Goal: Task Accomplishment & Management: Use online tool/utility

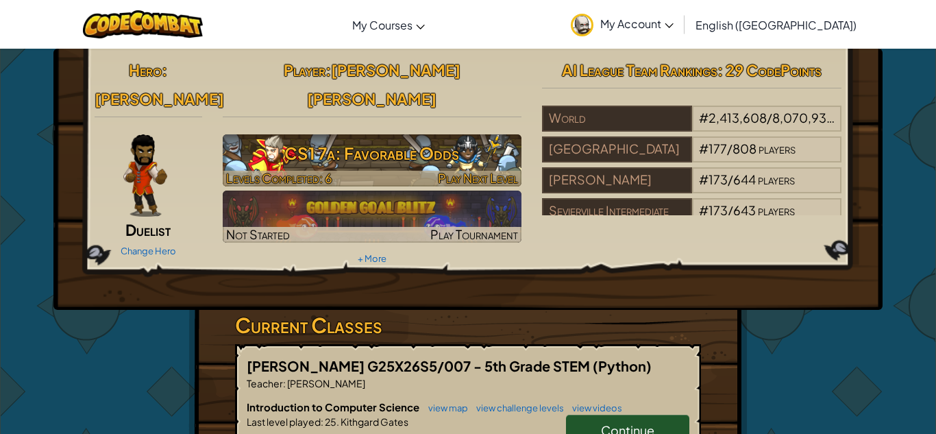
click at [443, 170] on span "Play Next Level" at bounding box center [478, 178] width 80 height 16
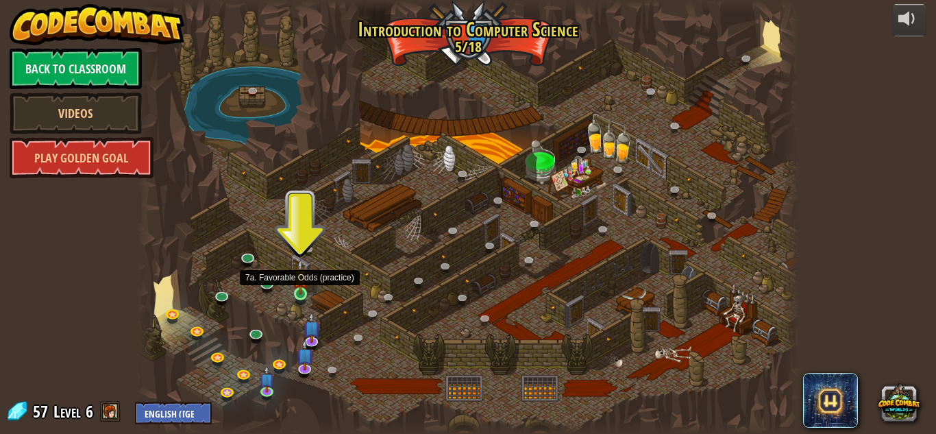
click at [303, 293] on img at bounding box center [301, 277] width 16 height 36
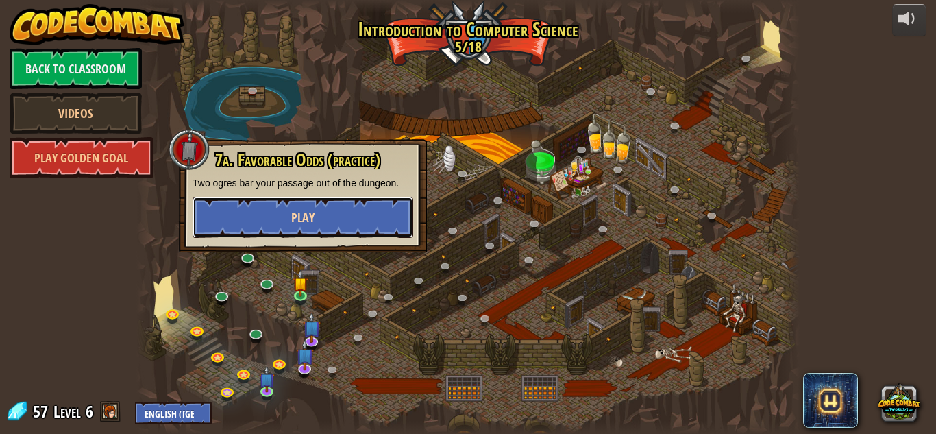
click at [371, 204] on button "Play" at bounding box center [303, 217] width 221 height 41
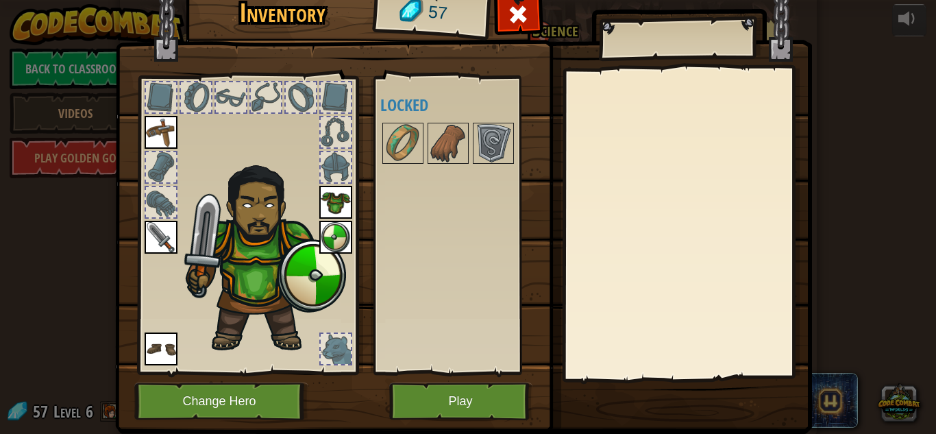
click at [430, 308] on div "Available Equip Equip Equip Equip Equip (double-click to equip) Locked" at bounding box center [461, 225] width 162 height 286
click at [412, 130] on img at bounding box center [403, 143] width 38 height 38
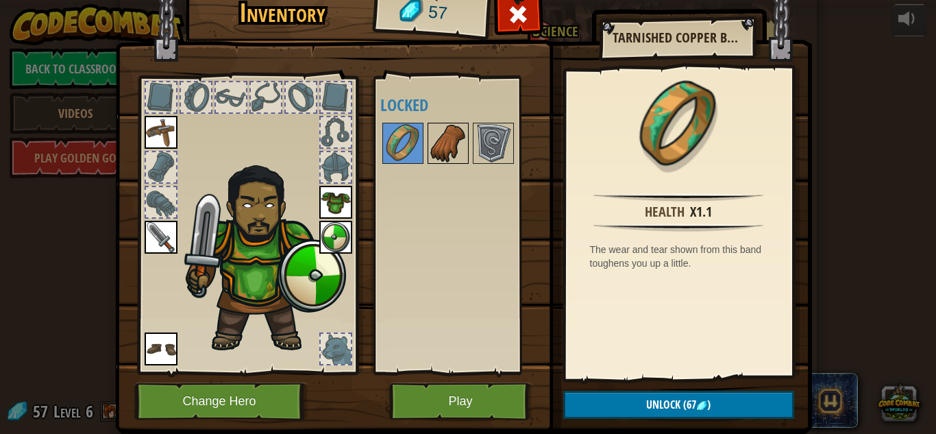
click at [438, 138] on img at bounding box center [448, 143] width 38 height 38
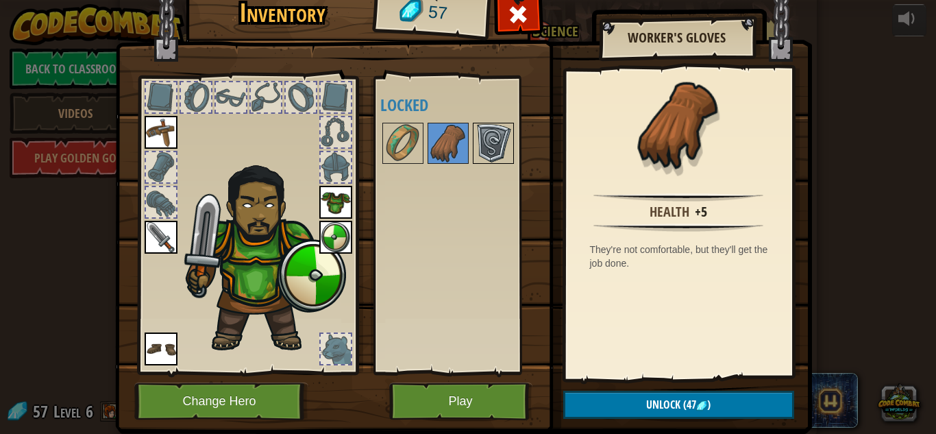
click at [492, 137] on img at bounding box center [493, 143] width 38 height 38
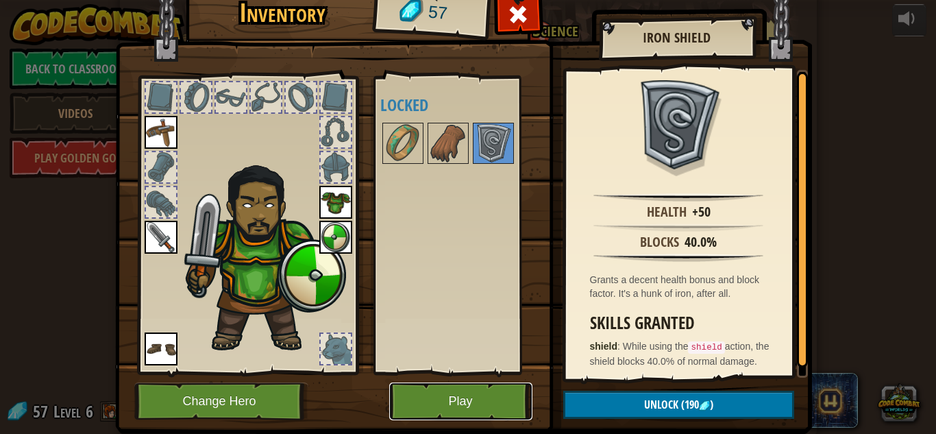
click at [484, 406] on button "Play" at bounding box center [460, 401] width 143 height 38
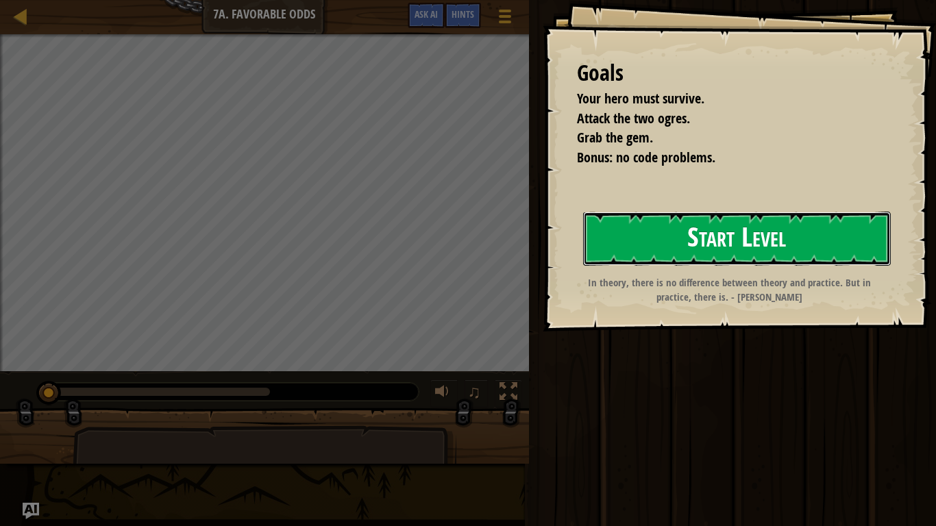
click at [718, 226] on button "Start Level" at bounding box center [737, 239] width 308 height 54
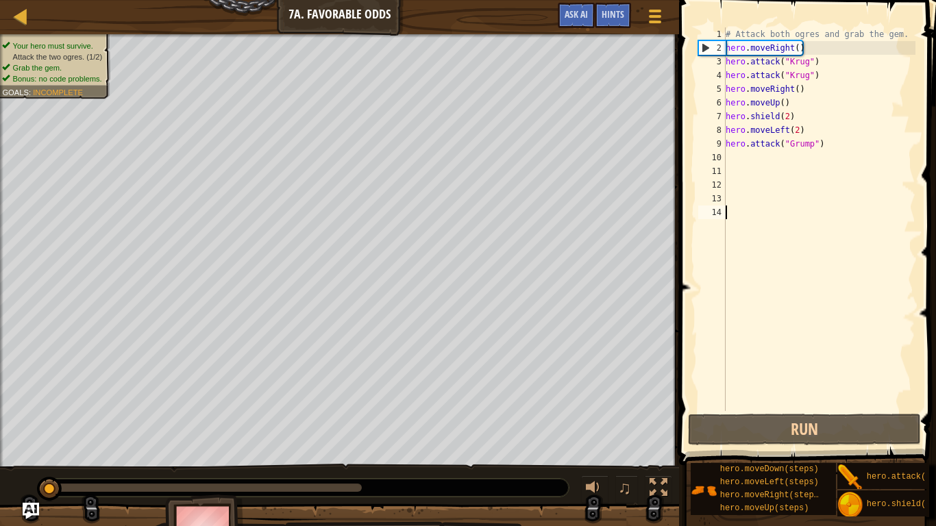
click at [744, 279] on div "# Attack both ogres and grab the gem. hero . moveRight ( ) hero . attack ( "[PE…" at bounding box center [819, 232] width 193 height 411
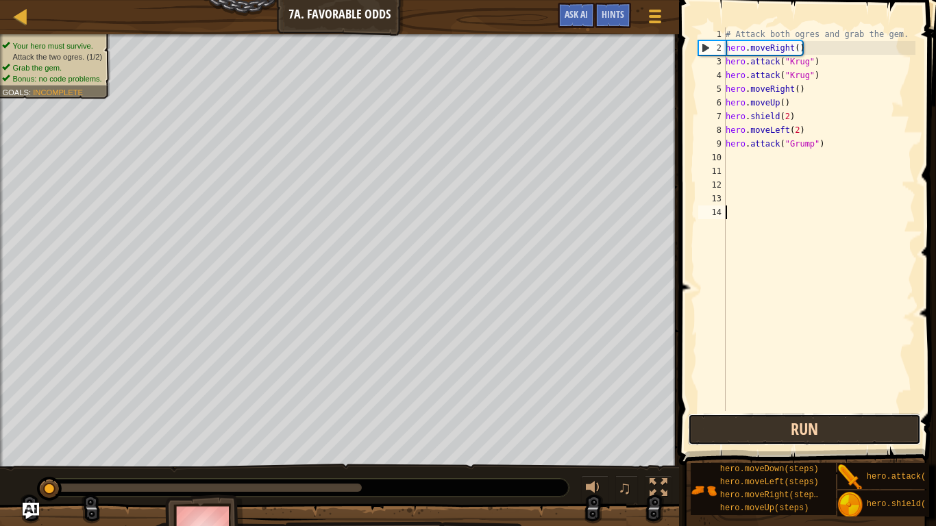
click at [765, 416] on button "Run" at bounding box center [804, 430] width 233 height 32
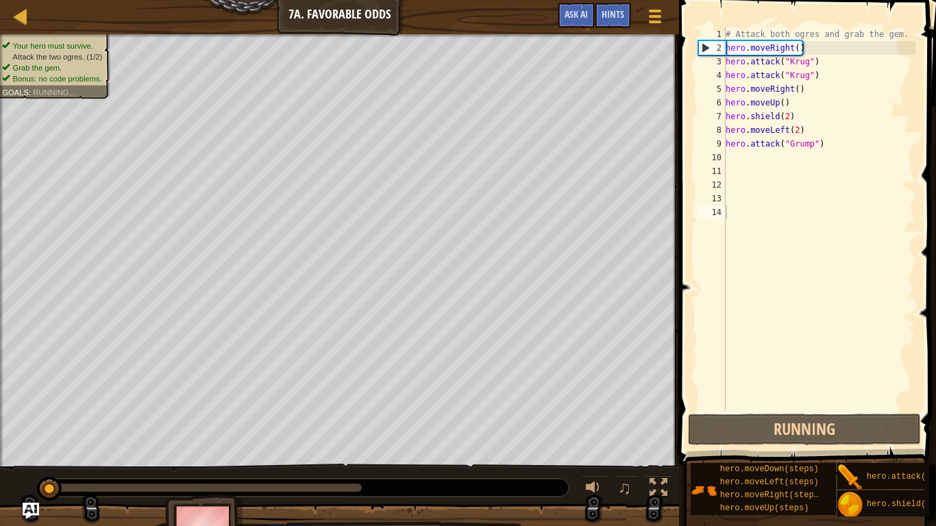
click at [697, 406] on div "1 2 3 4 5 6 7 8 9 10 11 12 13 14 # Attack both [PERSON_NAME] and grab the gem. …" at bounding box center [806, 219] width 220 height 384
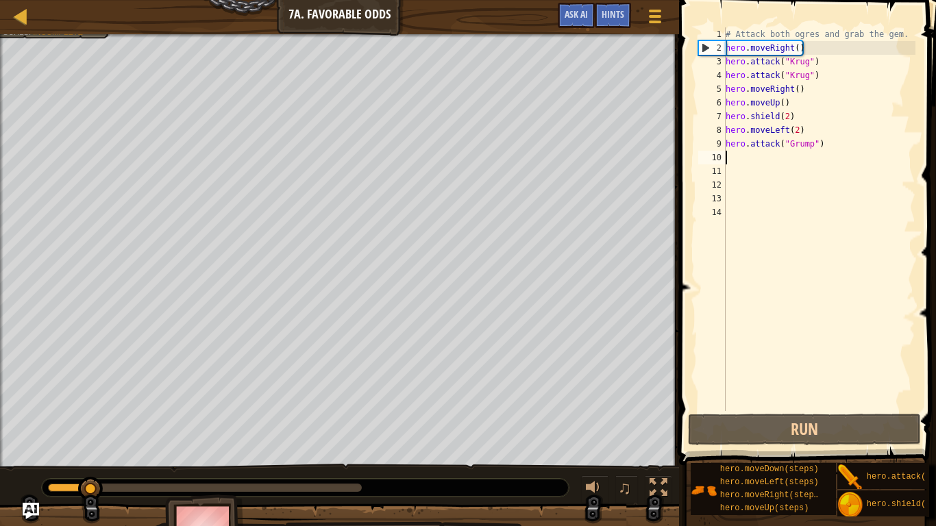
click at [738, 161] on div "# Attack both ogres and grab the gem. hero . moveRight ( ) hero . attack ( "[PE…" at bounding box center [819, 232] width 193 height 411
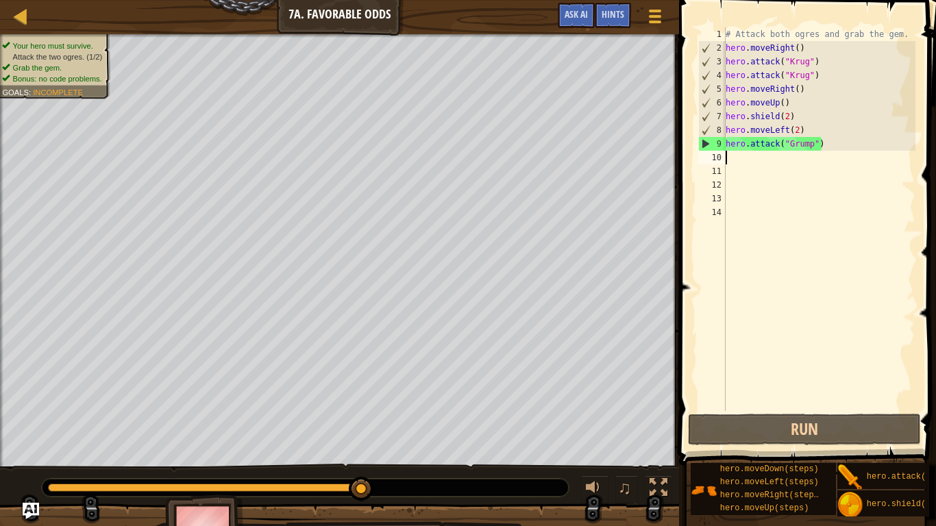
click at [756, 153] on div "# Attack both ogres and grab the gem. hero . moveRight ( ) hero . attack ( "[PE…" at bounding box center [819, 232] width 193 height 411
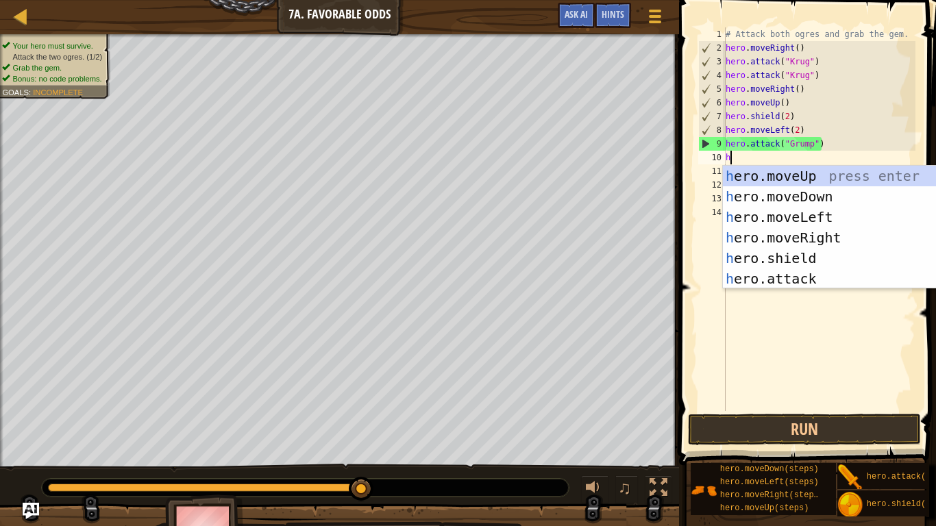
scroll to position [6, 0]
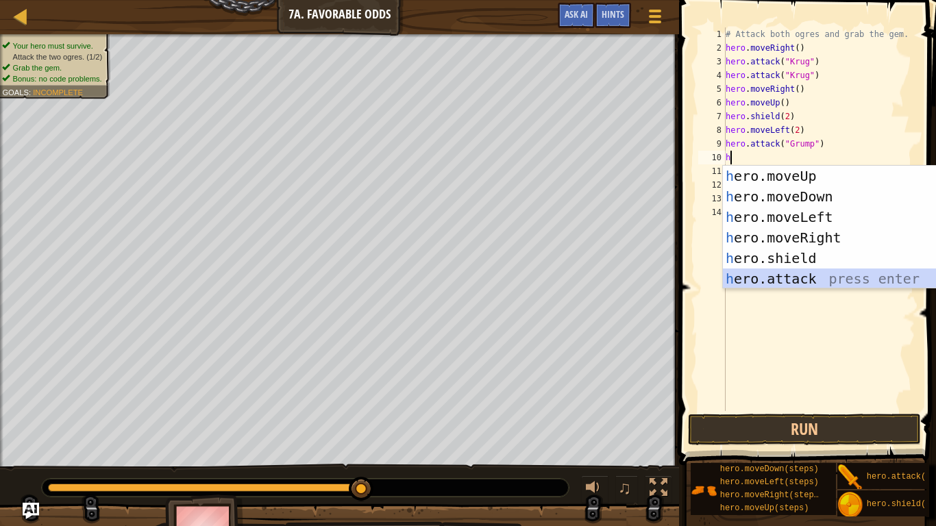
click at [831, 278] on div "h ero.moveUp press enter h ero.moveDown press enter h ero.moveLeft press enter …" at bounding box center [852, 248] width 259 height 164
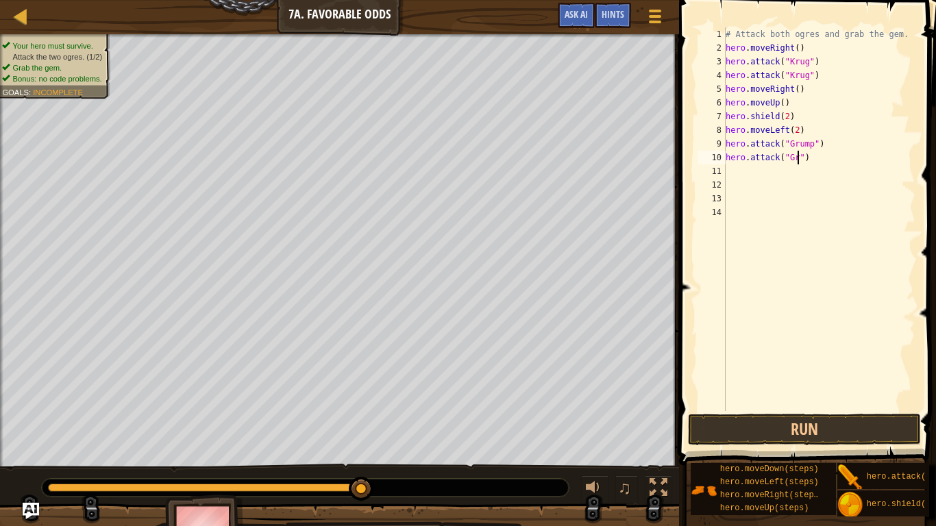
scroll to position [6, 12]
type textarea "hero.attack("Grump")"
click at [826, 432] on button "Run" at bounding box center [804, 430] width 233 height 32
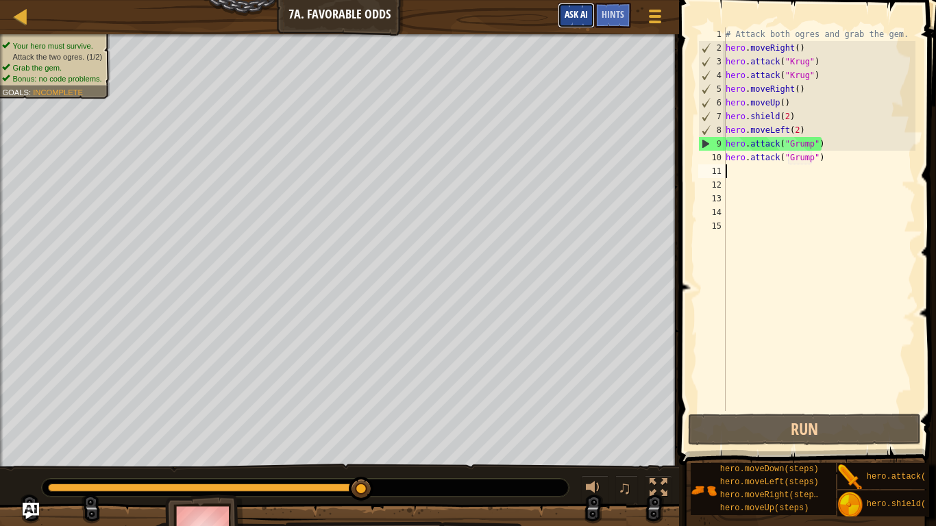
click at [579, 15] on span "Ask AI" at bounding box center [576, 14] width 23 height 13
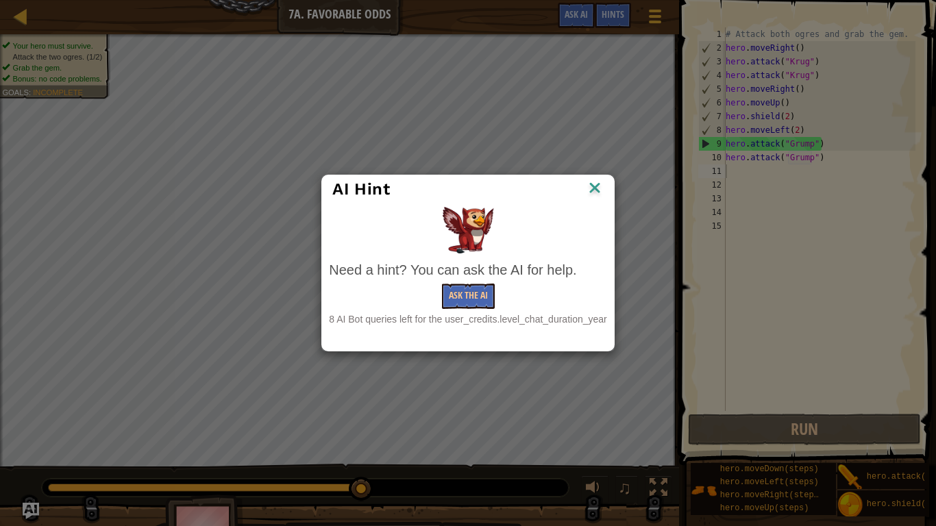
click at [608, 191] on div "AI Hint" at bounding box center [467, 189] width 291 height 28
click at [602, 191] on img at bounding box center [595, 189] width 18 height 21
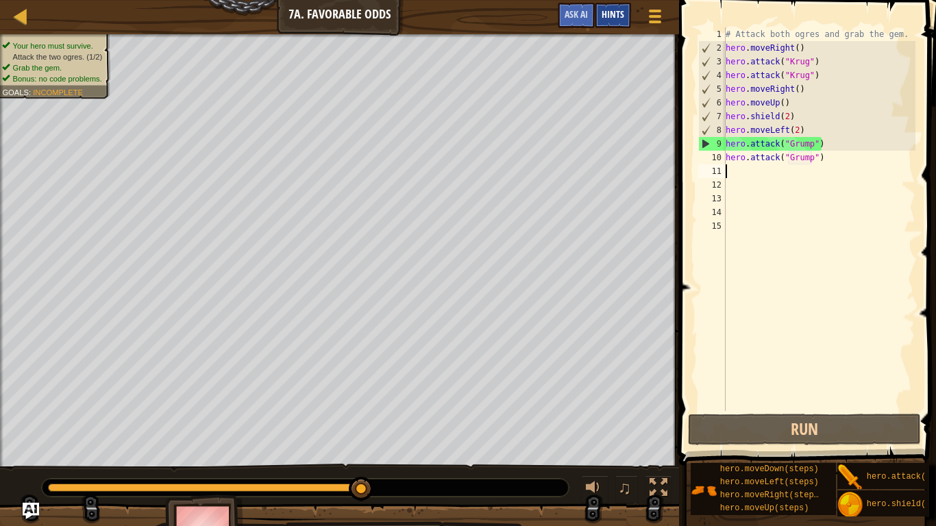
click at [621, 9] on span "Hints" at bounding box center [613, 14] width 23 height 13
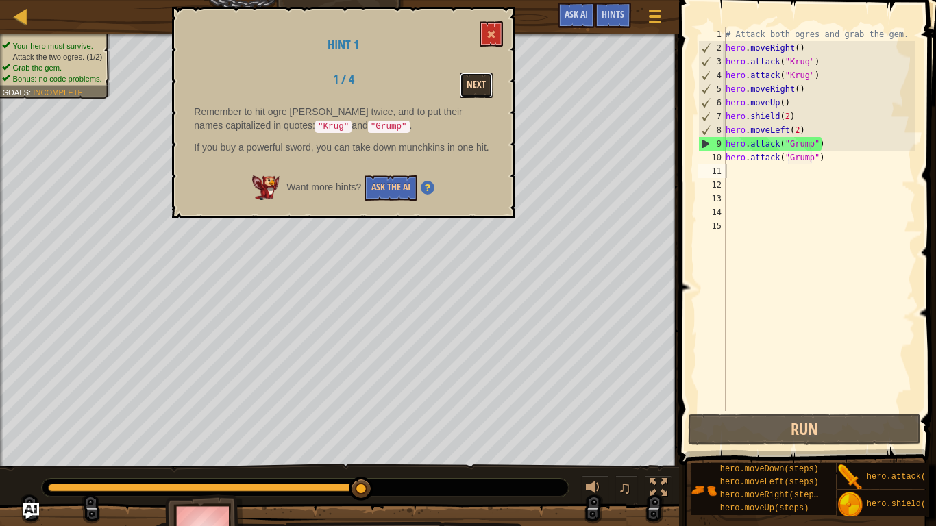
click at [473, 83] on button "Next" at bounding box center [476, 85] width 33 height 25
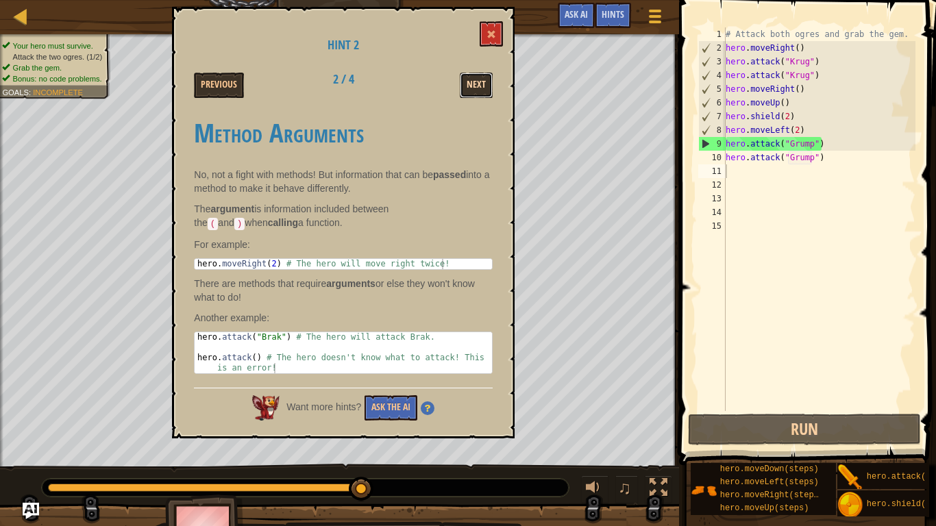
click at [471, 84] on button "Next" at bounding box center [476, 85] width 33 height 25
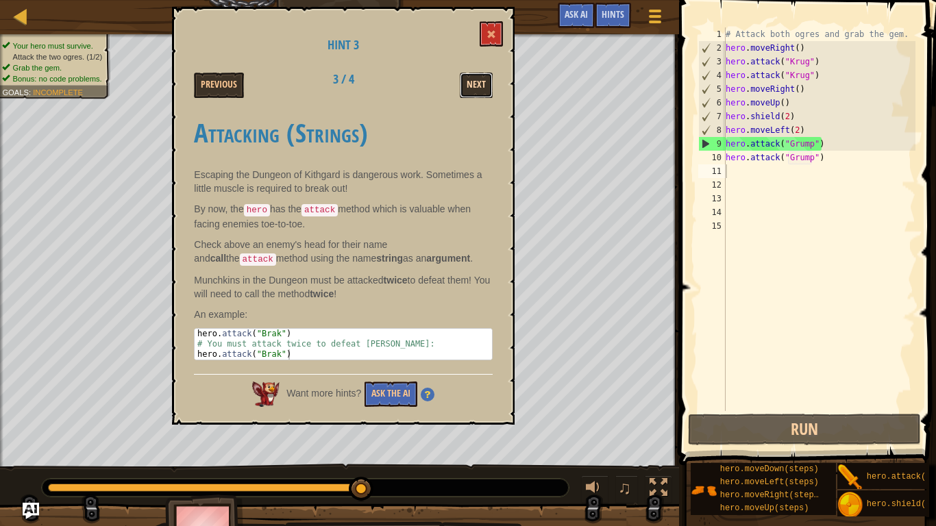
click at [472, 82] on button "Next" at bounding box center [476, 85] width 33 height 25
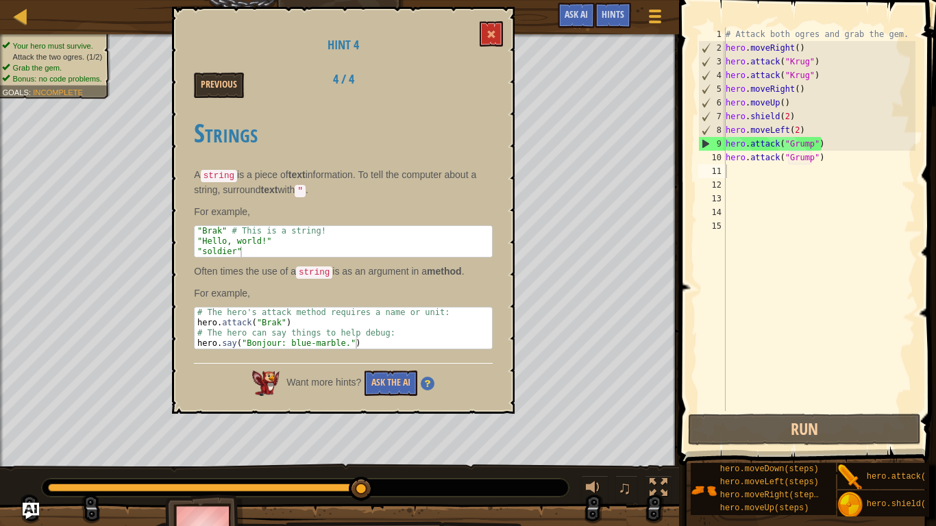
click at [472, 80] on div "Previous 4 / 4" at bounding box center [343, 85] width 319 height 25
click at [480, 19] on div "Hint 4 Previous 4 / 4 Strings A string is a piece of text information. To tell …" at bounding box center [343, 210] width 343 height 407
click at [487, 32] on span at bounding box center [492, 34] width 10 height 10
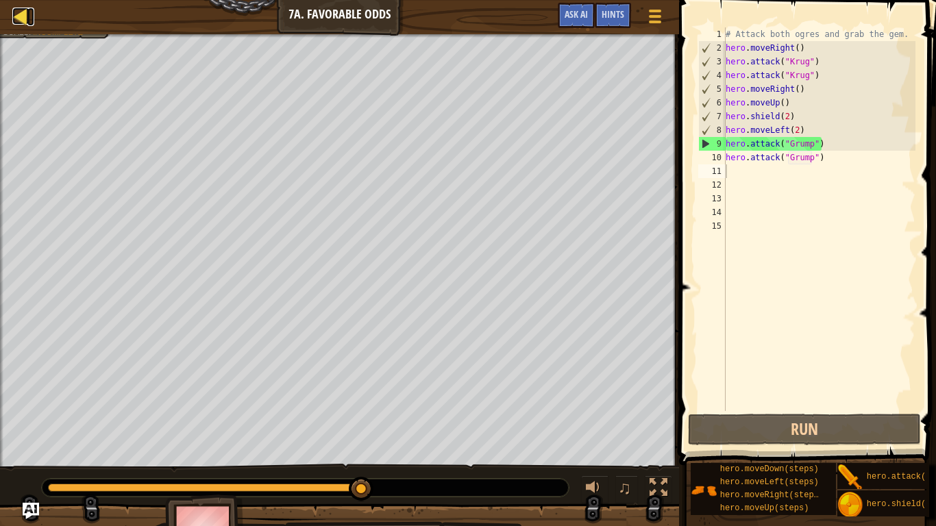
click at [19, 12] on div at bounding box center [20, 16] width 17 height 17
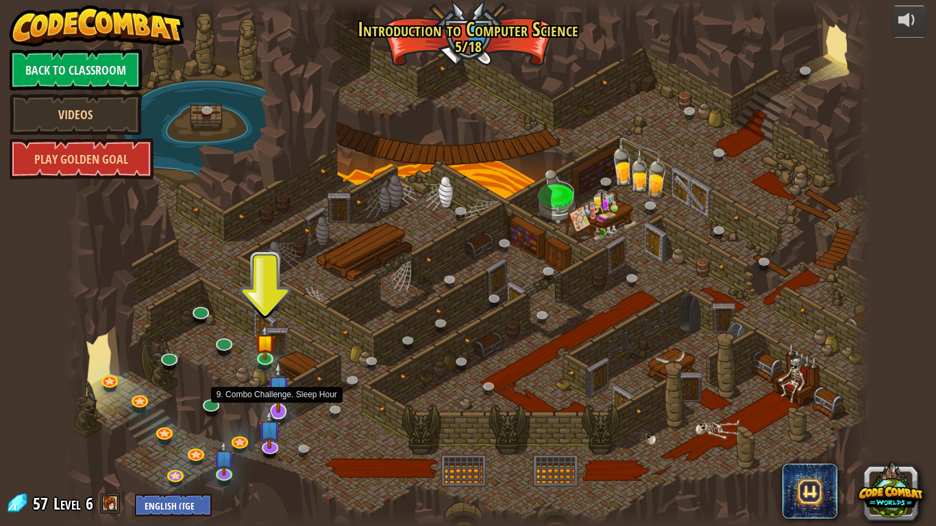
click at [280, 399] on img at bounding box center [278, 387] width 23 height 52
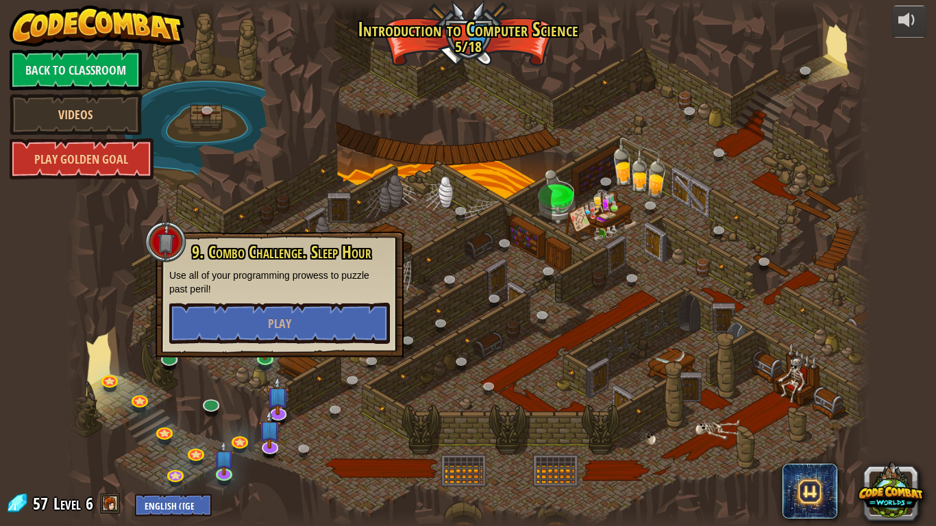
click at [434, 358] on div at bounding box center [468, 263] width 805 height 526
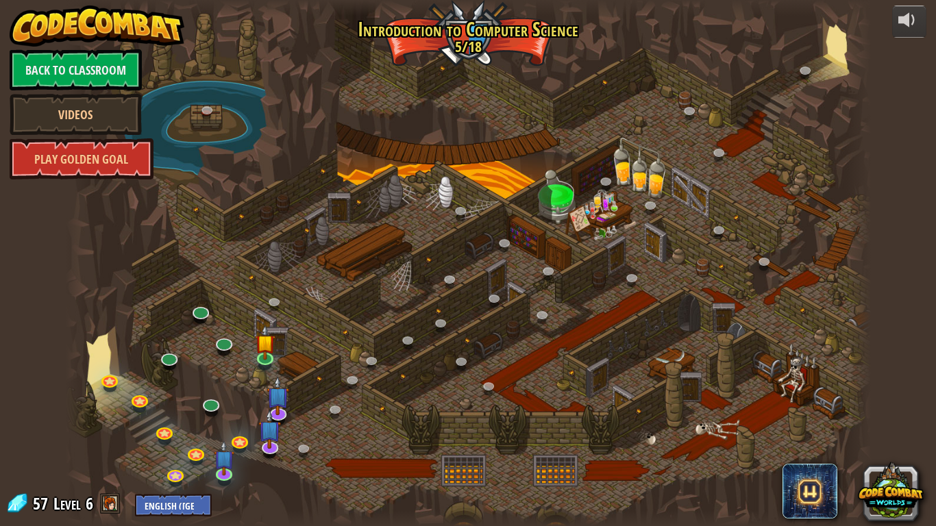
click at [245, 352] on div at bounding box center [468, 263] width 805 height 526
click at [258, 351] on img at bounding box center [265, 333] width 21 height 47
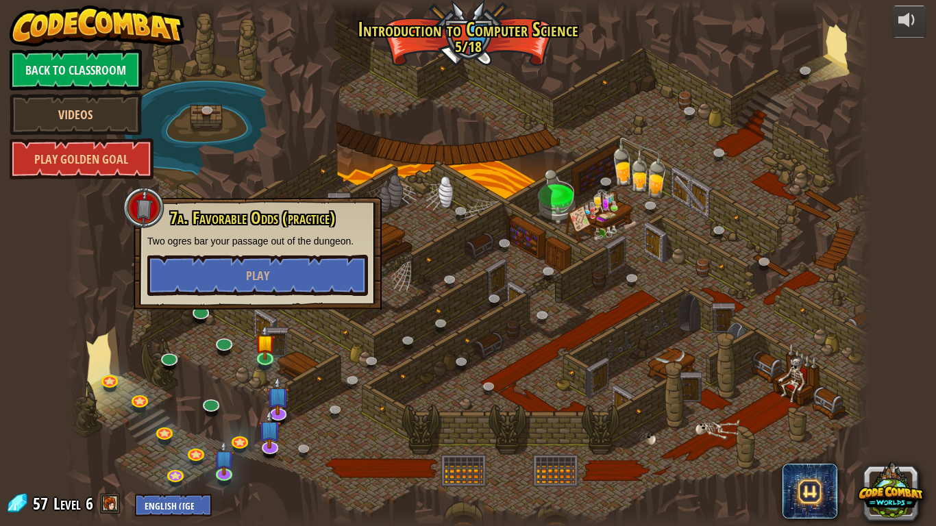
click at [278, 350] on div at bounding box center [468, 263] width 805 height 526
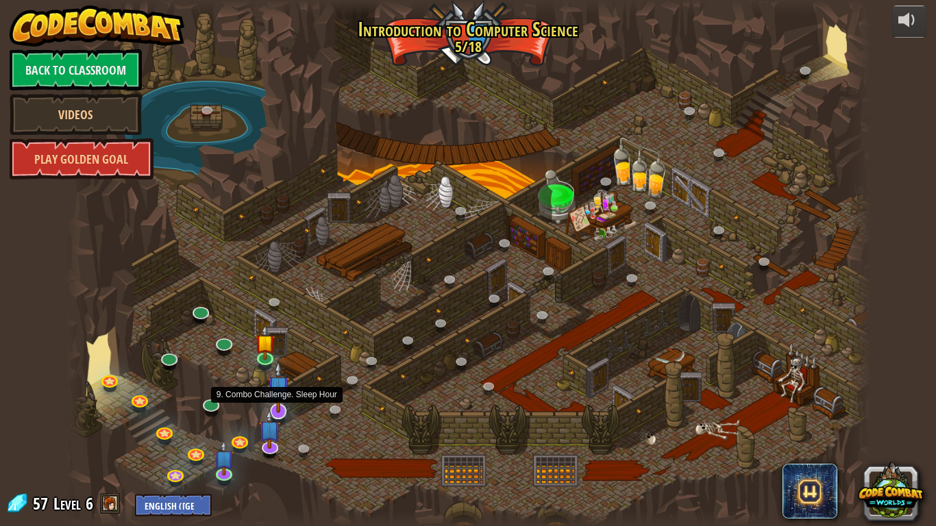
click at [277, 404] on img at bounding box center [278, 387] width 23 height 52
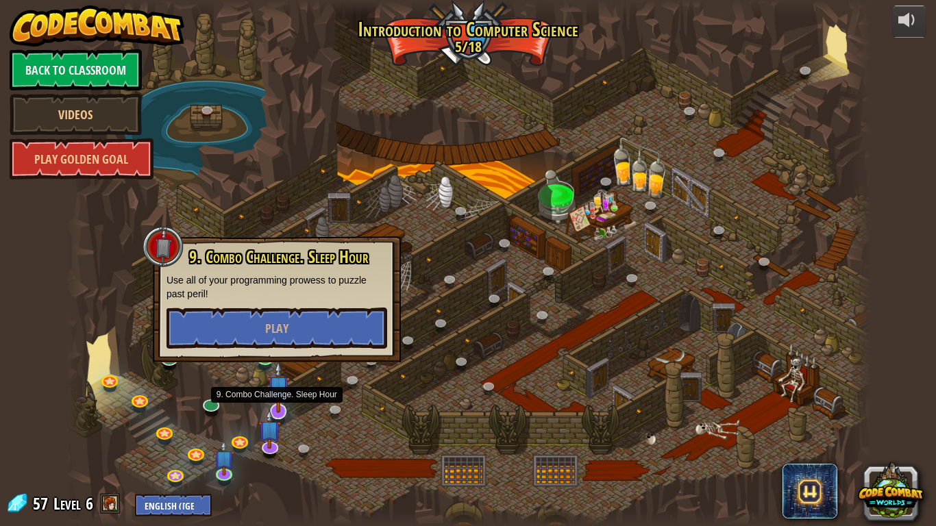
click at [277, 404] on img at bounding box center [278, 387] width 23 height 52
click at [386, 411] on div at bounding box center [468, 263] width 805 height 526
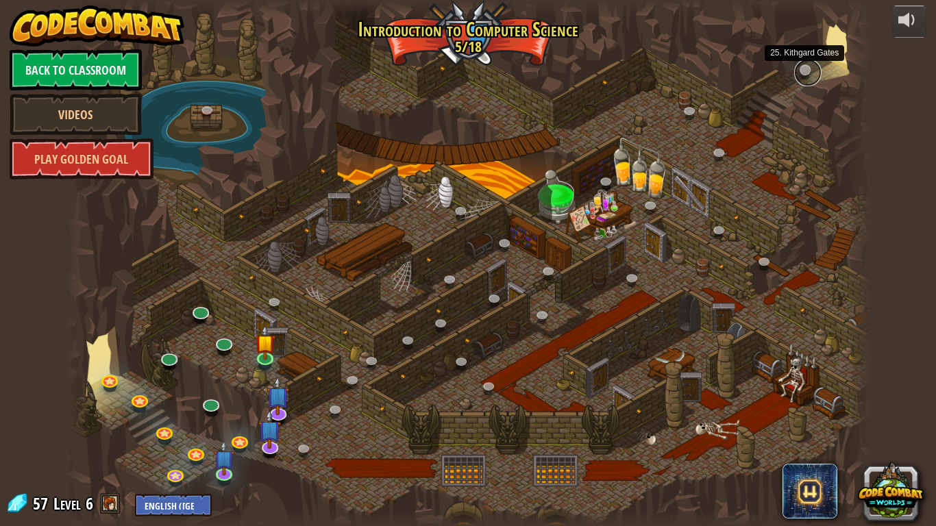
click at [800, 66] on link at bounding box center [807, 72] width 27 height 27
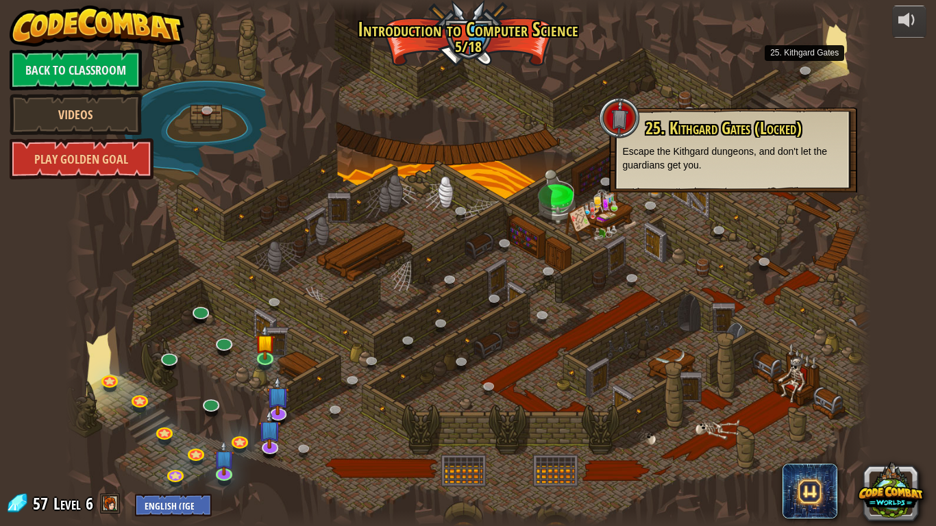
click at [693, 321] on div at bounding box center [468, 263] width 805 height 526
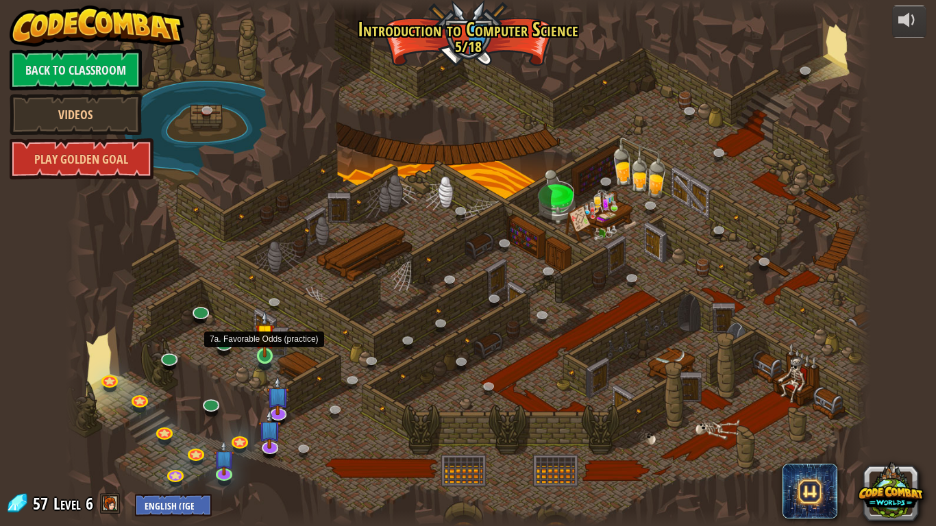
click at [262, 356] on img at bounding box center [265, 333] width 21 height 47
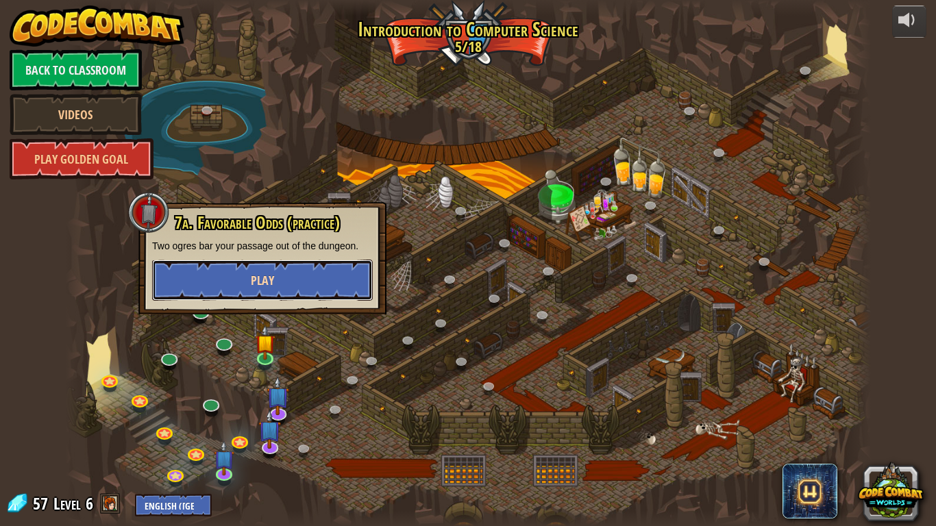
click at [277, 283] on button "Play" at bounding box center [262, 280] width 221 height 41
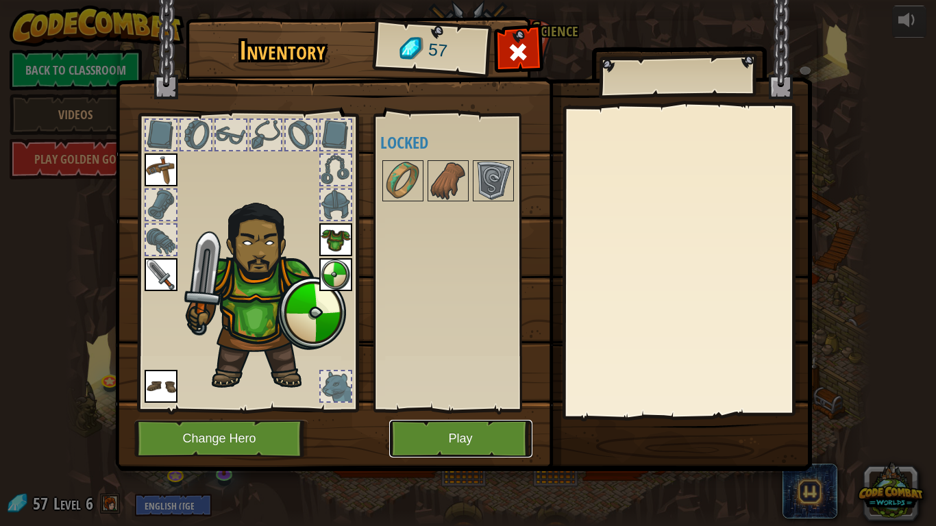
click at [470, 428] on button "Play" at bounding box center [460, 439] width 143 height 38
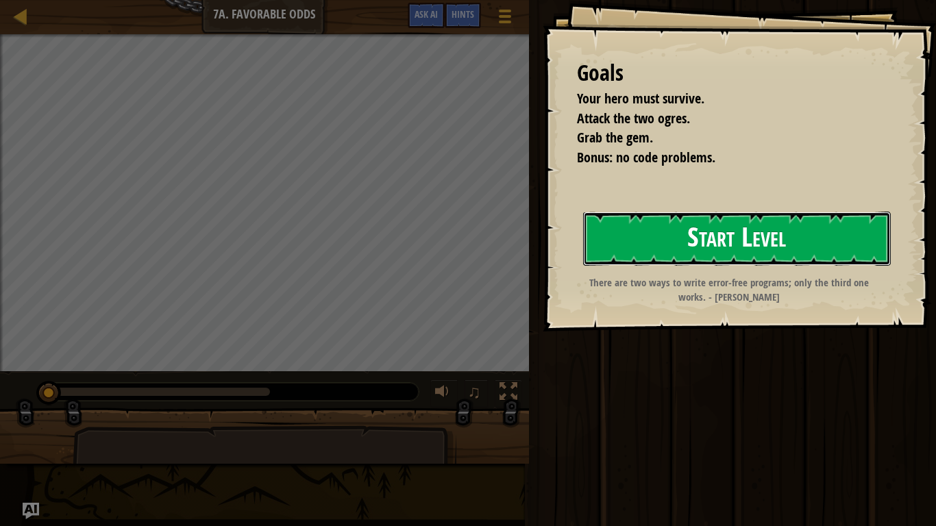
click at [733, 232] on button "Start Level" at bounding box center [737, 239] width 308 height 54
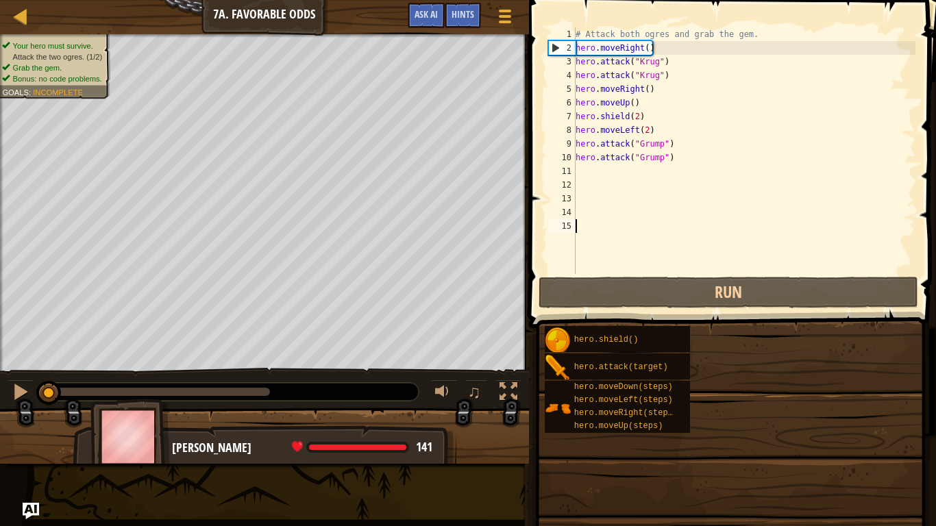
click at [733, 232] on div "# Attack both ogres and grab the gem. hero . moveRight ( ) hero . attack ( "[PE…" at bounding box center [744, 164] width 343 height 274
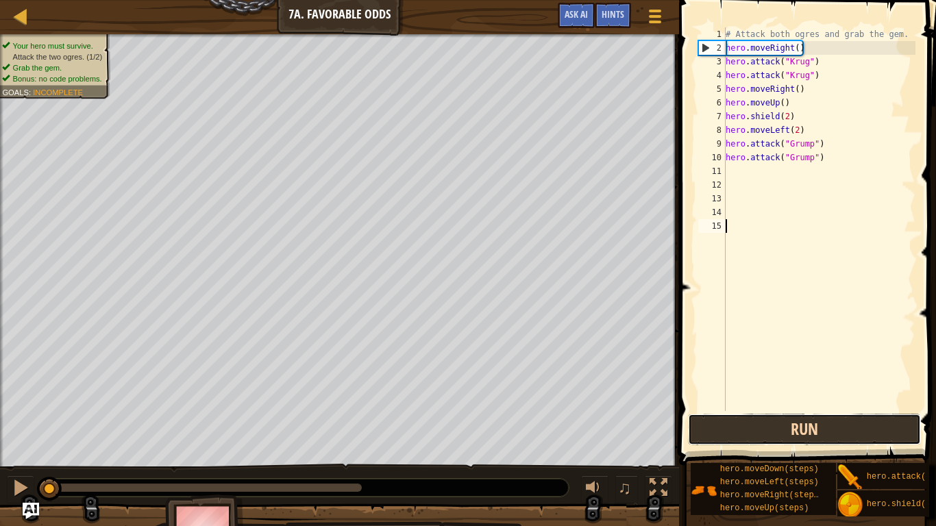
click at [841, 419] on button "Run" at bounding box center [804, 430] width 233 height 32
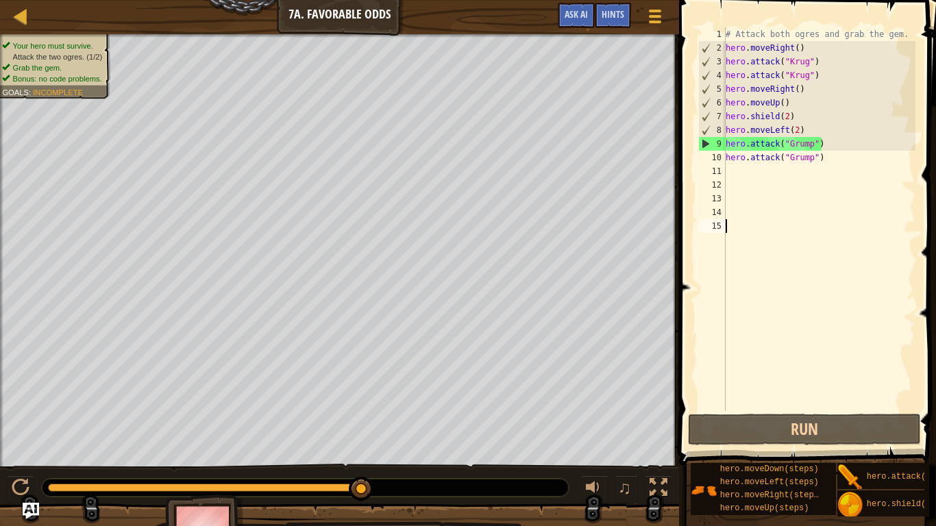
click at [781, 177] on div "# Attack both ogres and grab the gem. hero . moveRight ( ) hero . attack ( "[PE…" at bounding box center [819, 232] width 193 height 411
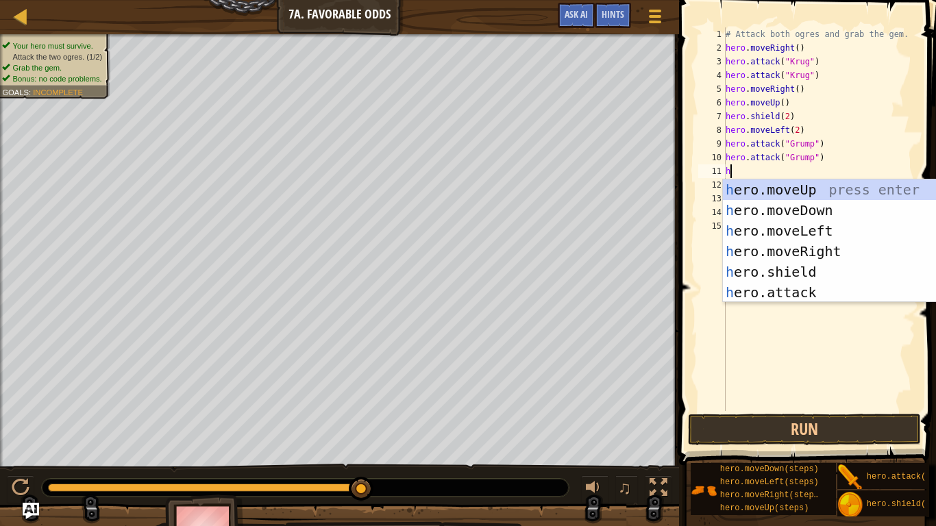
click at [833, 292] on div "h ero.moveUp press enter h ero.moveDown press enter h ero.moveLeft press enter …" at bounding box center [852, 262] width 259 height 164
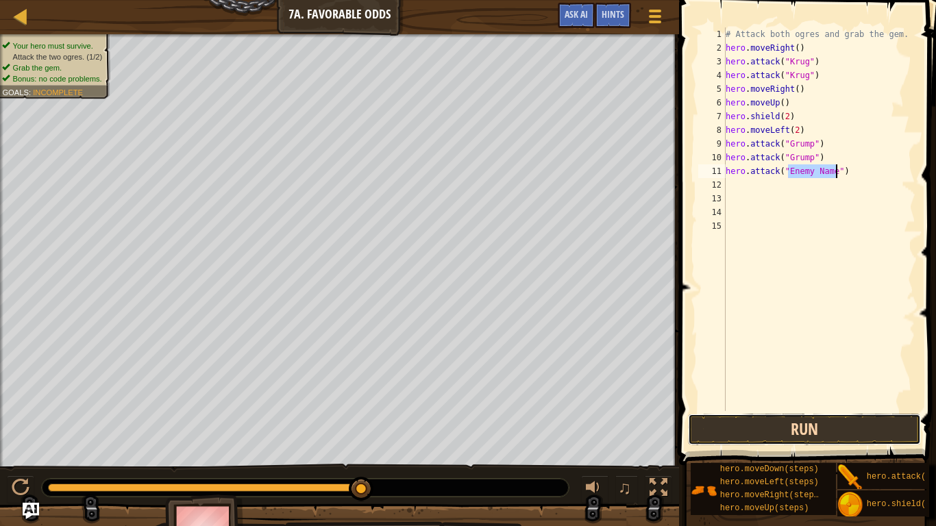
click at [824, 433] on button "Run" at bounding box center [804, 430] width 233 height 32
type textarea "hero.attack("groump")"
click at [870, 433] on button "Run" at bounding box center [804, 430] width 233 height 32
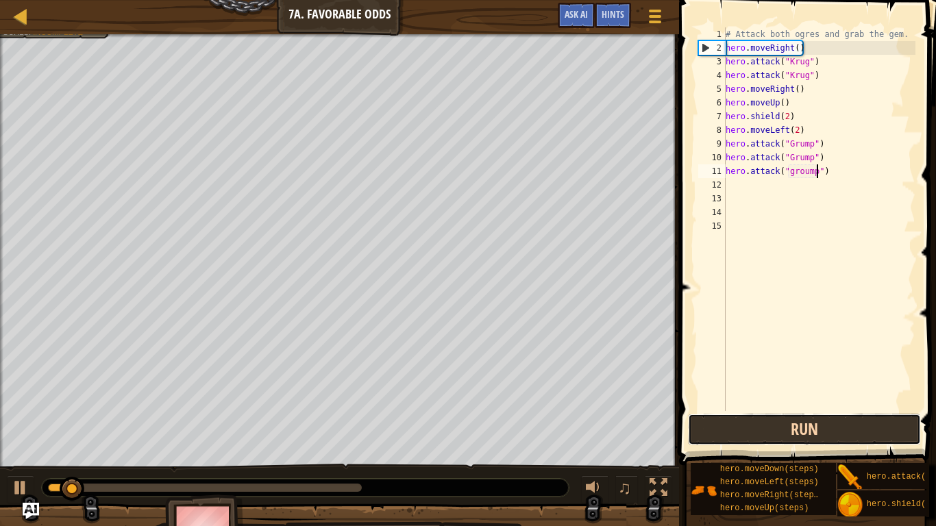
click at [877, 421] on button "Run" at bounding box center [804, 430] width 233 height 32
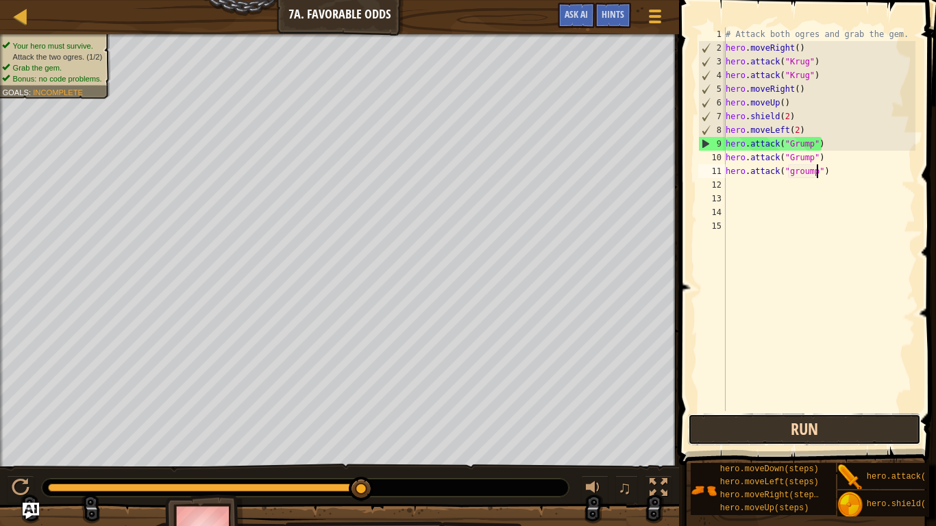
click at [881, 417] on button "Run" at bounding box center [804, 430] width 233 height 32
click at [879, 426] on button "Run" at bounding box center [804, 430] width 233 height 32
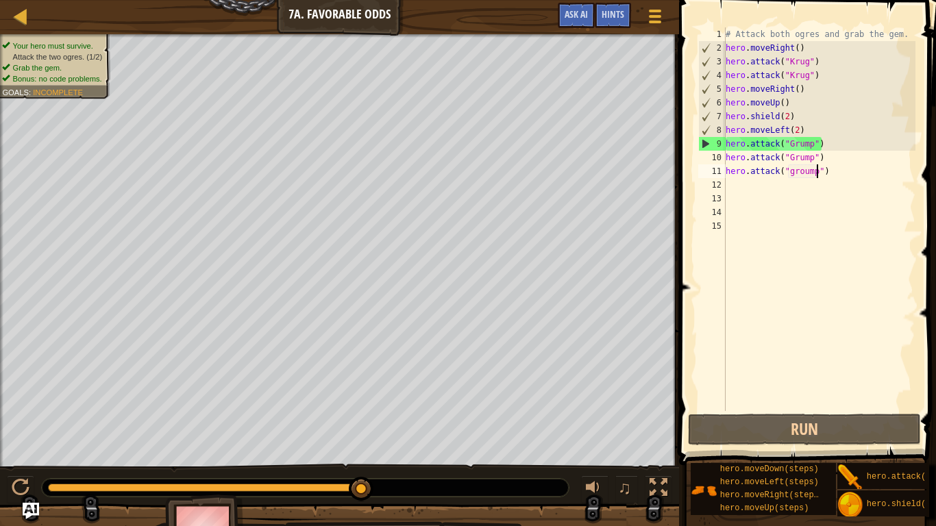
click at [837, 184] on div "# Attack both ogres and grab the gem. hero . moveRight ( ) hero . attack ( "[PE…" at bounding box center [819, 232] width 193 height 411
click at [834, 164] on div "# Attack both ogres and grab the gem. hero . moveRight ( ) hero . attack ( "[PE…" at bounding box center [819, 232] width 193 height 411
click at [835, 168] on div "# Attack both ogres and grab the gem. hero . moveRight ( ) hero . attack ( "[PE…" at bounding box center [819, 232] width 193 height 411
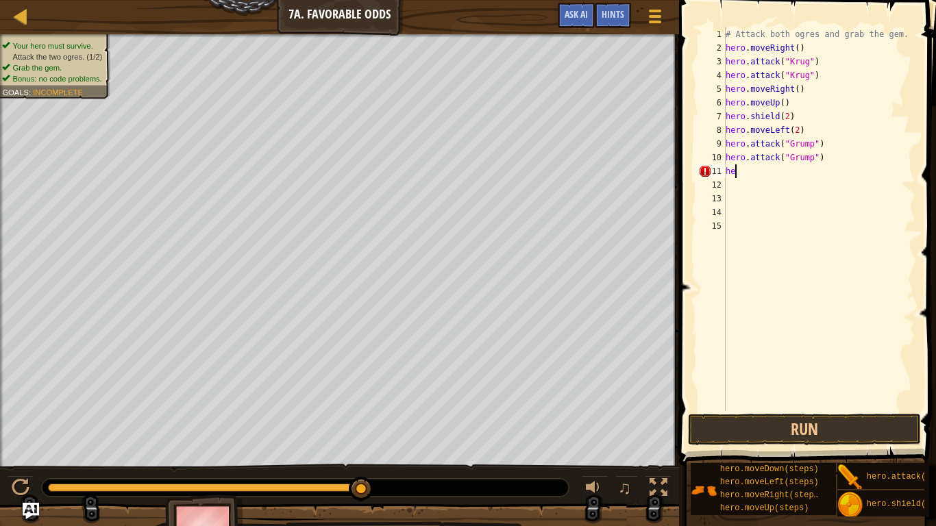
type textarea "h"
click at [756, 432] on button "Run" at bounding box center [804, 430] width 233 height 32
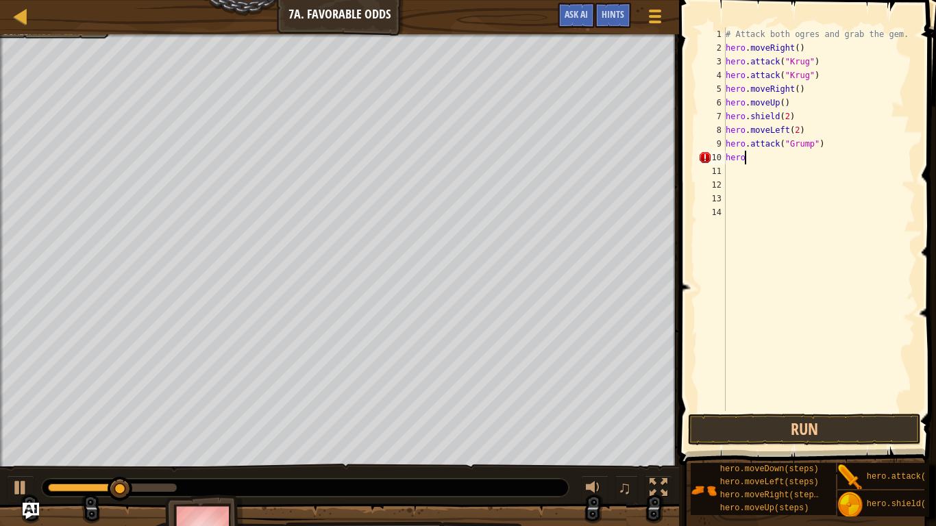
type textarea "h"
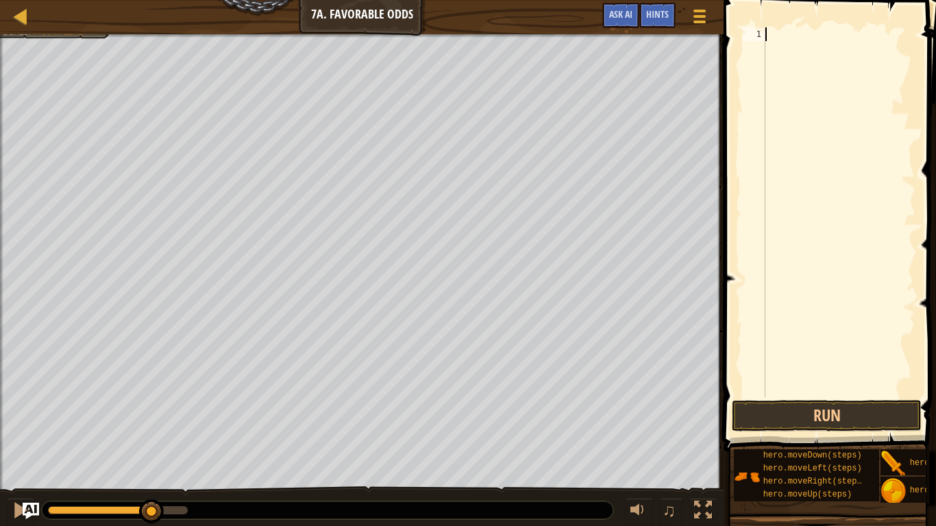
click at [815, 396] on div at bounding box center [839, 225] width 153 height 397
click at [812, 408] on button "Run" at bounding box center [827, 416] width 190 height 32
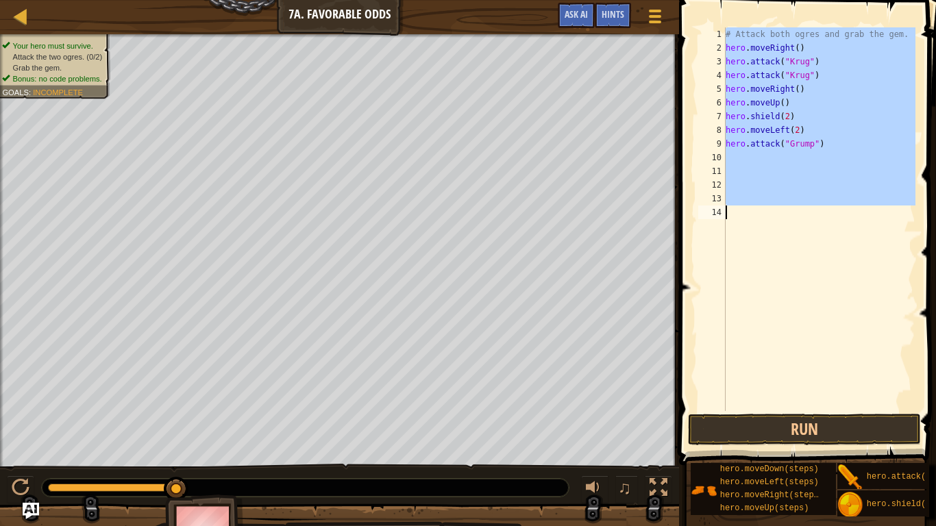
click at [782, 304] on div "# Attack both ogres and grab the gem. hero . moveRight ( ) hero . attack ( "[PE…" at bounding box center [819, 219] width 193 height 384
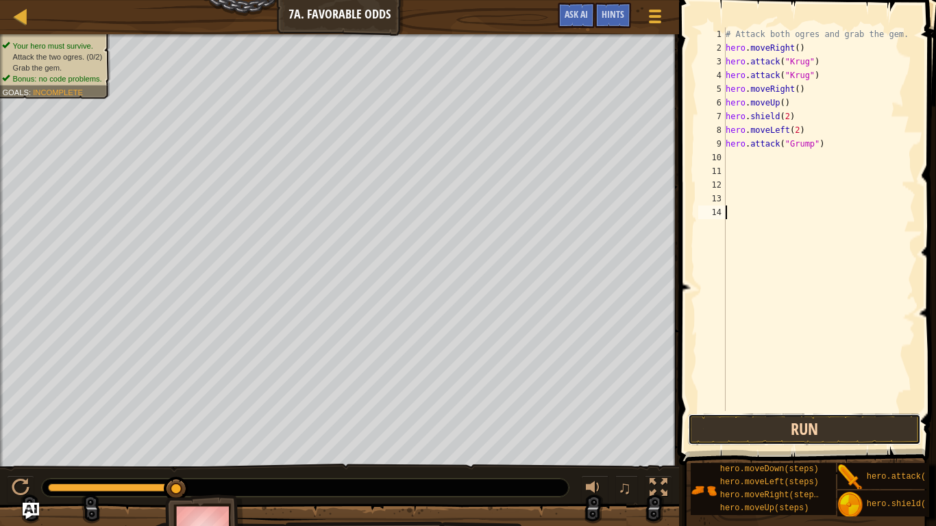
click at [752, 426] on button "Run" at bounding box center [804, 430] width 233 height 32
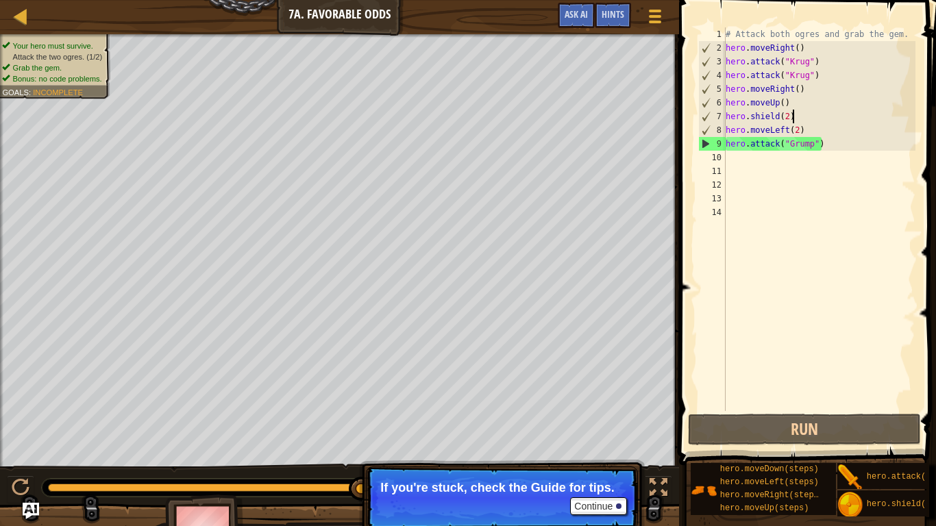
click at [796, 112] on div "# Attack both ogres and grab the gem. hero . moveRight ( ) hero . attack ( "[PE…" at bounding box center [819, 232] width 193 height 411
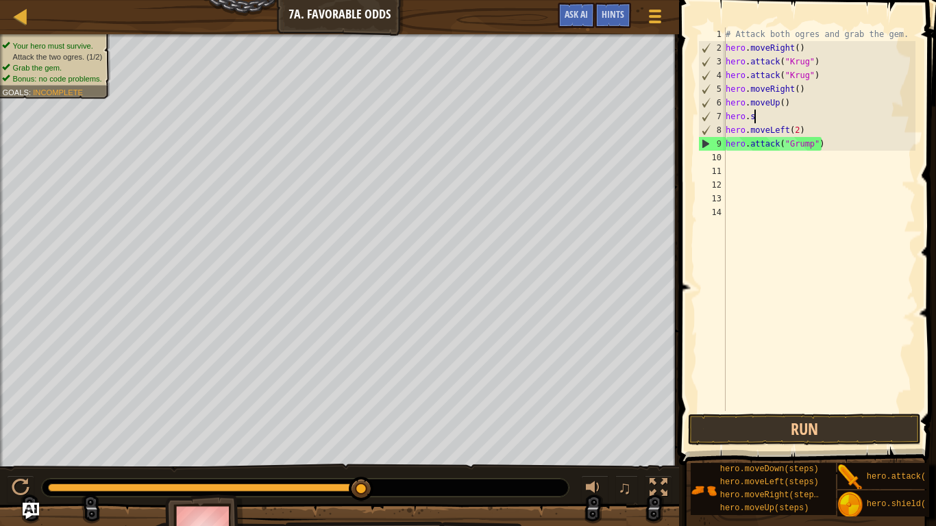
type textarea "h"
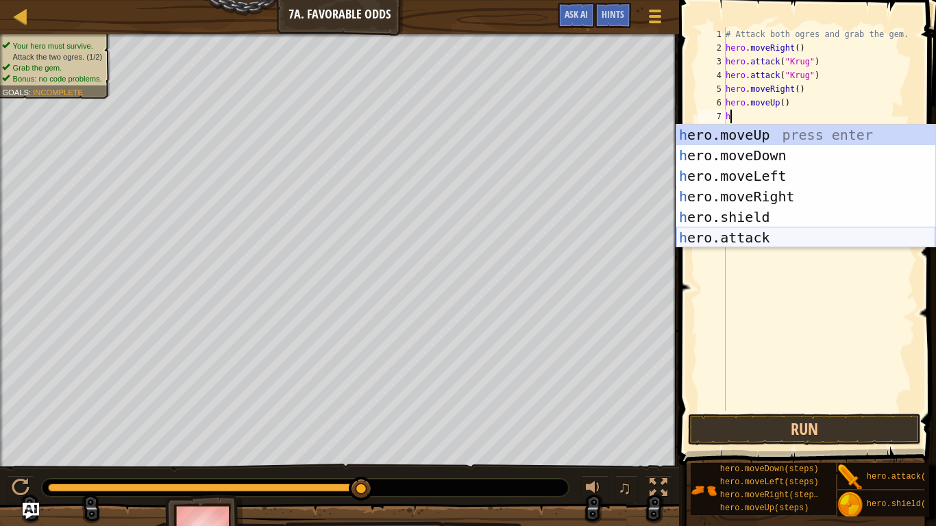
click at [783, 234] on div "h ero.moveUp press enter h ero.moveDown press enter h ero.moveLeft press enter …" at bounding box center [805, 207] width 259 height 164
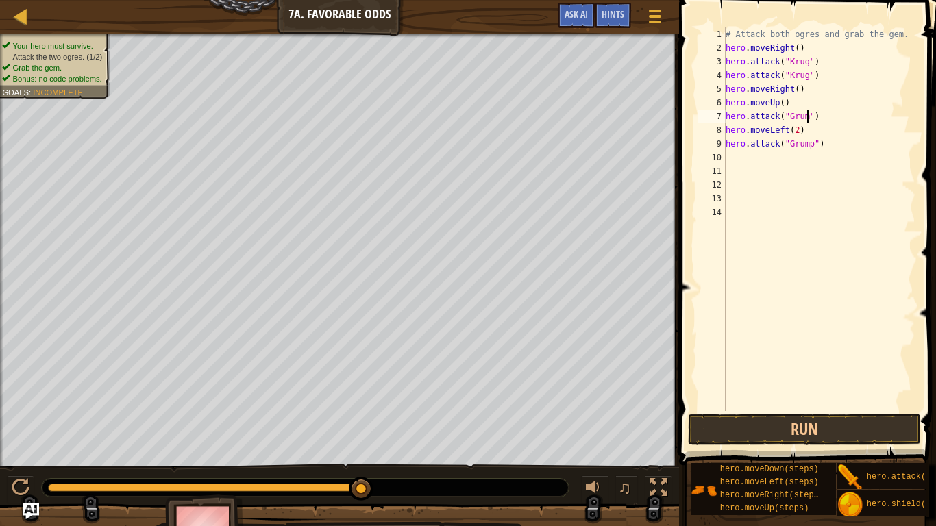
scroll to position [6, 13]
click at [808, 132] on div "# Attack both ogres and grab the gem. hero . moveRight ( ) hero . attack ( "[PE…" at bounding box center [819, 232] width 193 height 411
type textarea "h"
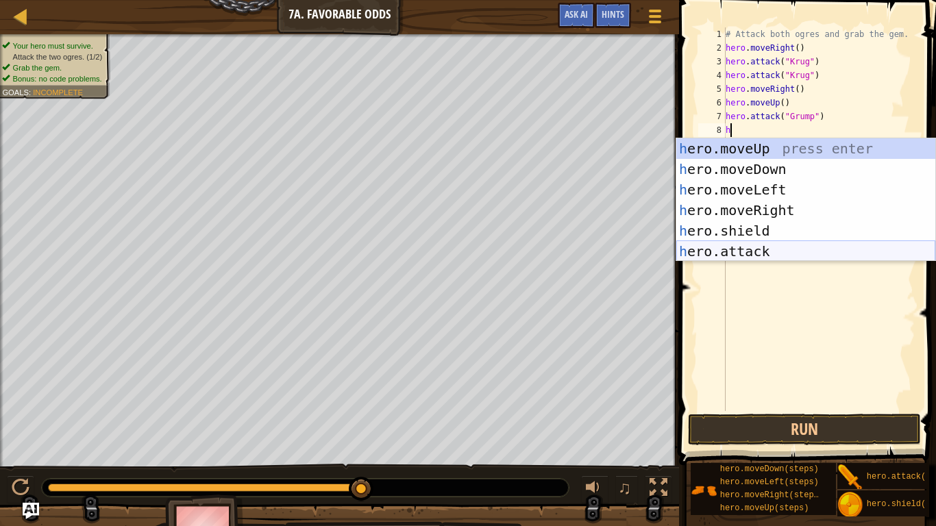
click at [800, 249] on div "h ero.moveUp press enter h ero.moveDown press enter h ero.moveLeft press enter …" at bounding box center [805, 220] width 259 height 164
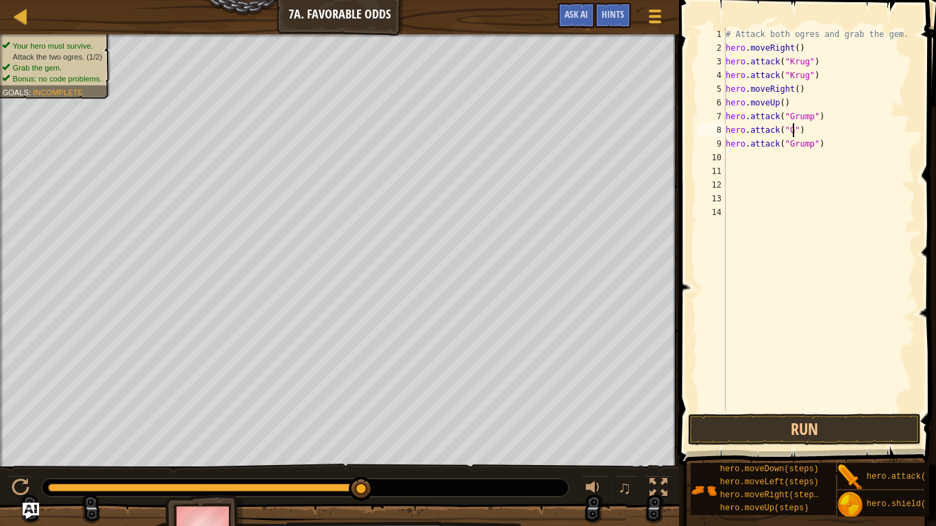
scroll to position [6, 10]
type textarea "hero.attack("Grump")"
click at [843, 153] on div "# Attack both ogres and grab the gem. hero . moveRight ( ) hero . attack ( "[PE…" at bounding box center [819, 232] width 193 height 411
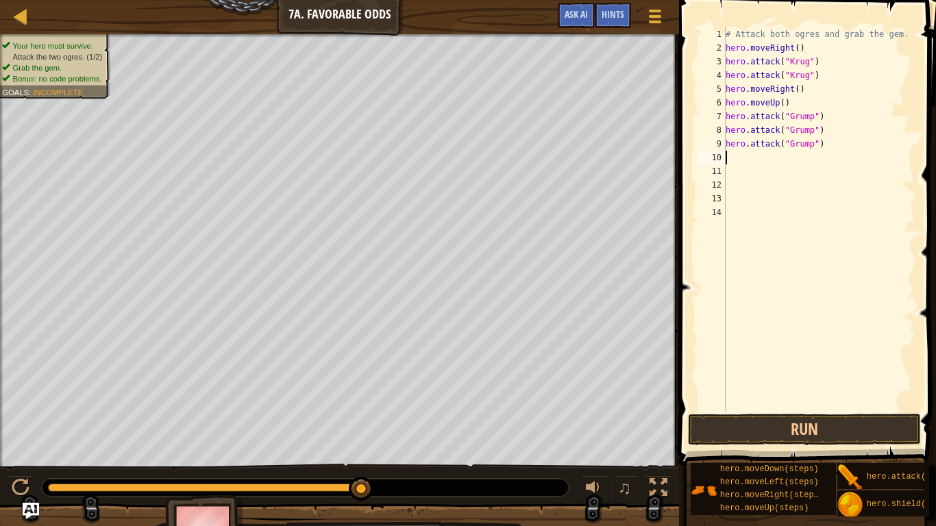
click at [843, 153] on div "# Attack both ogres and grab the gem. hero . moveRight ( ) hero . attack ( "[PE…" at bounding box center [819, 232] width 193 height 411
click at [837, 147] on div "# Attack both ogres and grab the gem. hero . moveRight ( ) hero . attack ( "[PE…" at bounding box center [819, 232] width 193 height 411
type textarea "h"
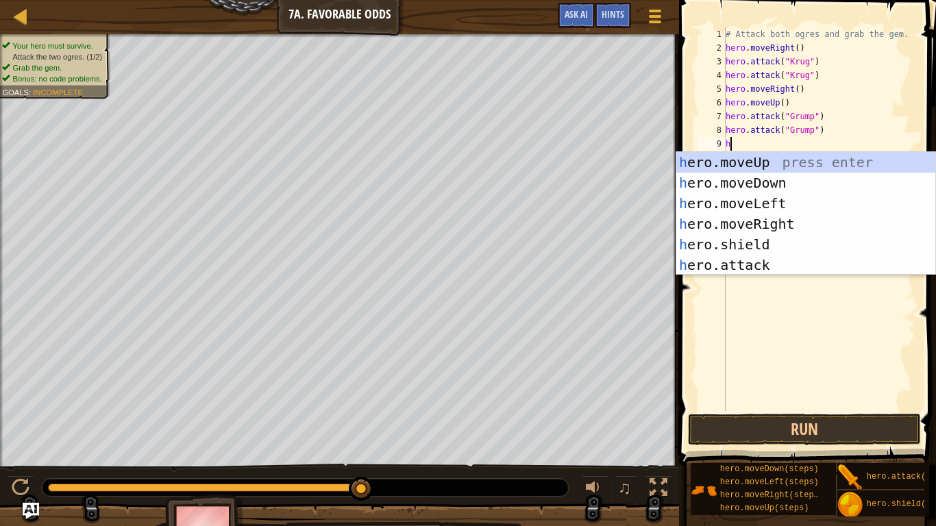
type textarea "h"
click at [796, 202] on div "h ero.moveUp press enter h ero.moveDown press enter h ero.moveLeft press enter …" at bounding box center [805, 234] width 259 height 164
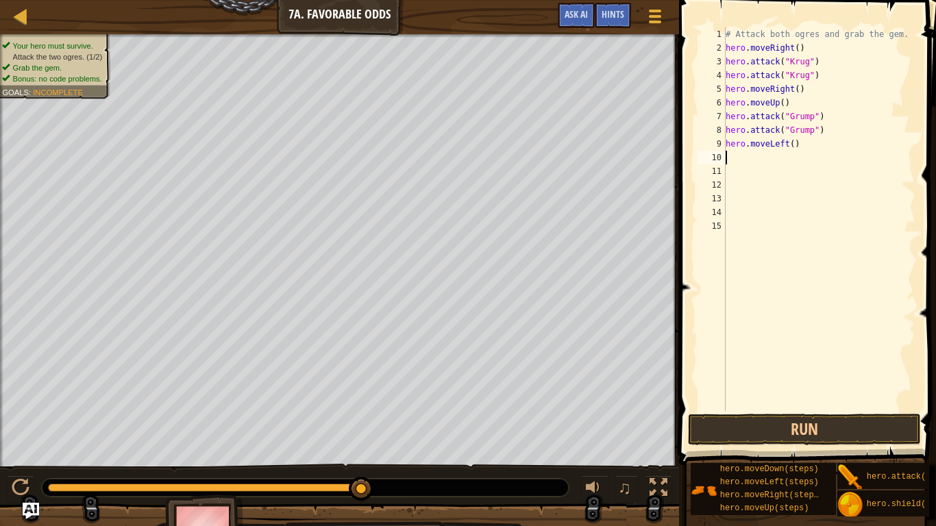
click at [809, 149] on div "# Attack both ogres and grab the gem. hero . moveRight ( ) hero . attack ( "Kru…" at bounding box center [819, 232] width 193 height 411
type textarea "hero.moveLeft(2)"
click at [868, 433] on button "Run" at bounding box center [804, 430] width 233 height 32
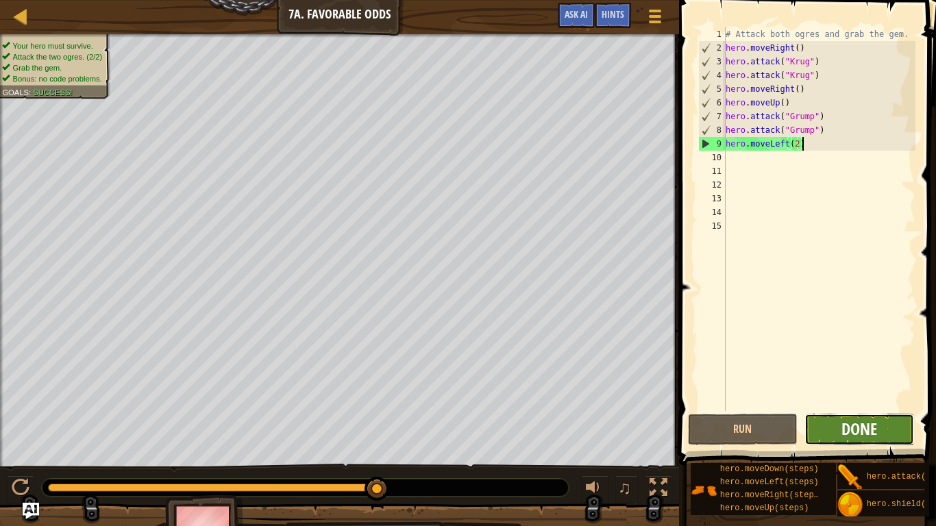
click at [863, 425] on span "Done" at bounding box center [860, 429] width 36 height 22
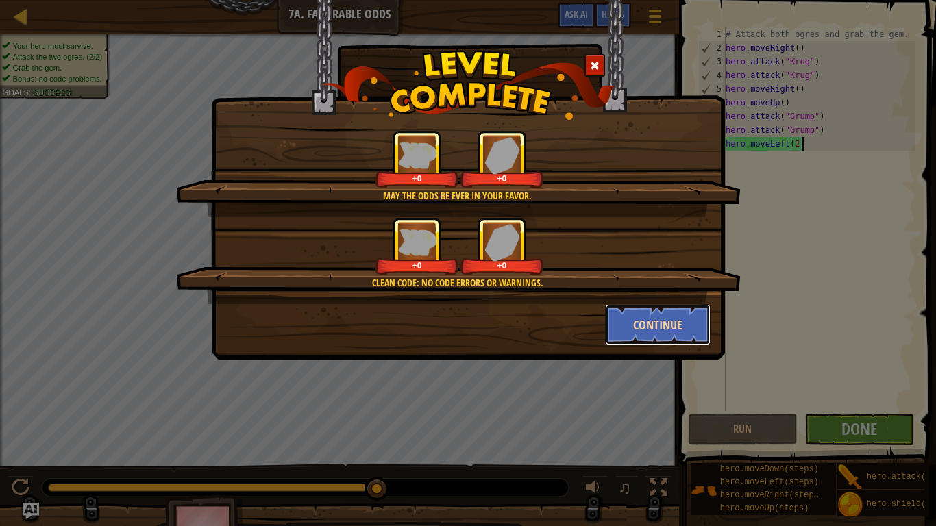
click at [648, 335] on button "Continue" at bounding box center [658, 324] width 106 height 41
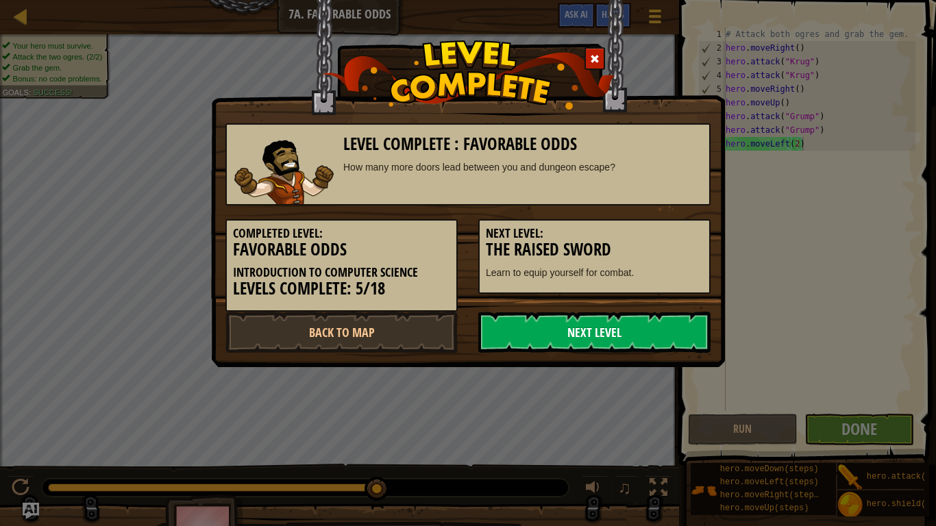
click at [663, 315] on link "Next Level" at bounding box center [594, 332] width 232 height 41
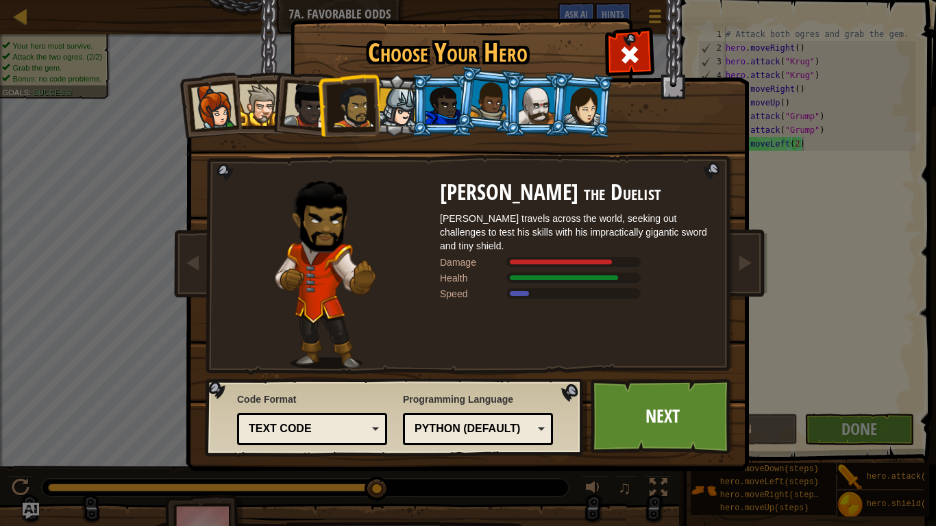
click at [385, 116] on div at bounding box center [397, 107] width 39 height 39
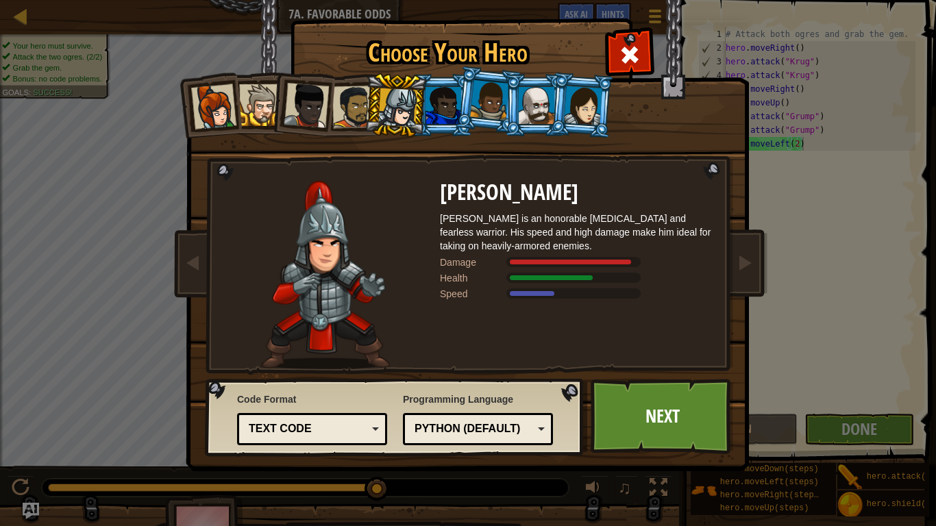
click at [535, 105] on div at bounding box center [537, 105] width 36 height 37
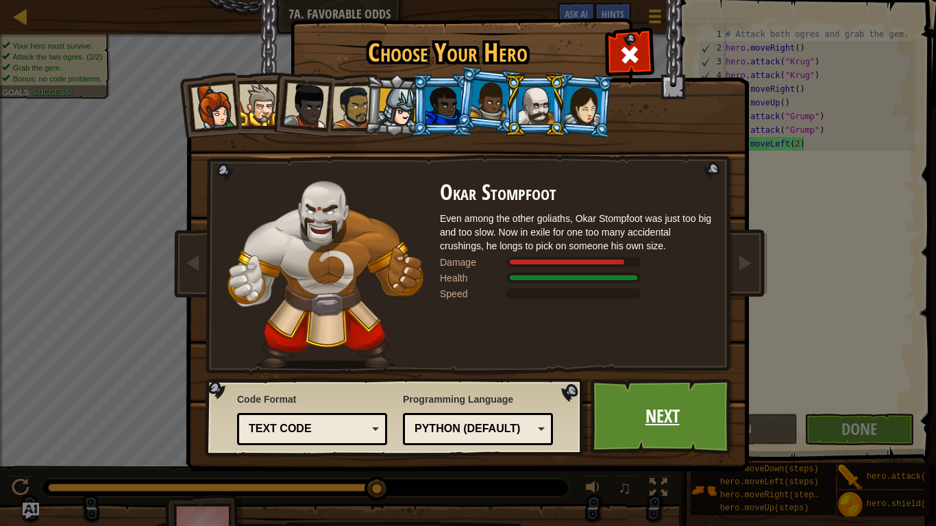
click at [661, 433] on link "Next" at bounding box center [662, 416] width 143 height 75
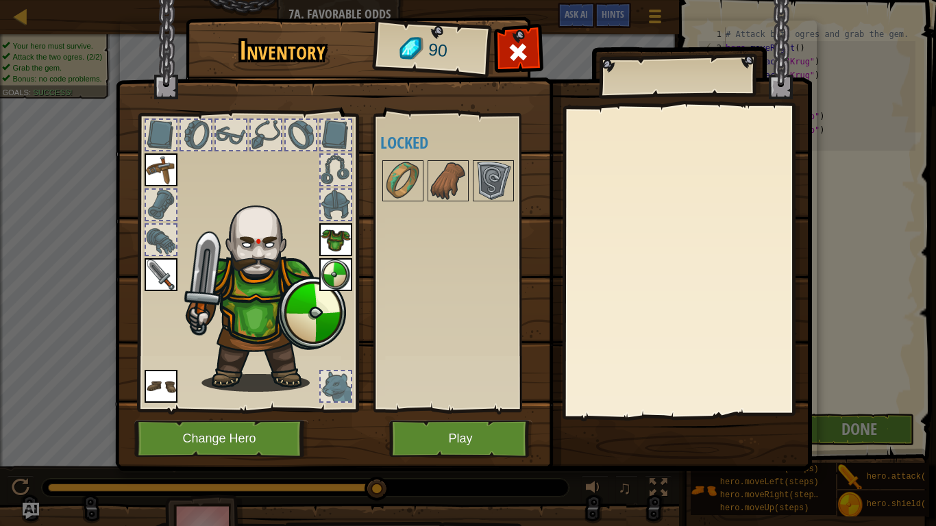
click at [459, 433] on img at bounding box center [463, 223] width 697 height 498
drag, startPoint x: 459, startPoint y: 461, endPoint x: 452, endPoint y: 448, distance: 14.5
click at [452, 433] on div "Inventory 90 Available Equip Equip Equip Equip Equip (double-click to equip) Lo…" at bounding box center [468, 247] width 697 height 452
click at [452, 433] on button "Play" at bounding box center [460, 439] width 143 height 38
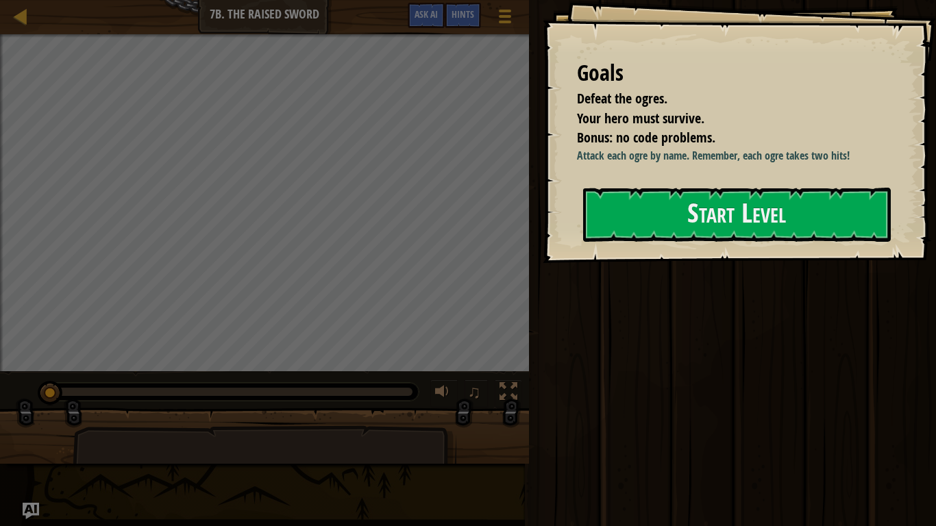
click at [452, 433] on div at bounding box center [265, 483] width 384 height 114
click at [756, 193] on button "Start Level" at bounding box center [737, 215] width 308 height 54
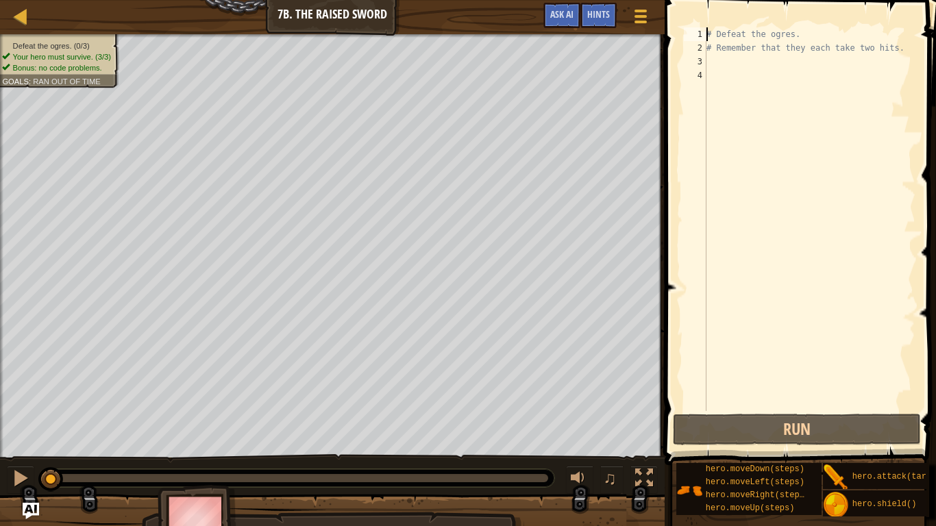
click at [806, 27] on div "# Defeat the ogres. # Remember that they each take two hits." at bounding box center [810, 232] width 212 height 411
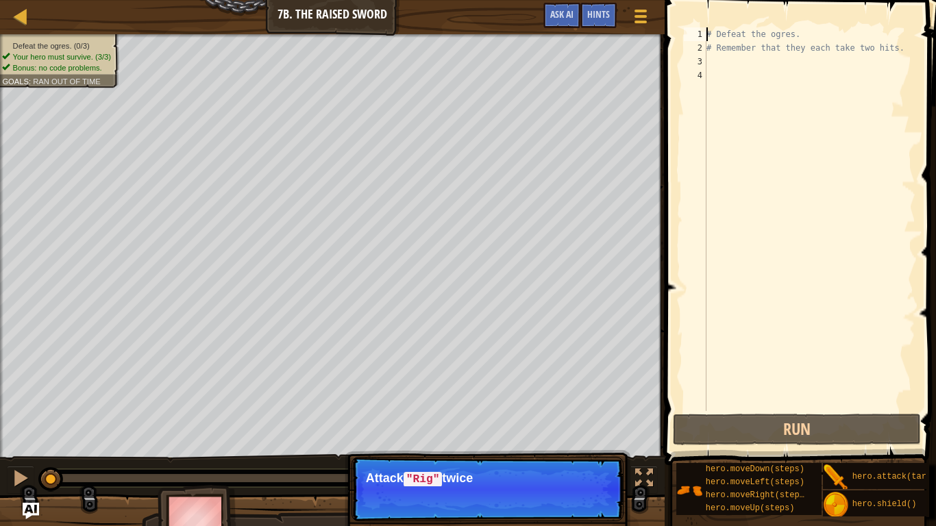
click at [806, 27] on div "# Defeat the ogres. # Remember that they each take two hits." at bounding box center [810, 232] width 212 height 411
type textarea "h# Defeat the ogres."
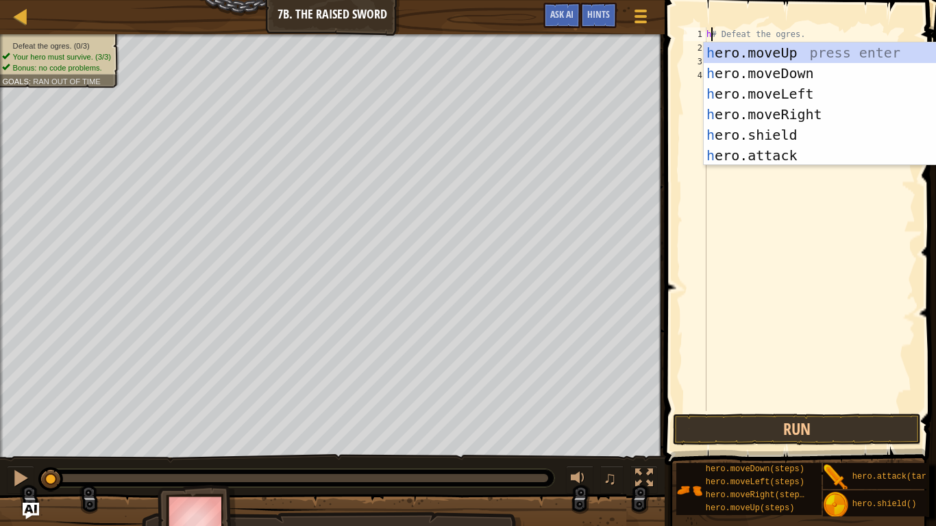
scroll to position [6, 0]
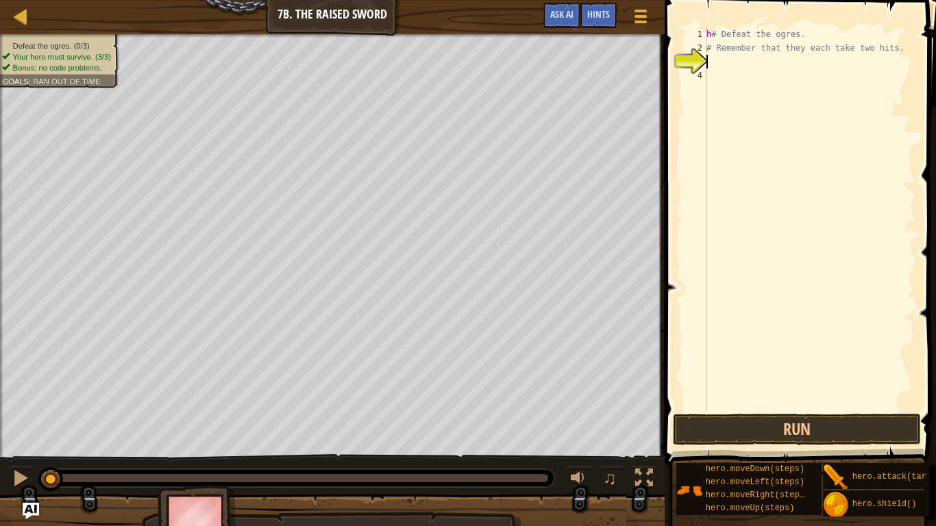
click at [739, 31] on div "h # Defeat the ogres. # Remember that they each take two hits." at bounding box center [810, 232] width 212 height 411
click at [739, 31] on div "at the ogres . # Remember that they each take two hits." at bounding box center [810, 232] width 212 height 411
click at [806, 28] on div "at the ogres . # Remember that they each take two hits." at bounding box center [810, 232] width 212 height 411
type textarea "a"
type textarea "h"
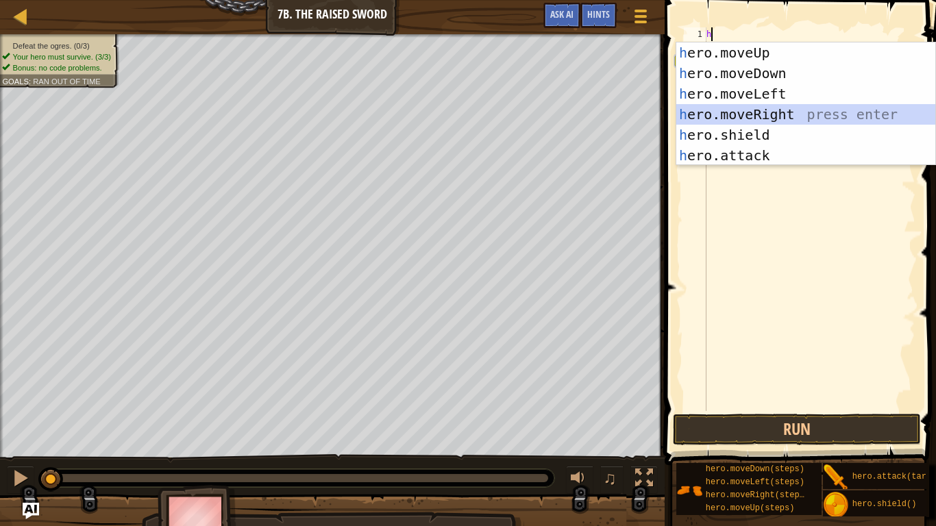
click at [798, 112] on div "h ero.moveUp press enter h ero.moveDown press enter h ero.moveLeft press enter …" at bounding box center [805, 124] width 259 height 164
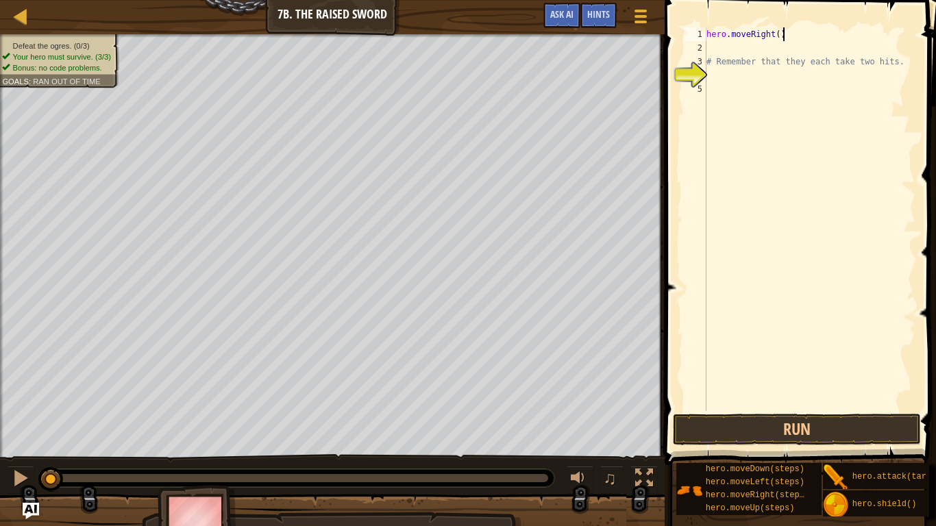
click at [794, 35] on div "hero . moveRight ( ) # Remember that they each take two hits." at bounding box center [810, 232] width 212 height 411
type textarea "hero.moveRight)(2)"
click at [714, 43] on div "hero . moveRight ) ( 2 ) # Remember that they each take two hits." at bounding box center [810, 232] width 212 height 411
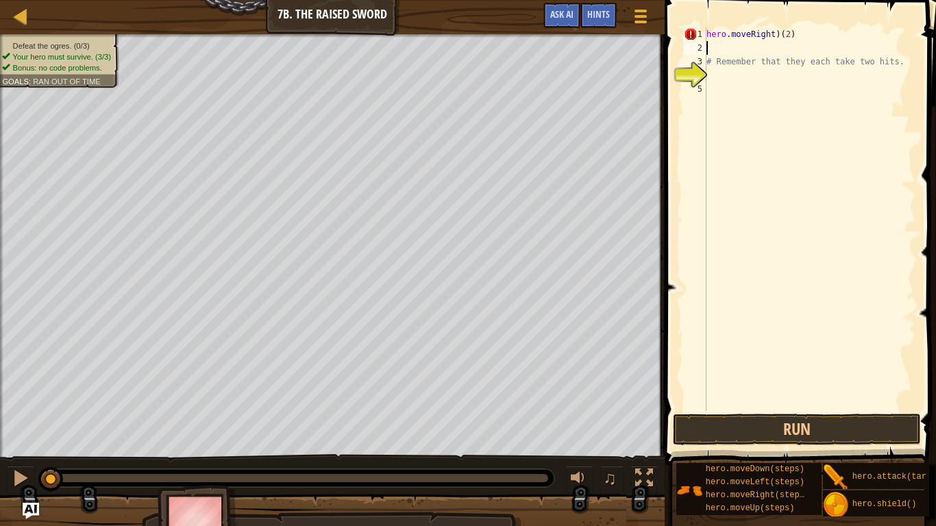
click at [802, 32] on div "hero . moveRight ) ( 2 ) # Remember that they each take two hits." at bounding box center [810, 232] width 212 height 411
type textarea "hero.moveRight(2)"
click at [738, 44] on div "hero . moveRight ( 2 ) # Remember that they each take two hits." at bounding box center [810, 232] width 212 height 411
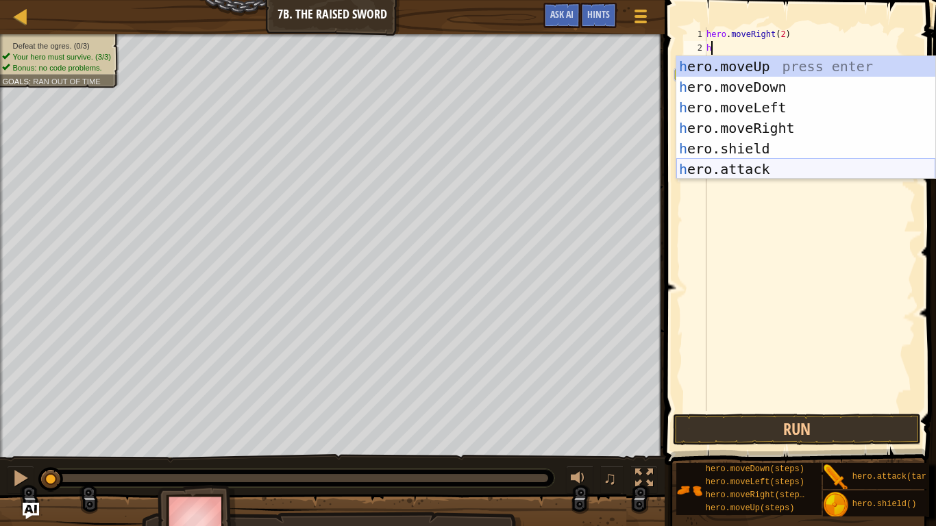
click at [783, 165] on div "h ero.moveUp press enter h ero.moveDown press enter h ero.moveLeft press enter …" at bounding box center [805, 138] width 259 height 164
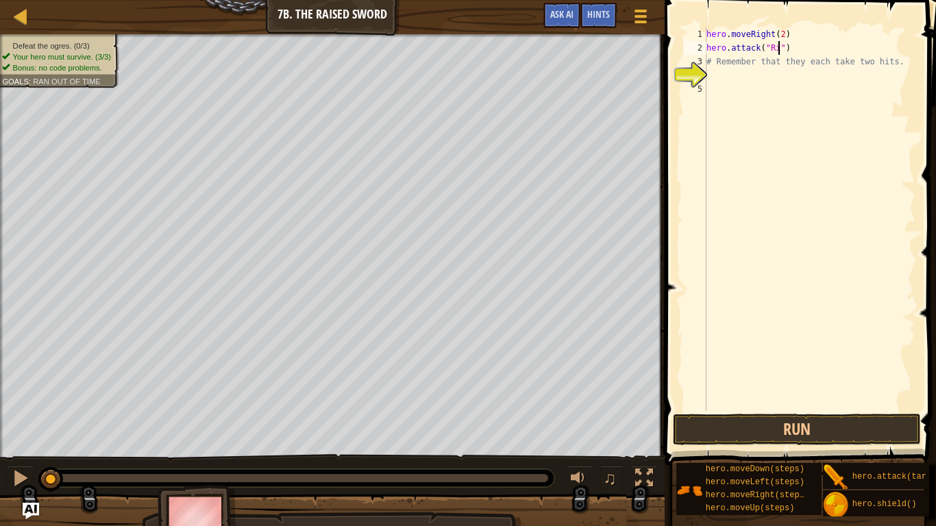
scroll to position [6, 11]
click at [840, 425] on button "Run" at bounding box center [796, 430] width 247 height 32
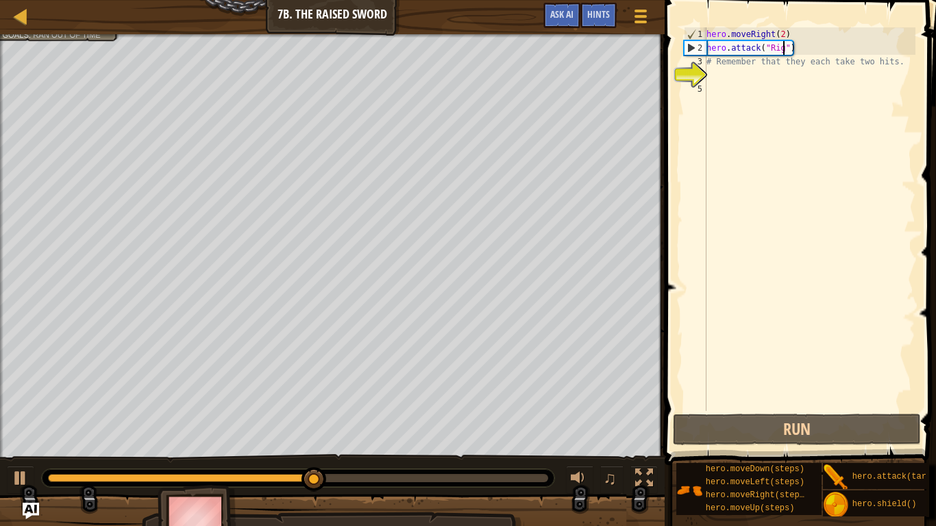
click at [816, 50] on div "hero . moveRight ( 2 ) hero . attack ( "Rig" ) # Remember that they each take t…" at bounding box center [810, 232] width 212 height 411
click at [800, 38] on div "hero . moveRight ( 2 ) hero . attack ( "Rig" ) # Remember that they each take t…" at bounding box center [810, 232] width 212 height 411
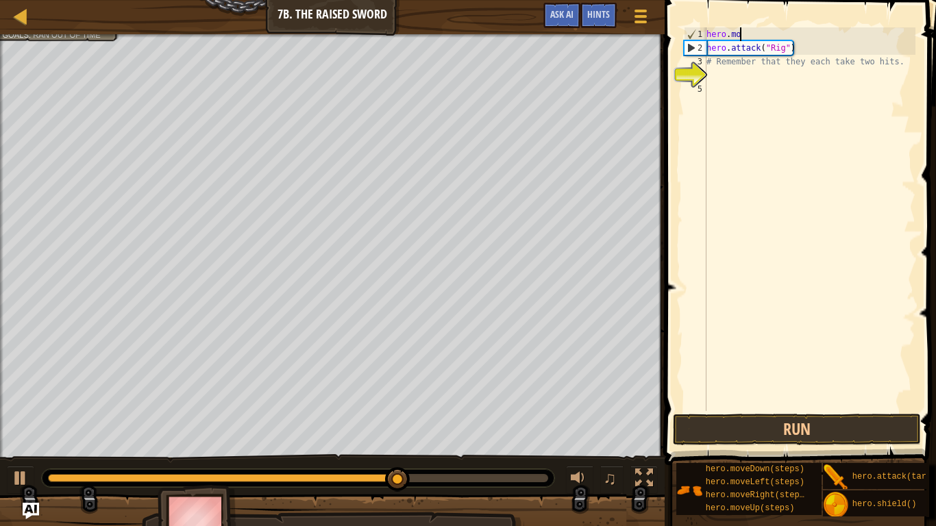
scroll to position [6, 1]
type textarea "h"
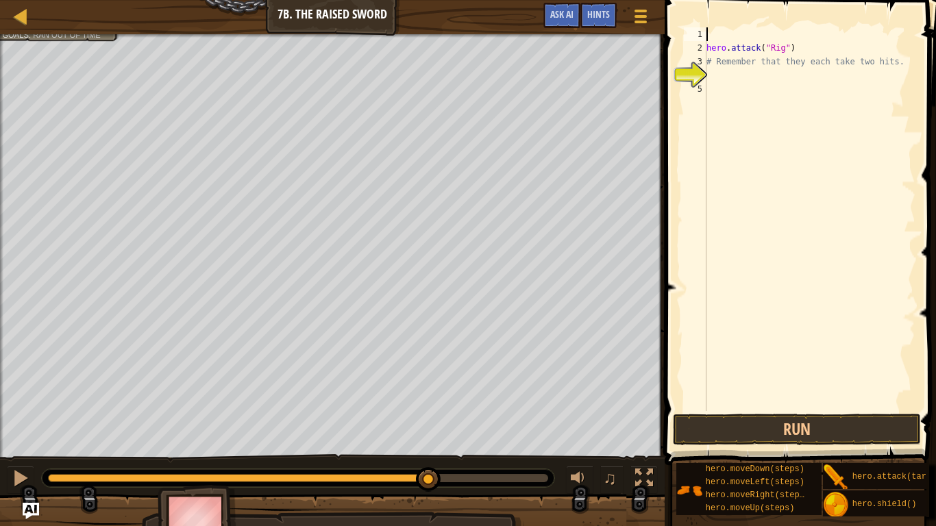
click at [800, 39] on div "hero . attack ( "Rig" ) # Remember that they each take two hits." at bounding box center [810, 232] width 212 height 411
click at [805, 47] on div "hero . attack ( "Rig" ) # Remember that they each take two hits." at bounding box center [810, 232] width 212 height 411
type textarea "h"
click at [746, 25] on span at bounding box center [802, 213] width 282 height 506
click at [747, 33] on div "# Remember that they each take two hits." at bounding box center [810, 232] width 212 height 411
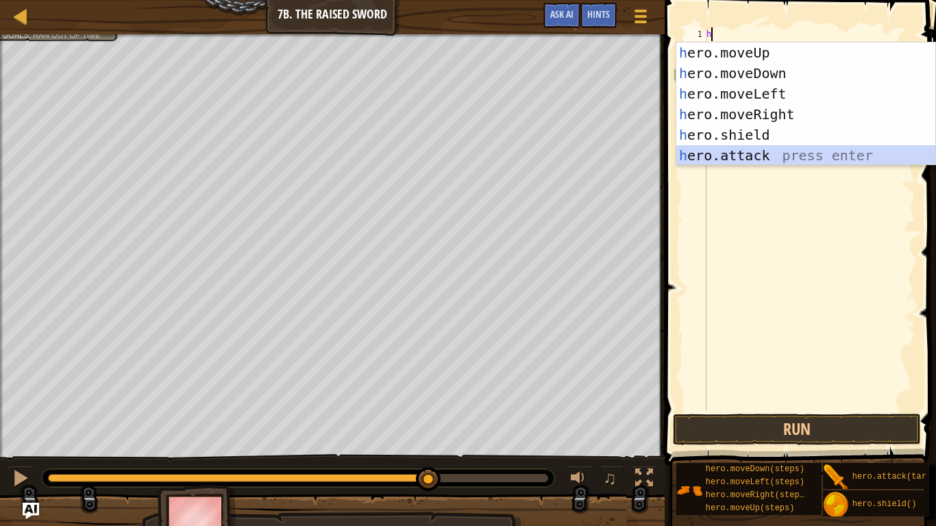
click at [782, 148] on div "h ero.moveUp press enter h ero.moveDown press enter h ero.moveLeft press enter …" at bounding box center [805, 124] width 259 height 164
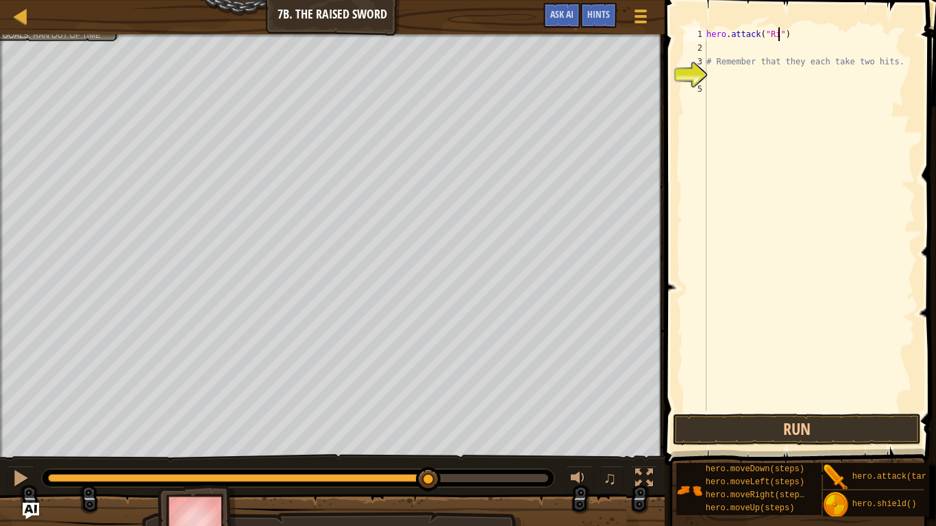
scroll to position [6, 10]
type textarea "hero.attack("Rig")"
click at [712, 48] on div "hero . attack ( "Rig" ) # Remember that they each take two hits." at bounding box center [810, 232] width 212 height 411
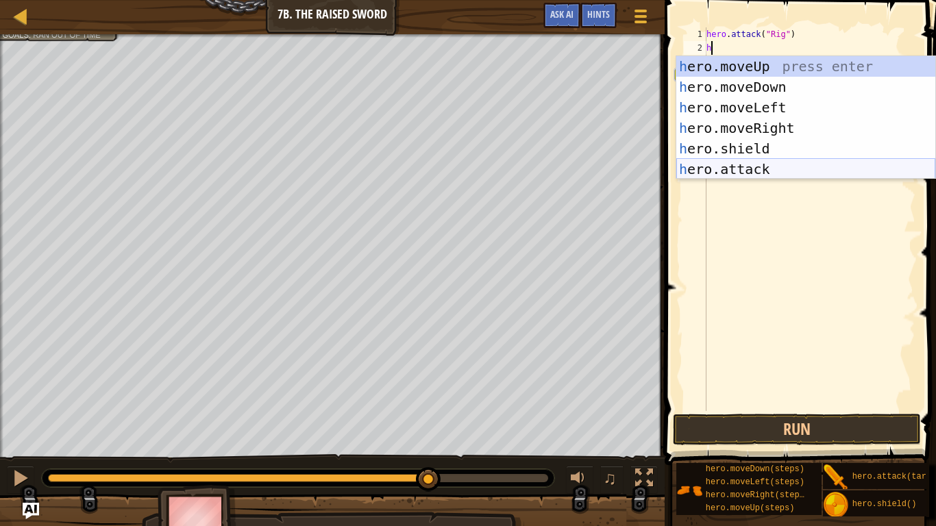
click at [774, 167] on div "h ero.moveUp press enter h ero.moveDown press enter h ero.moveLeft press enter …" at bounding box center [805, 138] width 259 height 164
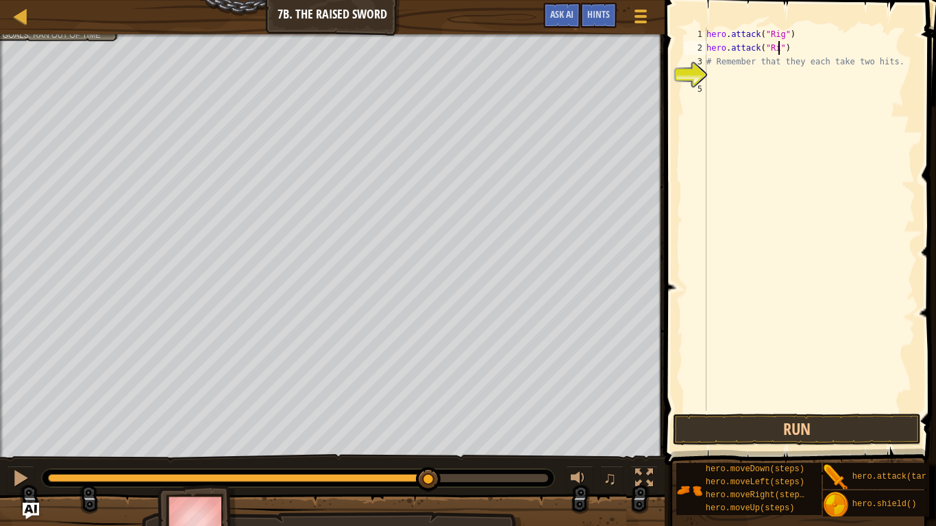
scroll to position [6, 11]
click at [843, 433] on img at bounding box center [836, 478] width 26 height 26
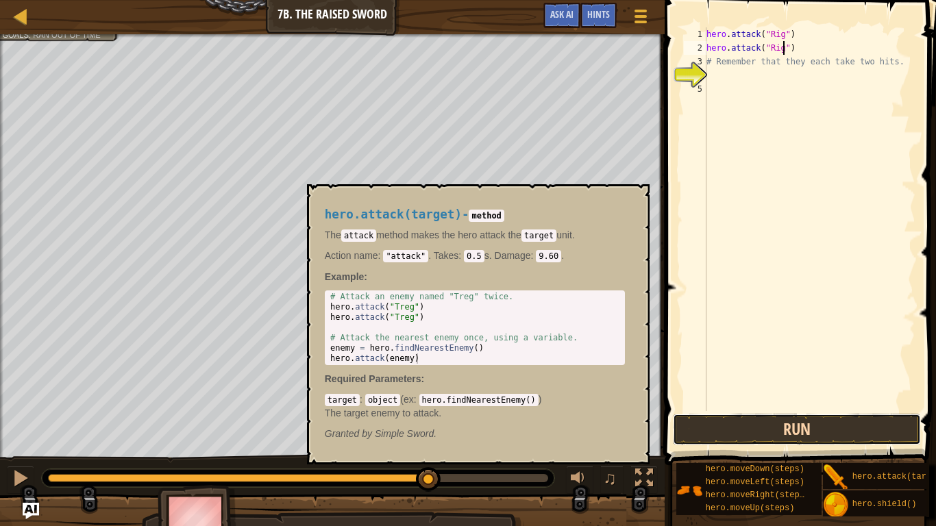
click at [840, 428] on button "Run" at bounding box center [796, 430] width 247 height 32
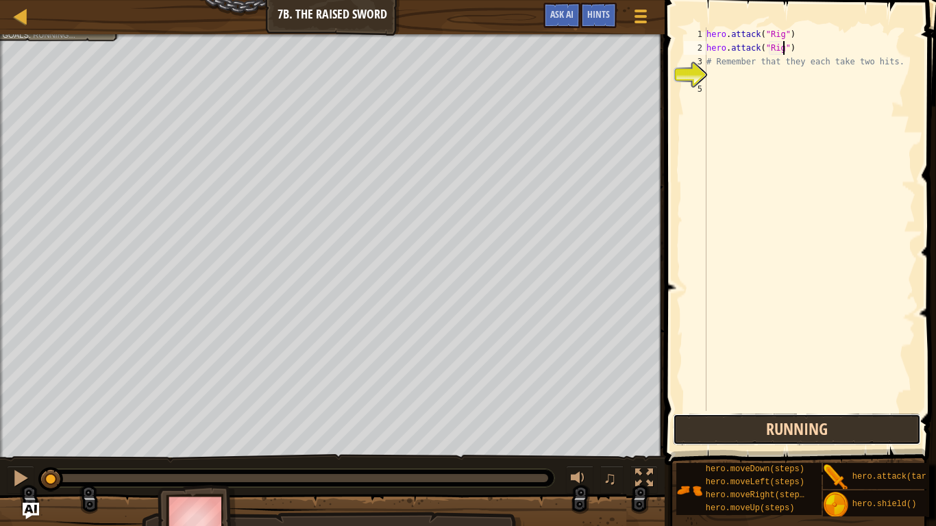
click at [843, 423] on button "Running" at bounding box center [796, 430] width 247 height 32
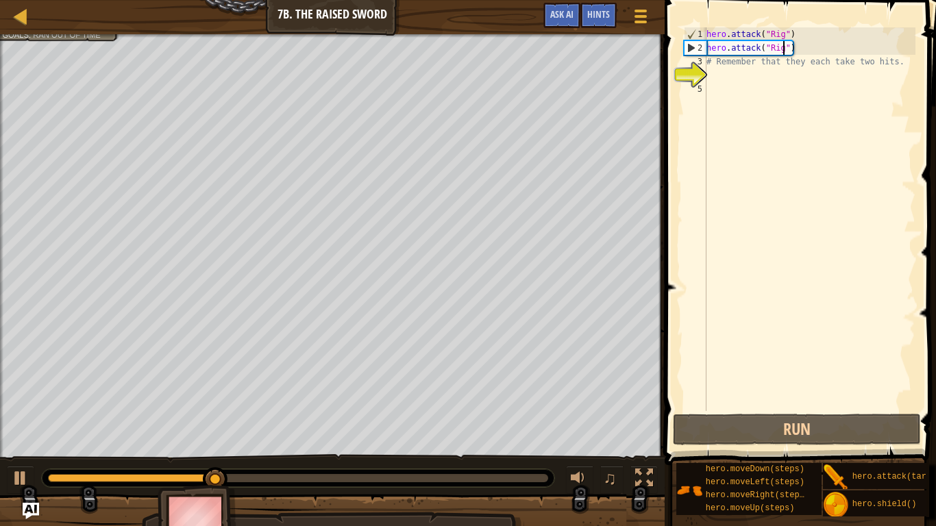
click at [899, 60] on div "hero . attack ( "Rig" ) hero . attack ( "Rig" ) # Remember that they each take …" at bounding box center [810, 232] width 212 height 411
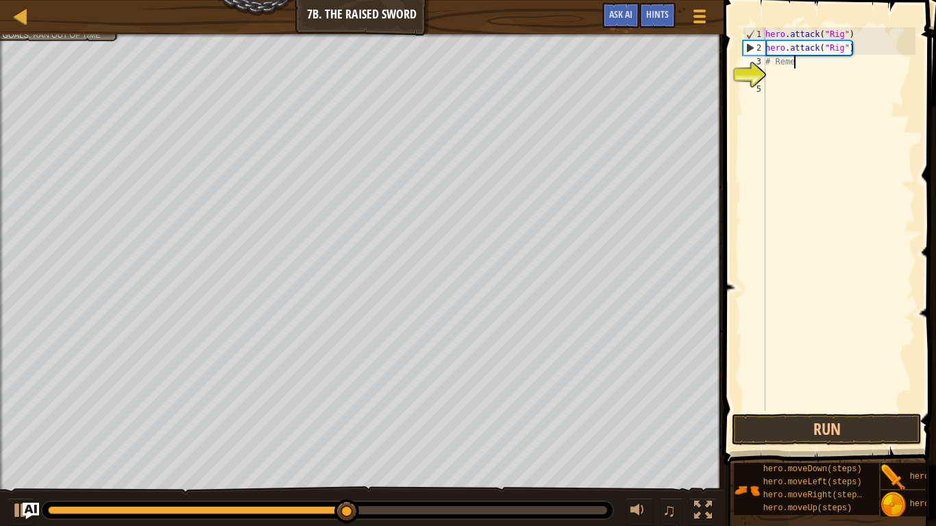
scroll to position [6, 1]
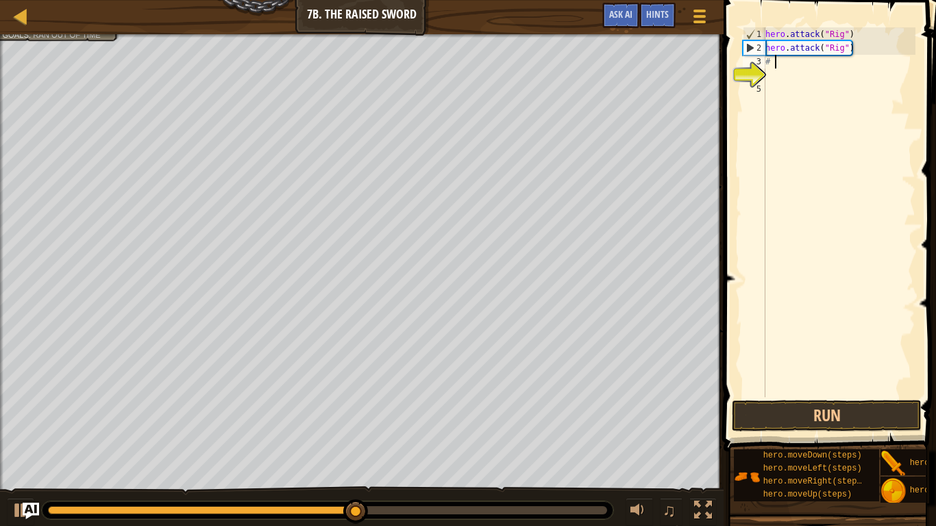
type textarea "#"
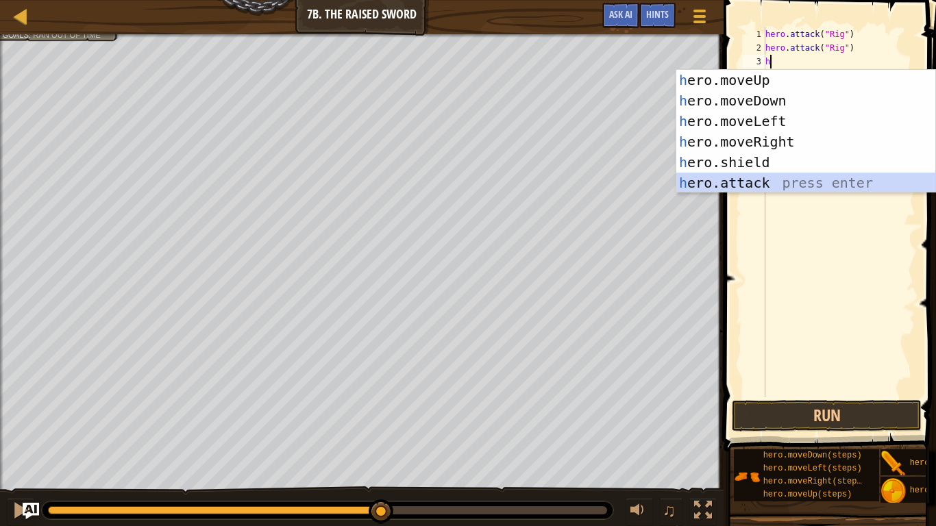
click at [827, 188] on div "h ero.moveUp press enter h ero.moveDown press enter h ero.moveLeft press enter …" at bounding box center [805, 152] width 259 height 164
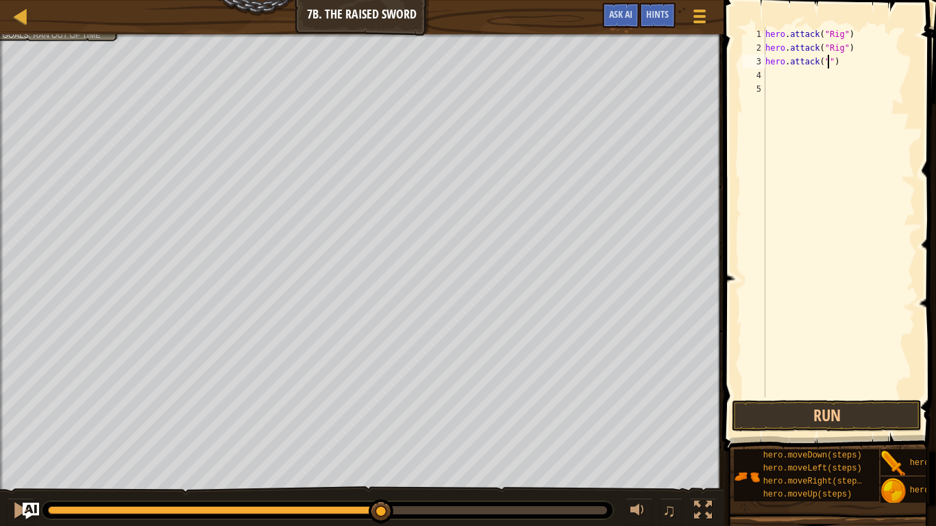
scroll to position [6, 10]
type textarea "hero.attack("Gurt")"
click at [778, 70] on div "hero . attack ( "Rig" ) hero . attack ( "Rig" ) hero . attack ( "Gurt" )" at bounding box center [839, 225] width 153 height 397
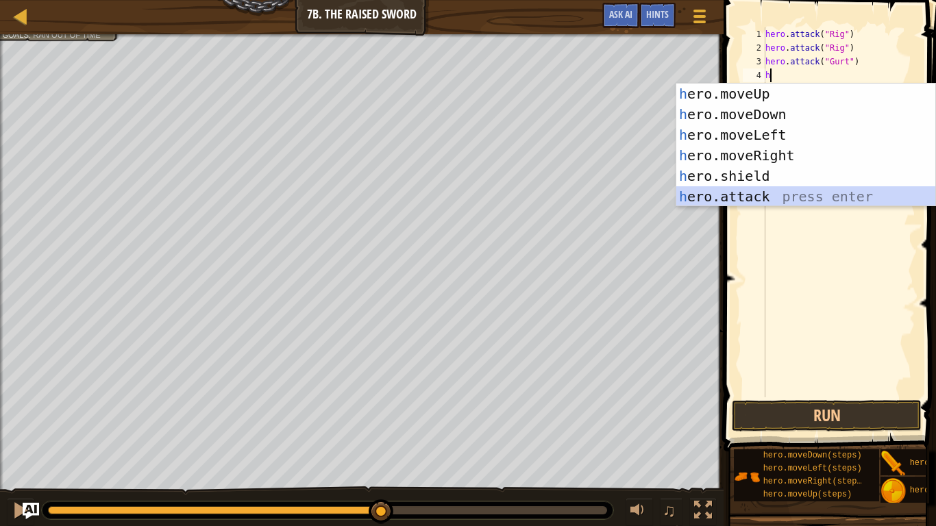
click at [798, 193] on div "h ero.moveUp press enter h ero.moveDown press enter h ero.moveLeft press enter …" at bounding box center [805, 166] width 259 height 164
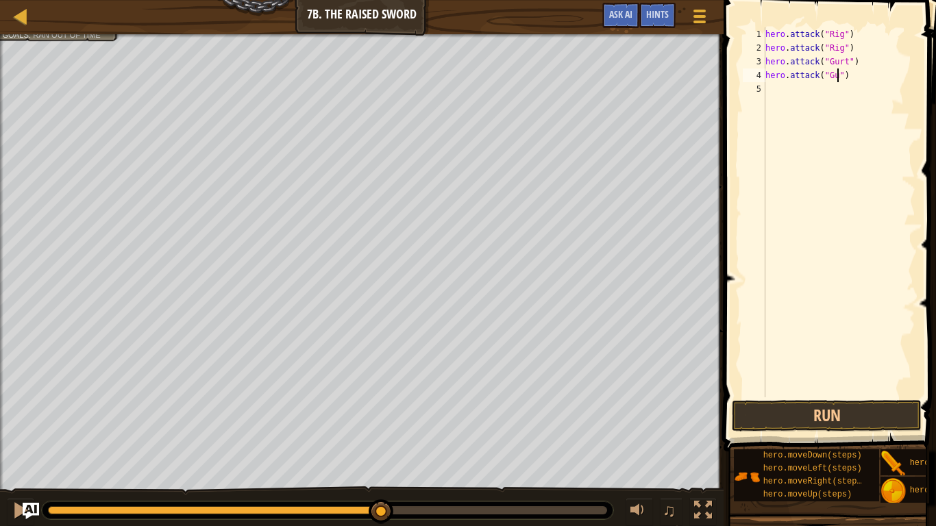
scroll to position [6, 11]
type textarea "hero.attack("Gurt")"
click at [781, 91] on div "hero . attack ( "Rig" ) hero . attack ( "Rig" ) hero . attack ( "Gurt" ) hero .…" at bounding box center [839, 225] width 153 height 397
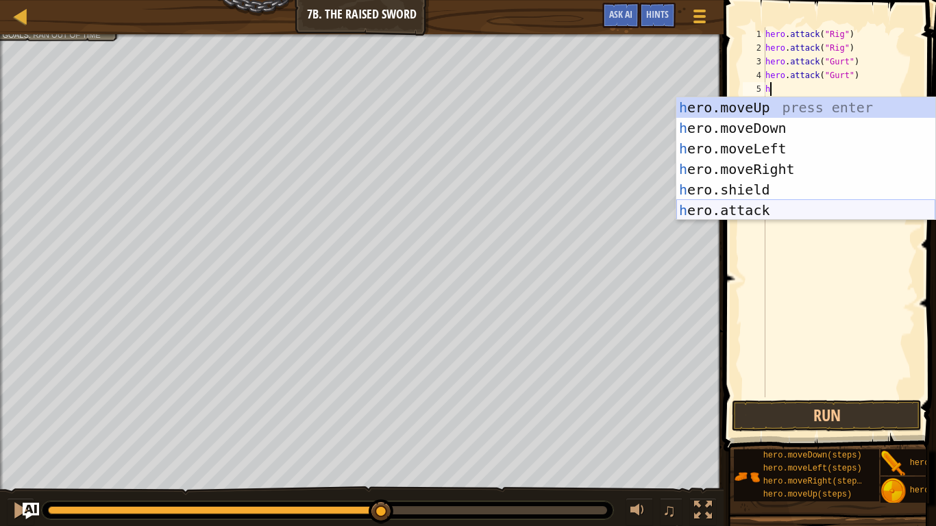
click at [789, 202] on div "h ero.moveUp press enter h ero.moveDown press enter h ero.moveLeft press enter …" at bounding box center [805, 179] width 259 height 164
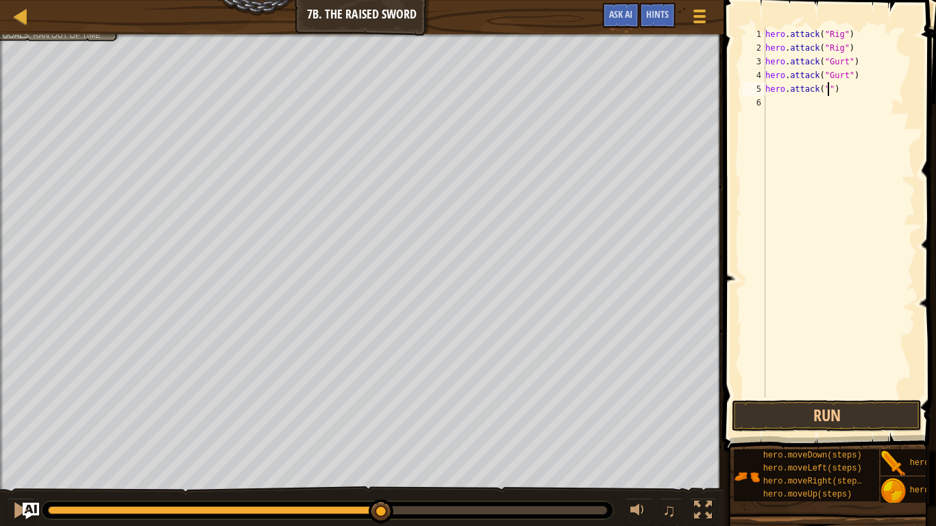
scroll to position [6, 10]
type textarea "hero.attack("Ack")"
click at [776, 110] on div "hero . attack ( "Rig" ) hero . attack ( "Rig" ) hero . attack ( "Gurt" ) hero .…" at bounding box center [839, 225] width 153 height 397
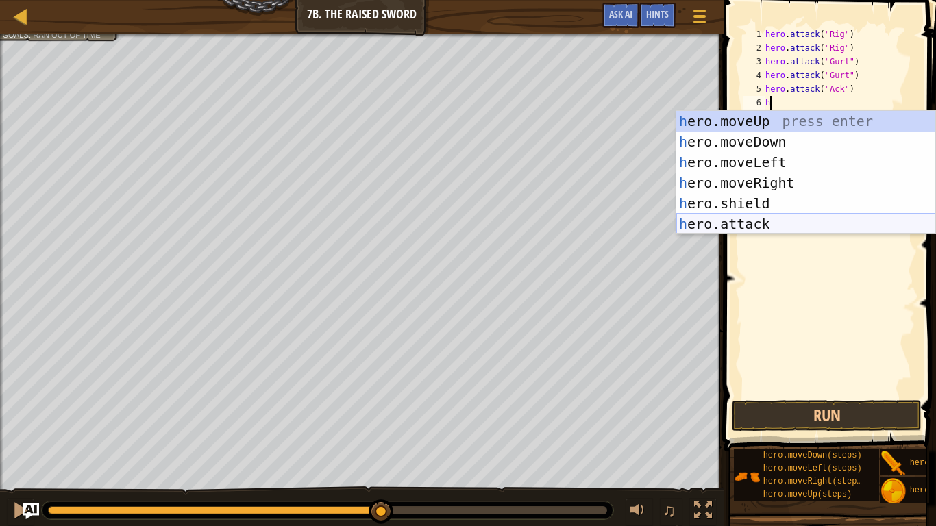
click at [781, 230] on div "h ero.moveUp press enter h ero.moveDown press enter h ero.moveLeft press enter …" at bounding box center [805, 193] width 259 height 164
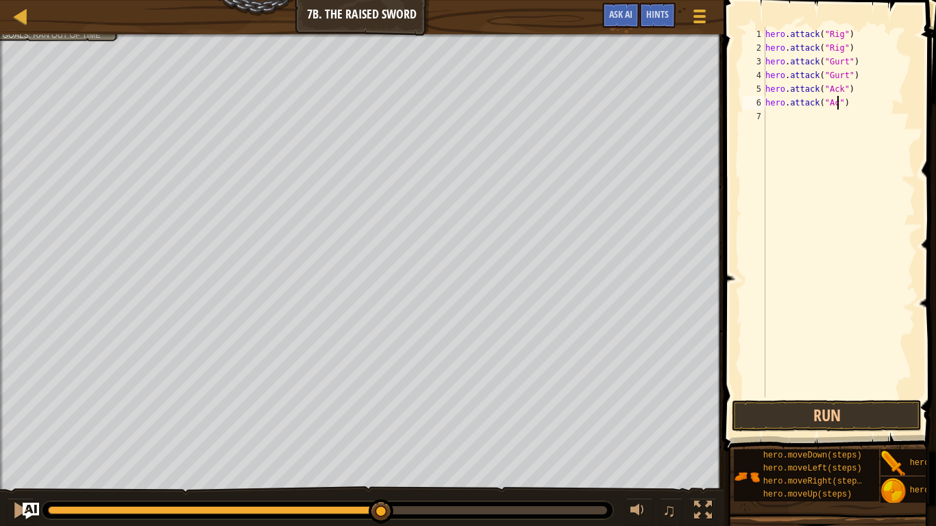
scroll to position [6, 12]
type textarea "hero.attack("Ack")"
click at [840, 406] on button "Run" at bounding box center [827, 416] width 190 height 32
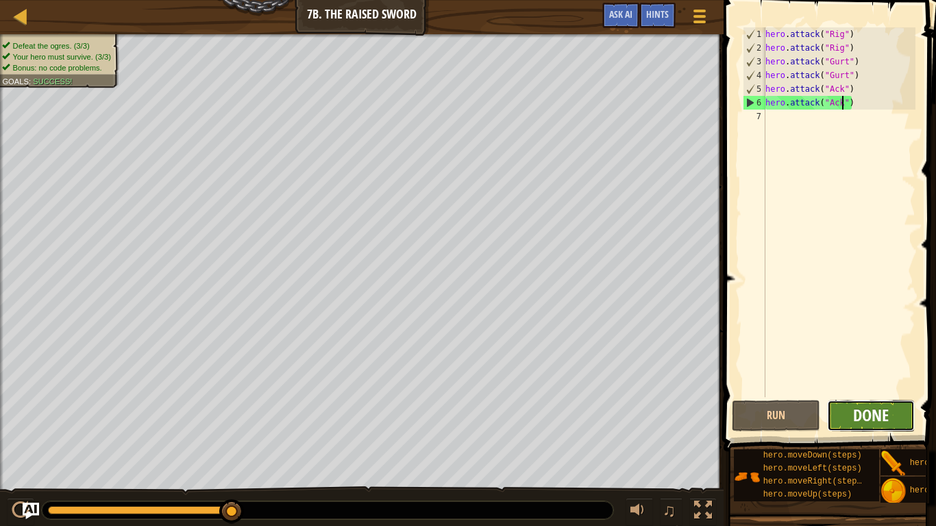
click at [863, 412] on span "Done" at bounding box center [871, 415] width 36 height 22
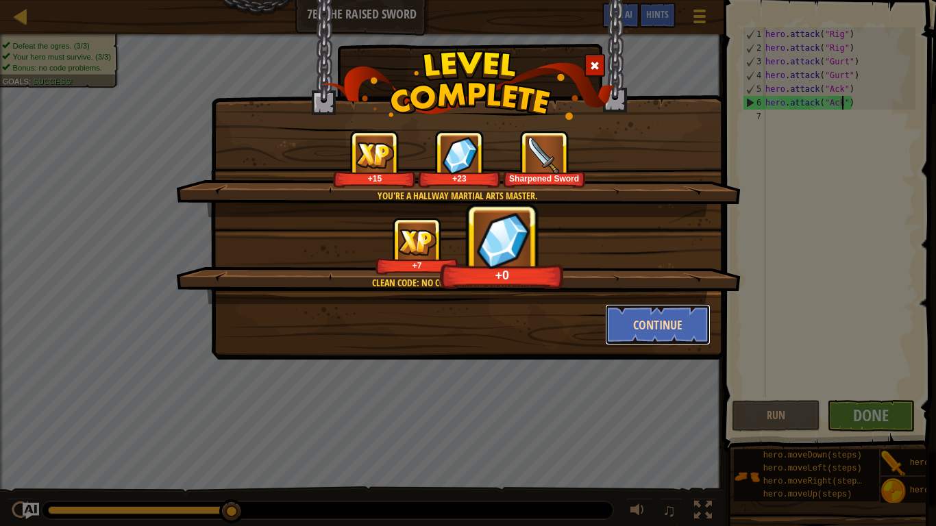
click at [696, 337] on button "Continue" at bounding box center [658, 324] width 106 height 41
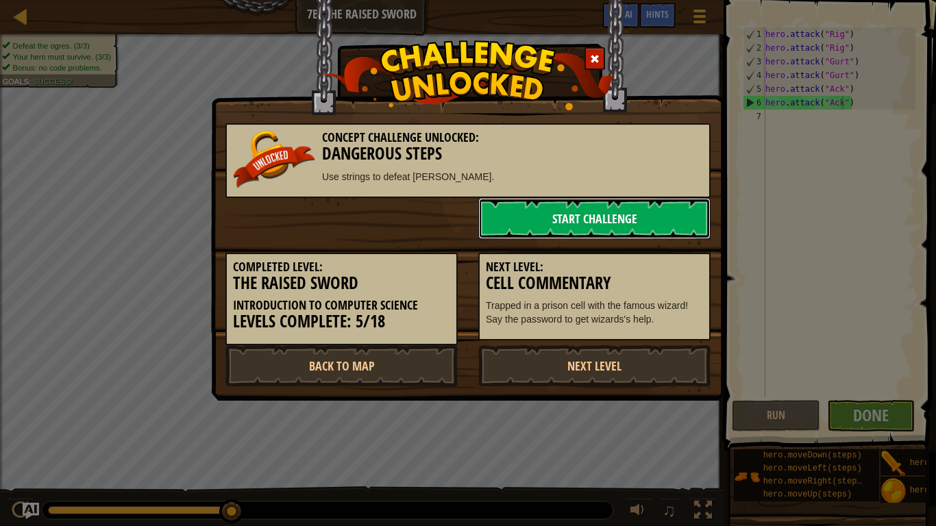
click at [607, 230] on link "Start Challenge" at bounding box center [594, 218] width 232 height 41
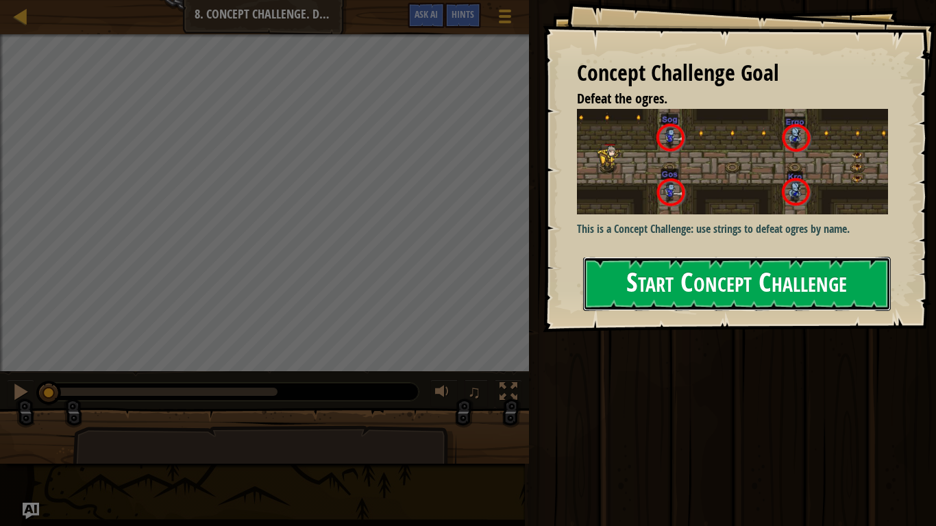
click at [733, 257] on button "Start Concept Challenge" at bounding box center [737, 284] width 308 height 54
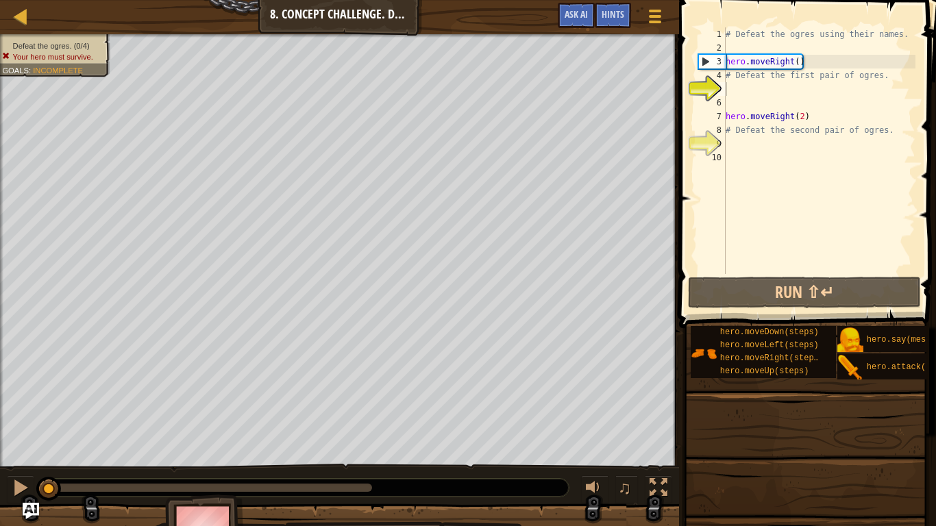
click at [9, 3] on div "Map Introduction to Computer Science 8. Concept Challenge. Dangerous Steps Game…" at bounding box center [339, 17] width 679 height 34
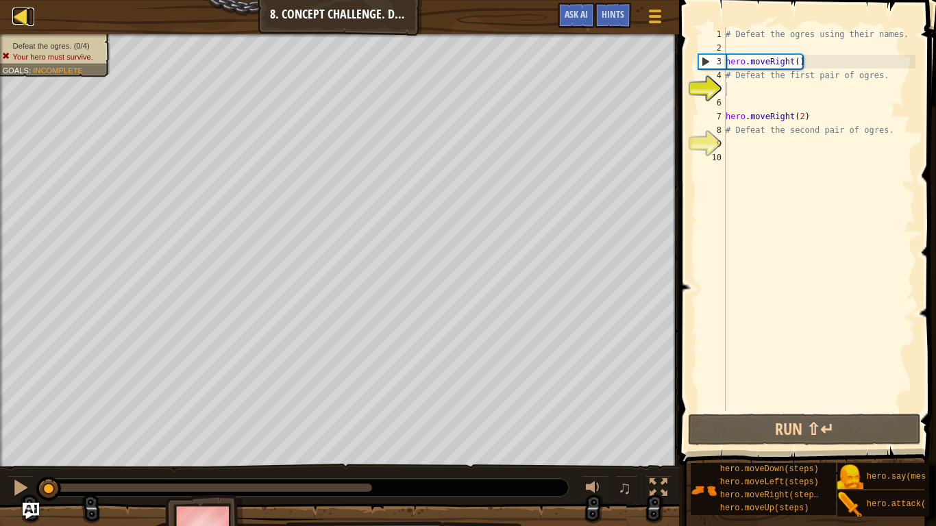
click at [12, 8] on div at bounding box center [20, 16] width 17 height 17
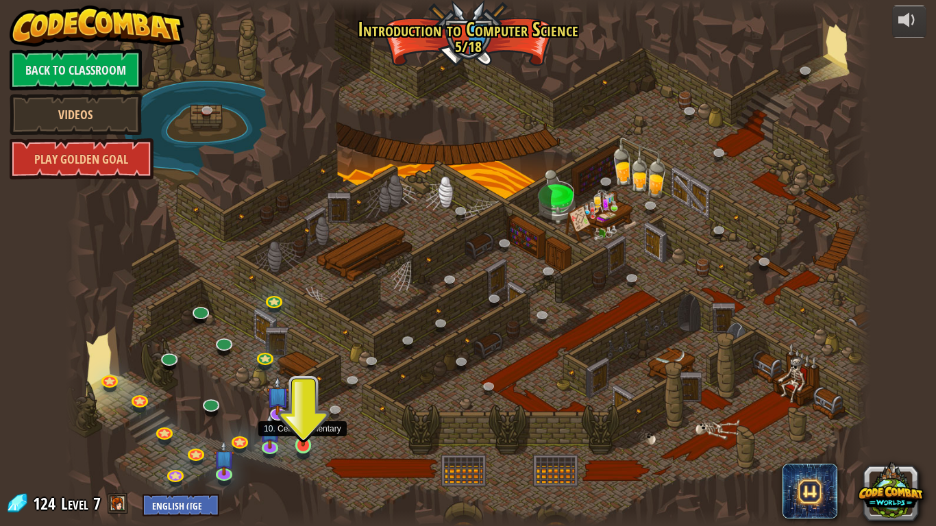
click at [297, 433] on img at bounding box center [303, 423] width 21 height 47
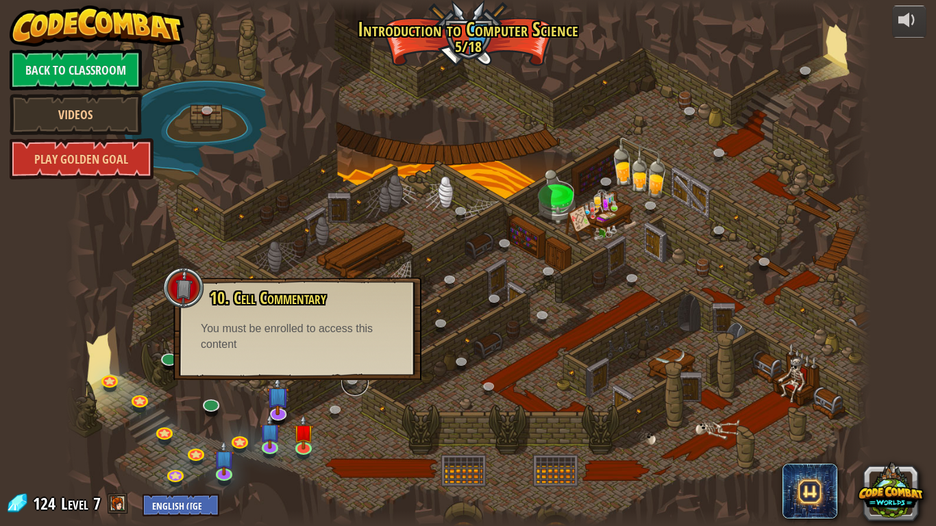
click at [356, 391] on link at bounding box center [354, 382] width 27 height 27
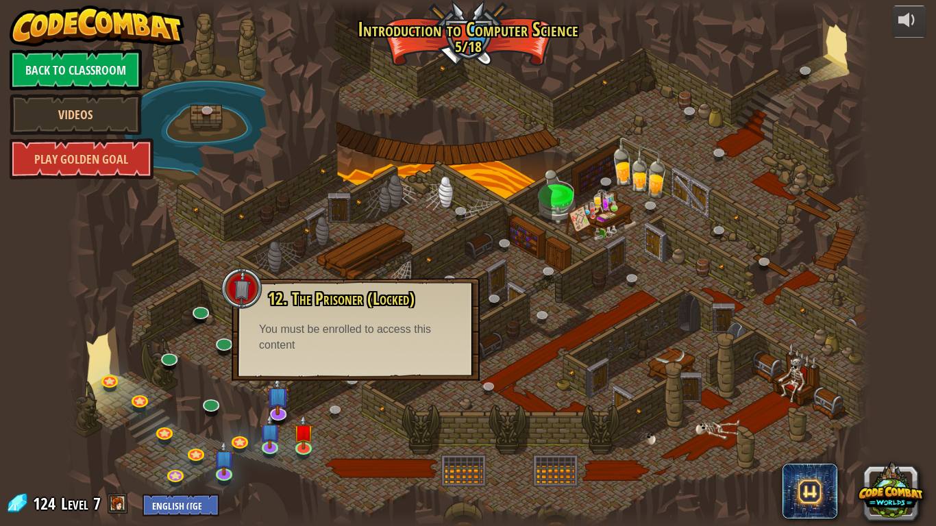
click at [365, 426] on div at bounding box center [468, 263] width 805 height 526
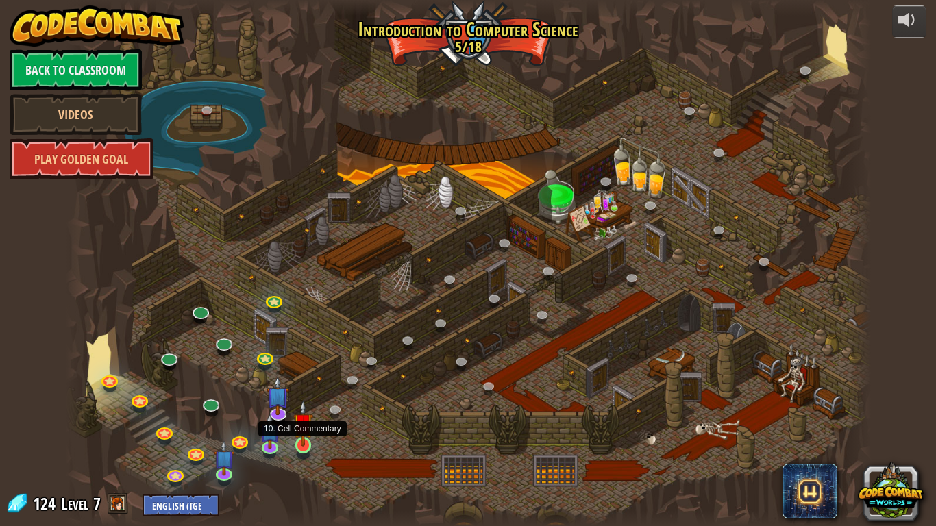
click at [299, 433] on img at bounding box center [303, 423] width 21 height 47
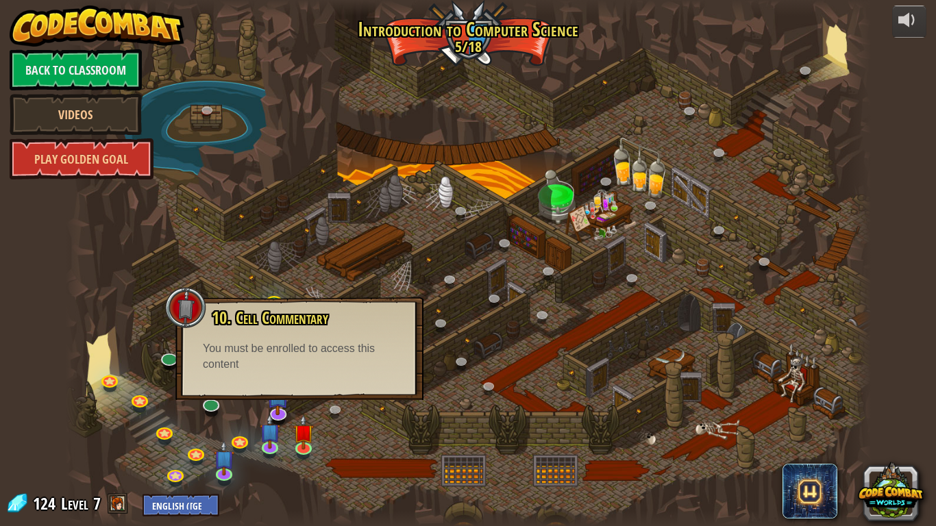
click at [334, 430] on div at bounding box center [468, 263] width 805 height 526
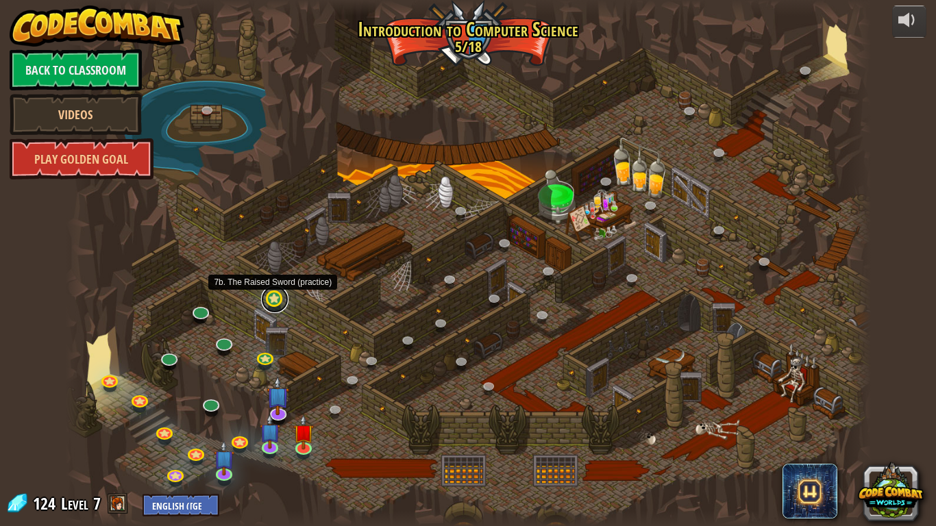
click at [273, 303] on link at bounding box center [274, 299] width 27 height 27
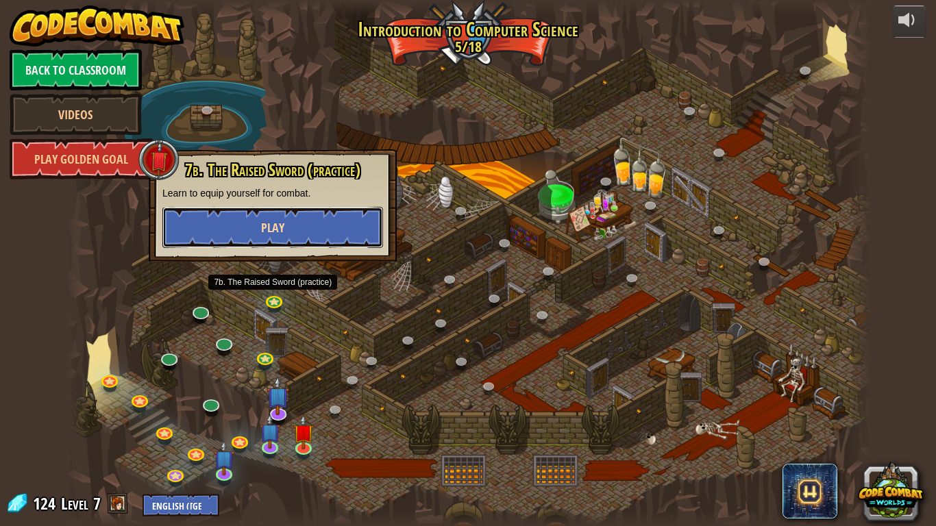
click at [290, 234] on button "Play" at bounding box center [272, 227] width 221 height 41
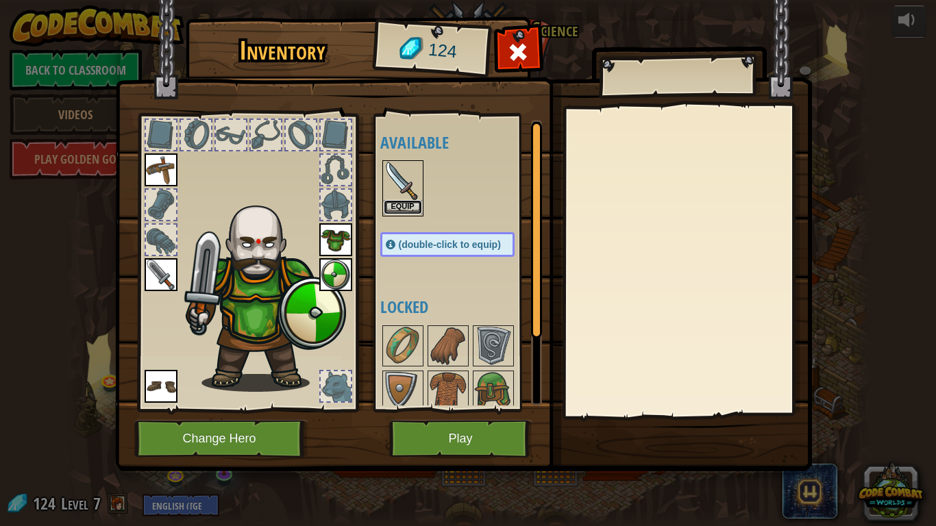
click at [410, 206] on button "Equip" at bounding box center [403, 207] width 38 height 14
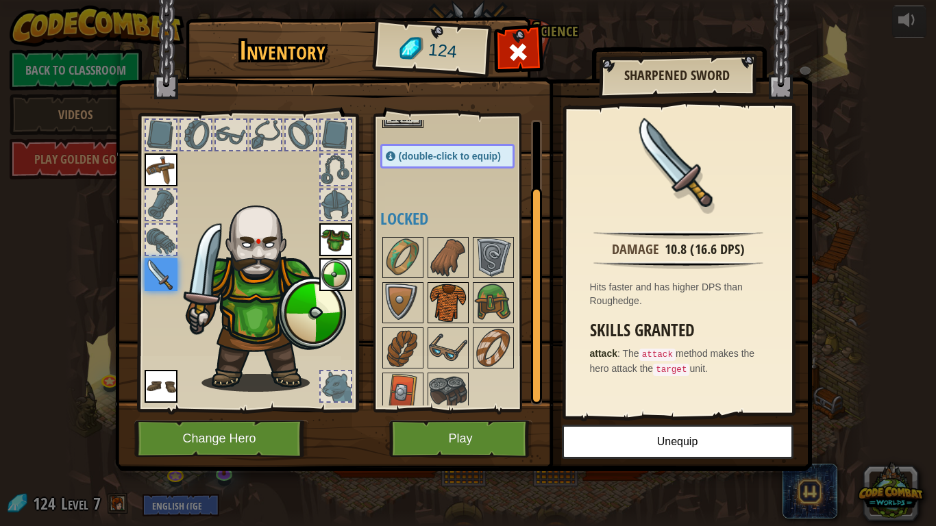
scroll to position [99, 0]
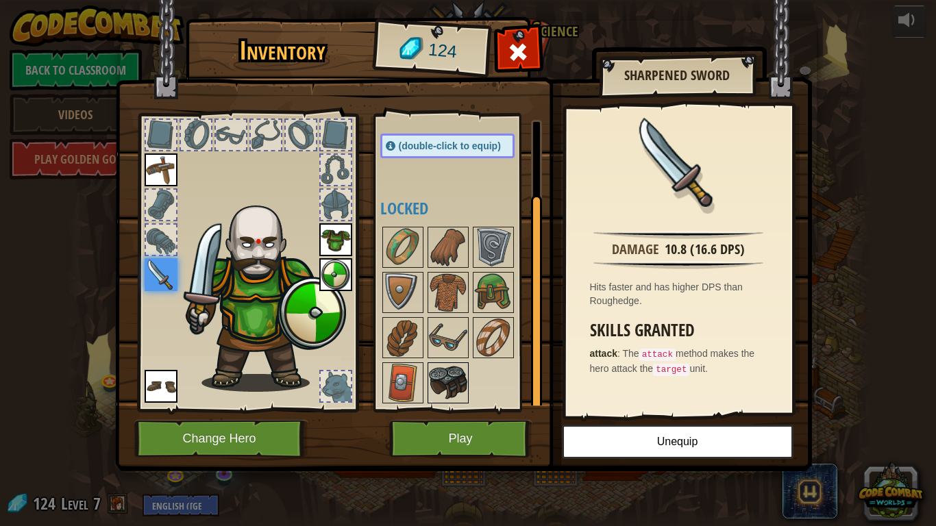
click at [440, 388] on img at bounding box center [448, 383] width 38 height 38
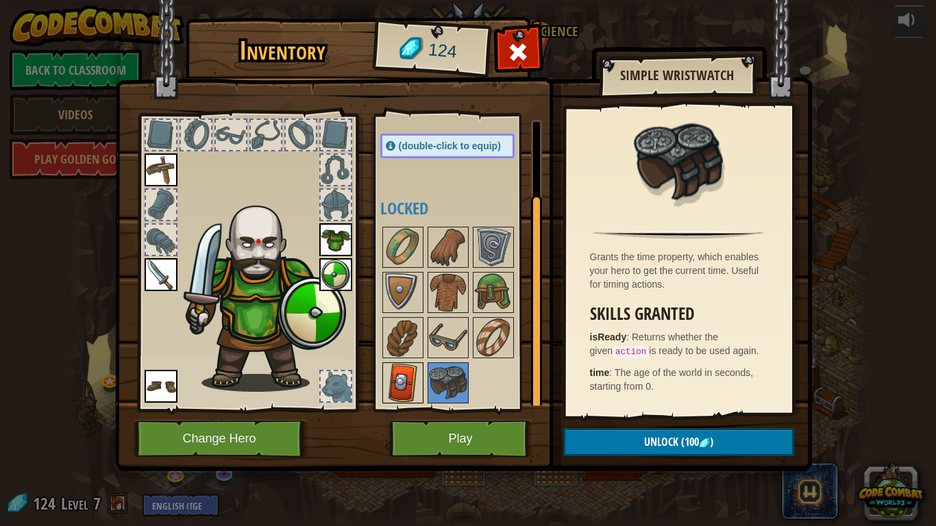
click at [409, 373] on img at bounding box center [403, 383] width 38 height 38
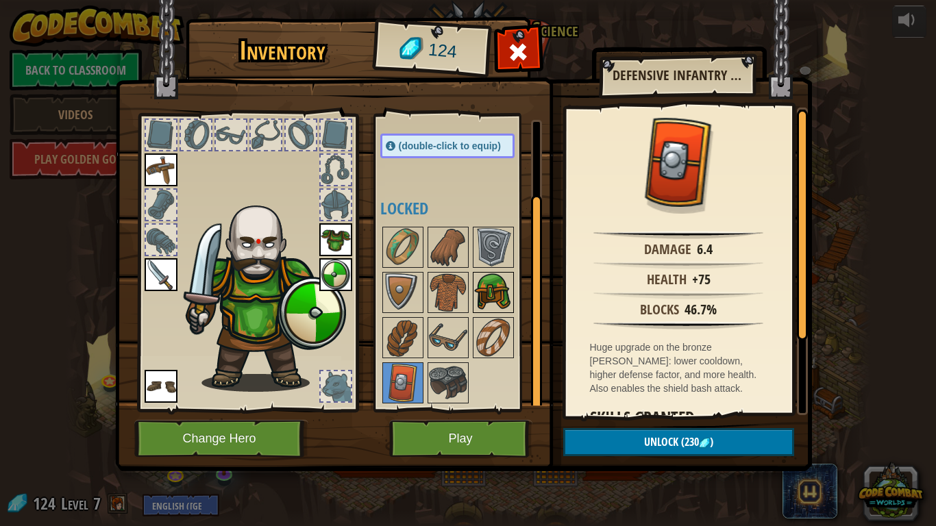
click at [484, 291] on img at bounding box center [493, 292] width 38 height 38
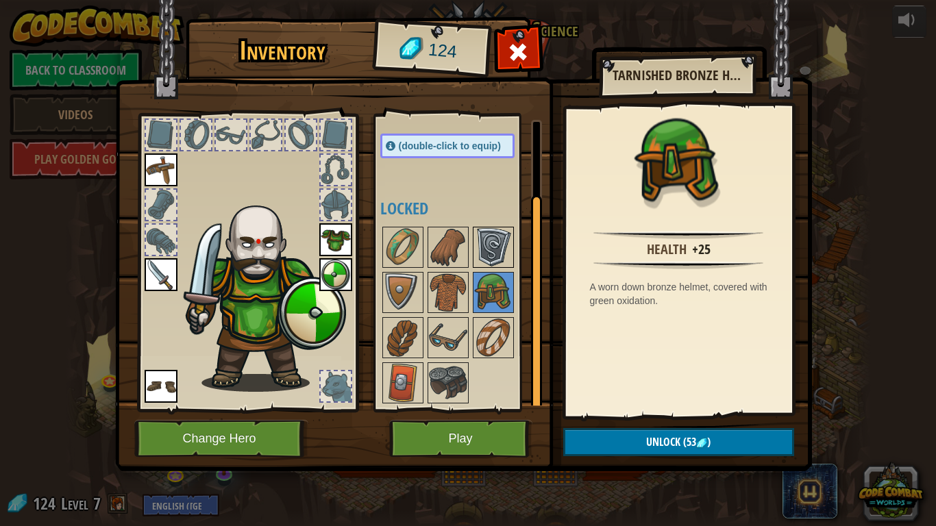
click at [492, 237] on img at bounding box center [493, 247] width 38 height 38
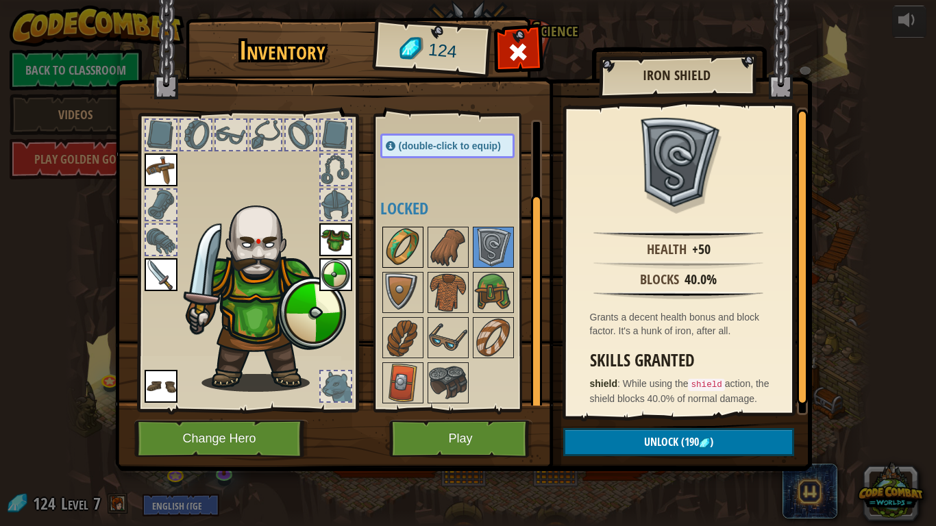
click at [391, 241] on img at bounding box center [403, 247] width 38 height 38
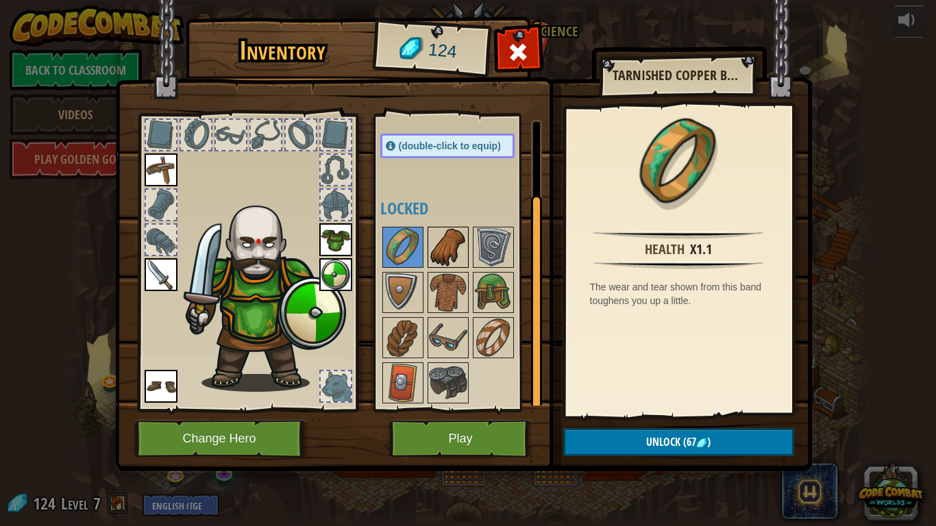
click at [459, 256] on img at bounding box center [448, 247] width 38 height 38
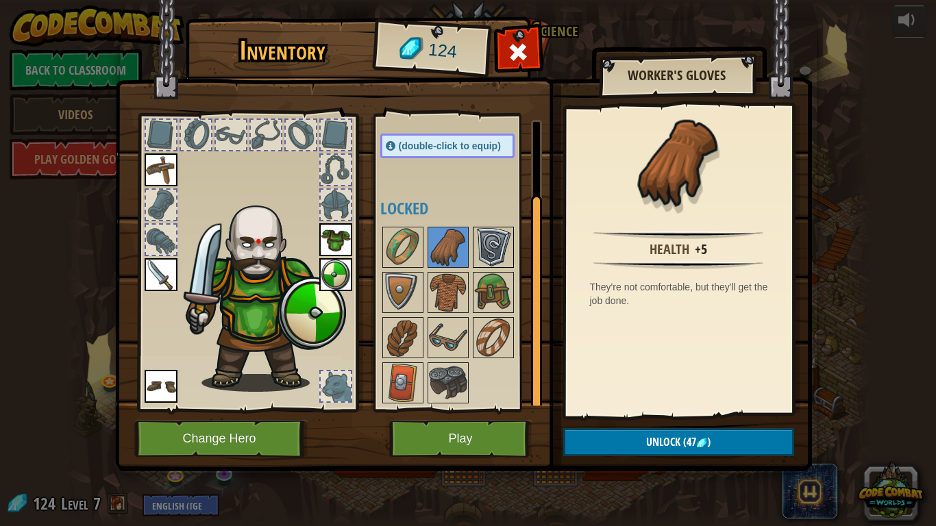
click at [474, 260] on img at bounding box center [493, 247] width 38 height 38
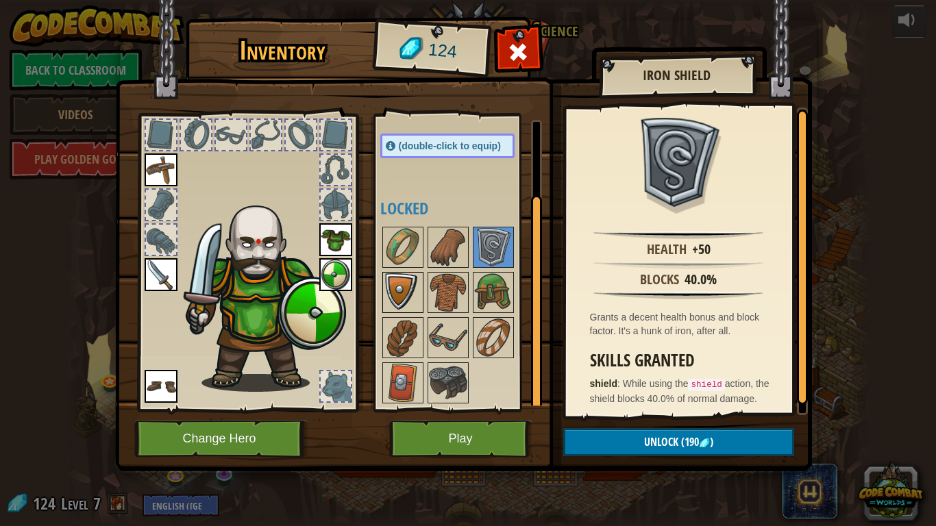
click at [408, 281] on img at bounding box center [403, 292] width 38 height 38
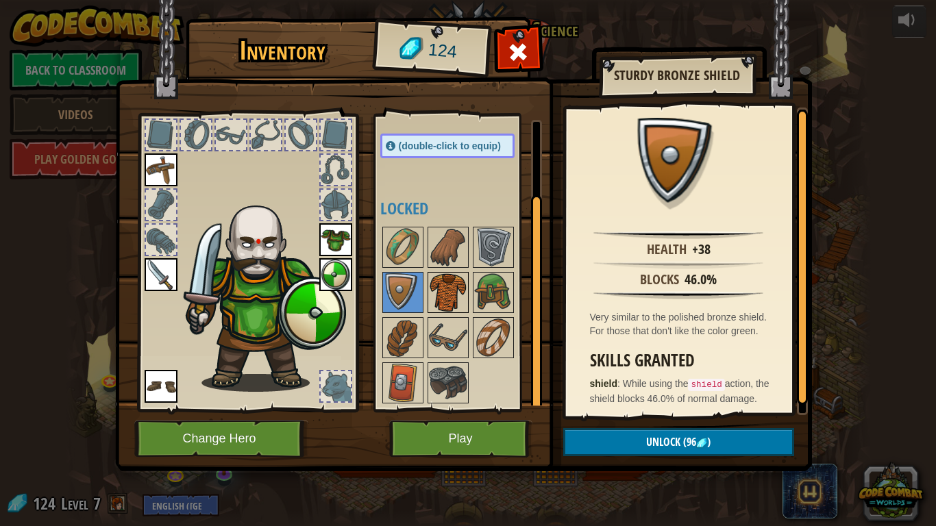
click at [428, 283] on div at bounding box center [448, 292] width 41 height 41
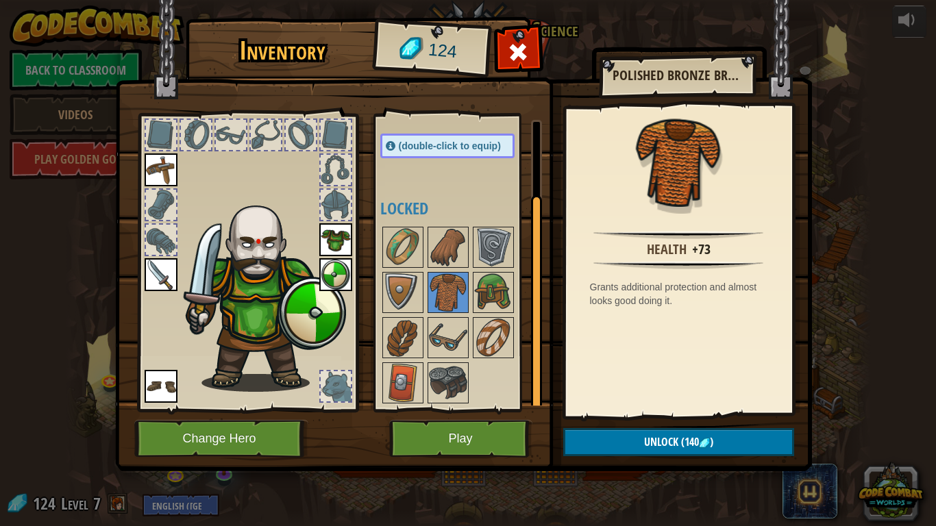
click at [335, 378] on div at bounding box center [336, 386] width 30 height 30
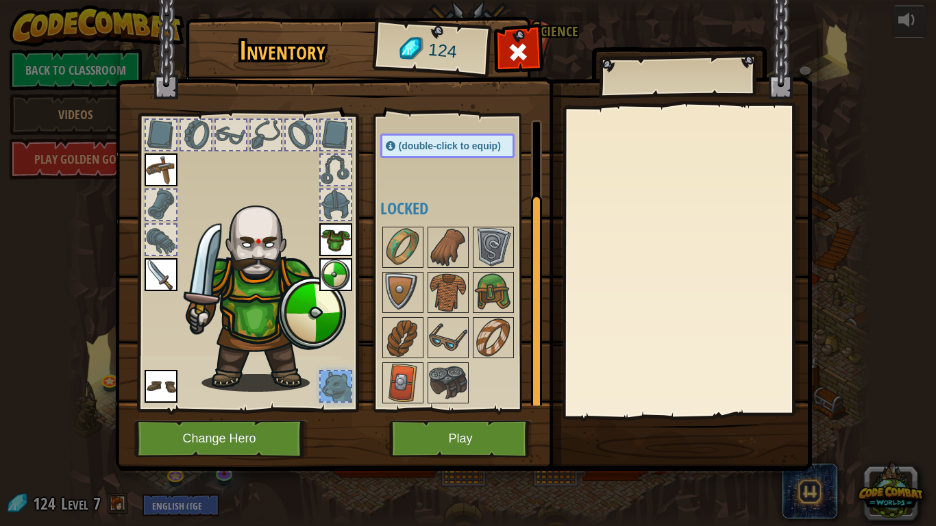
click at [337, 379] on div at bounding box center [336, 386] width 30 height 30
click at [450, 380] on img at bounding box center [448, 383] width 38 height 38
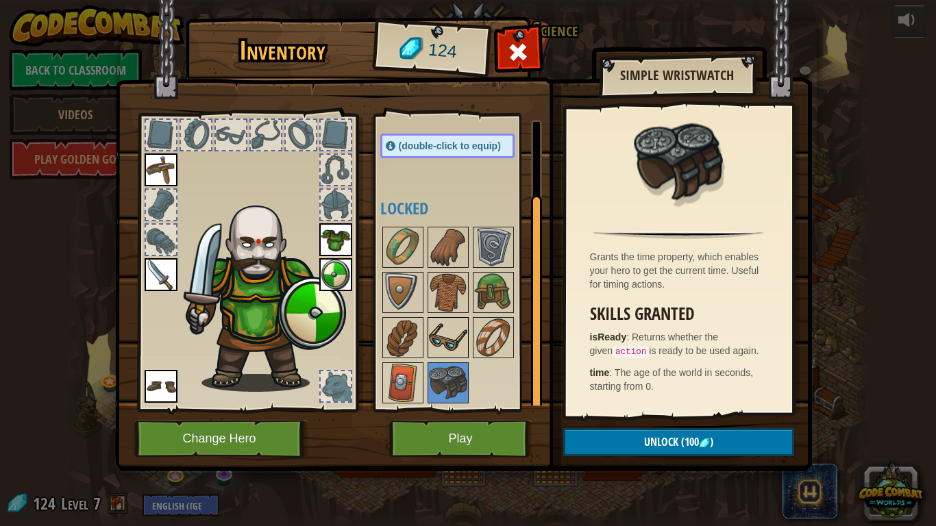
click at [452, 350] on img at bounding box center [448, 338] width 38 height 38
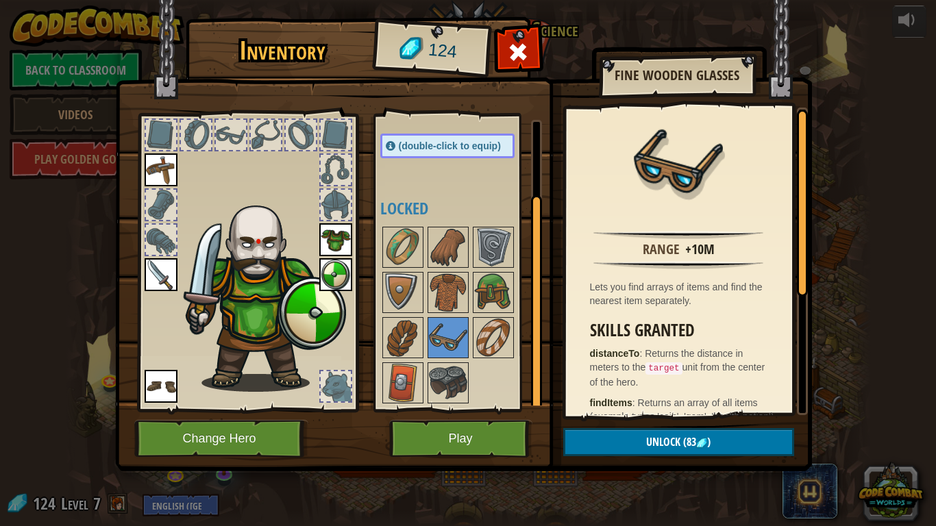
click at [470, 345] on div at bounding box center [461, 315] width 162 height 181
click at [477, 343] on img at bounding box center [493, 338] width 38 height 38
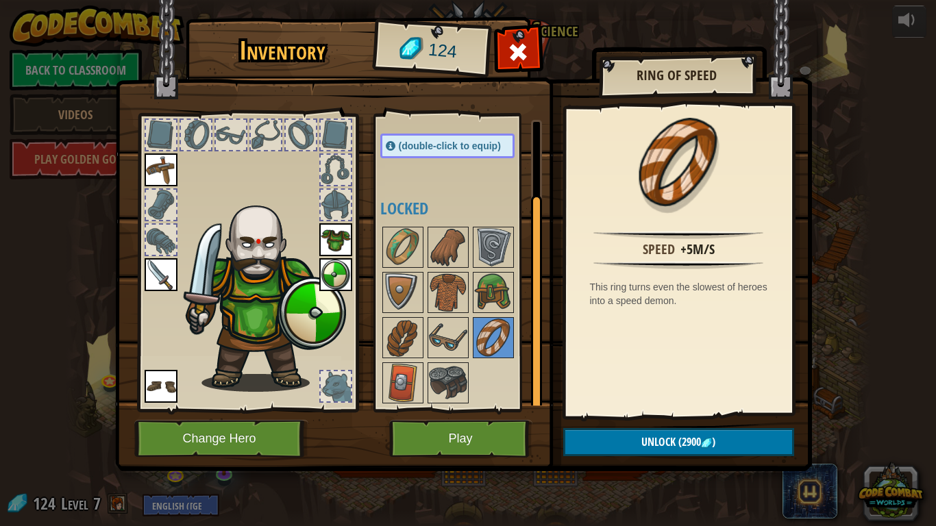
click at [399, 196] on div "Available Equip Equip Equip Equip Equip Equip (double-click to equip) Locked" at bounding box center [461, 263] width 162 height 286
click at [533, 52] on div at bounding box center [518, 55] width 43 height 43
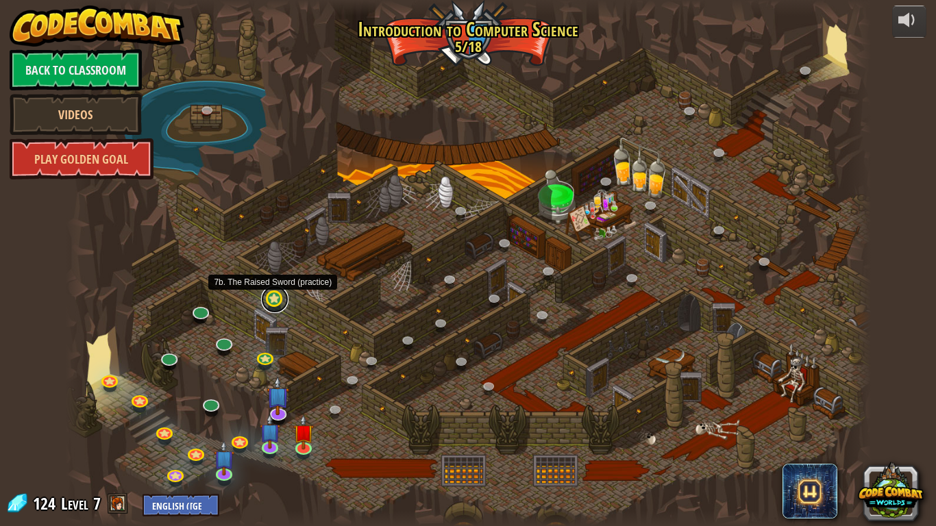
click at [272, 306] on link at bounding box center [274, 299] width 27 height 27
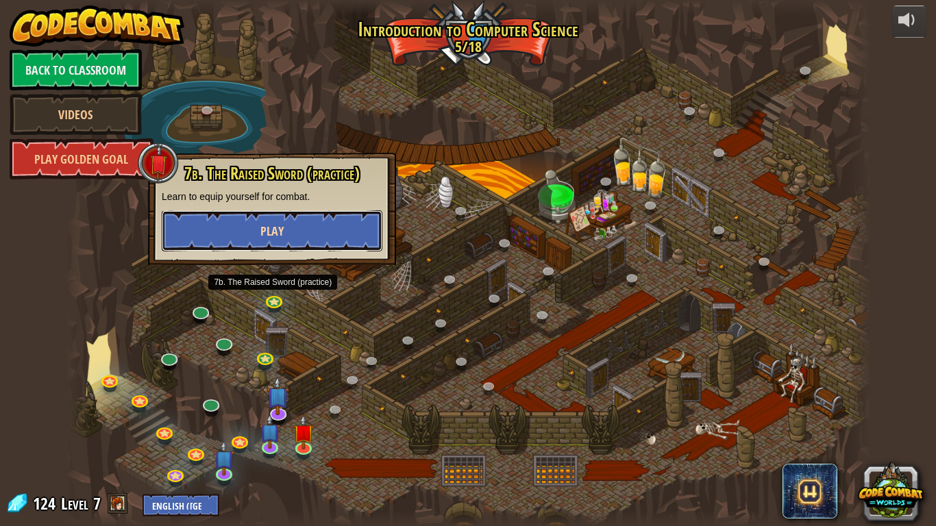
click at [282, 213] on button "Play" at bounding box center [272, 230] width 221 height 41
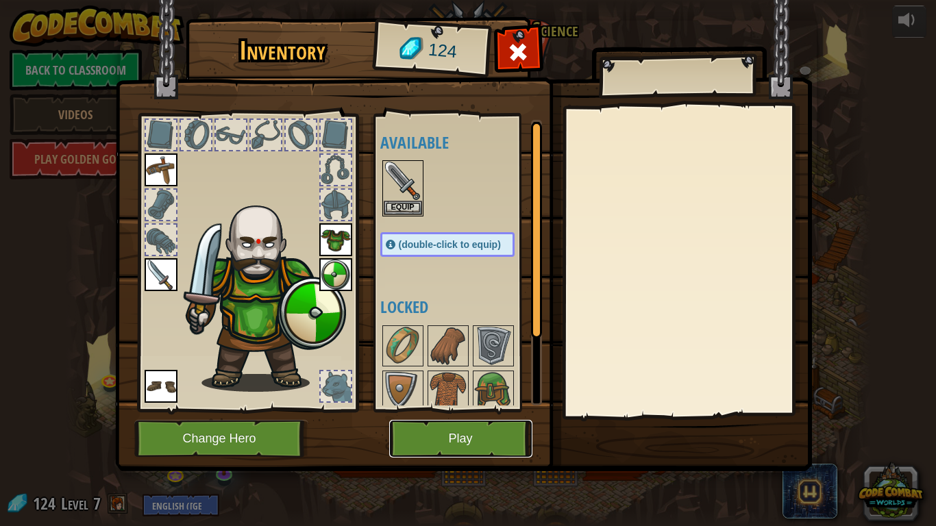
click at [471, 433] on button "Play" at bounding box center [460, 439] width 143 height 38
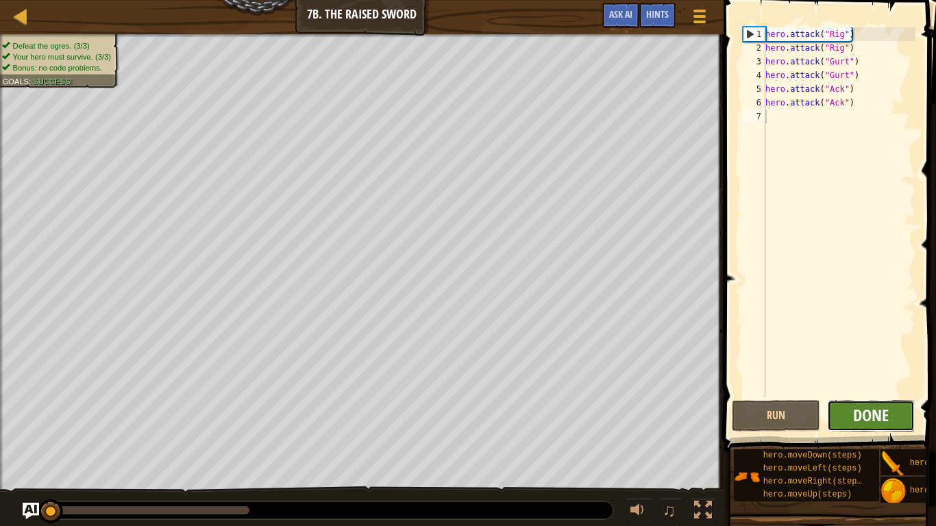
click at [881, 423] on span "Done" at bounding box center [871, 415] width 36 height 22
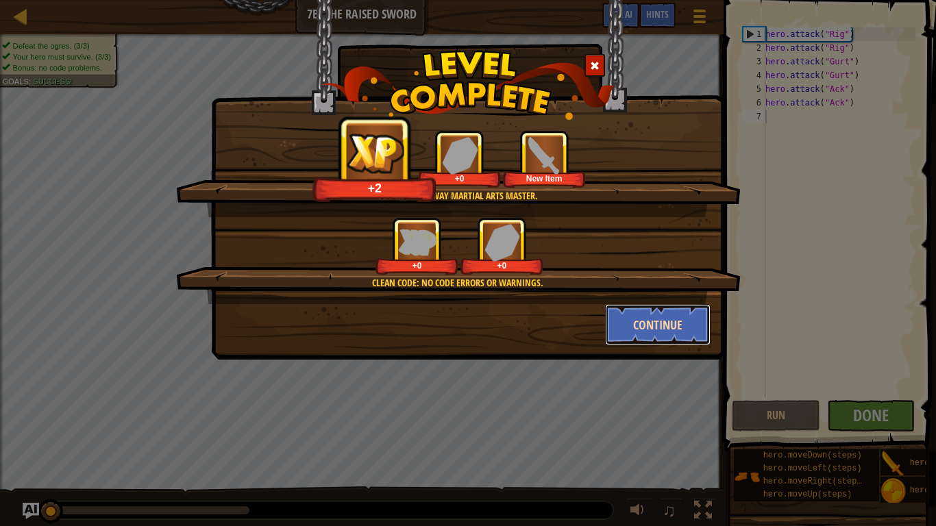
click at [667, 334] on button "Continue" at bounding box center [658, 324] width 106 height 41
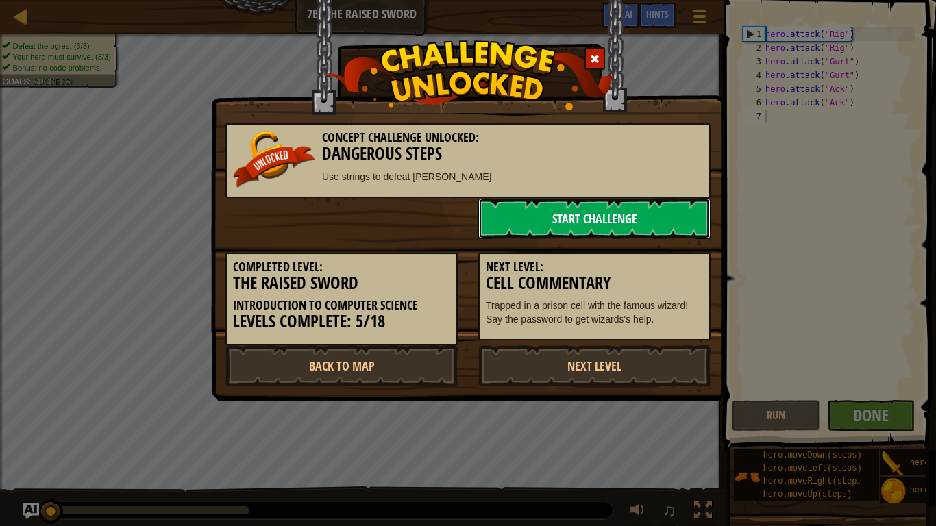
click at [641, 215] on link "Start Challenge" at bounding box center [594, 218] width 232 height 41
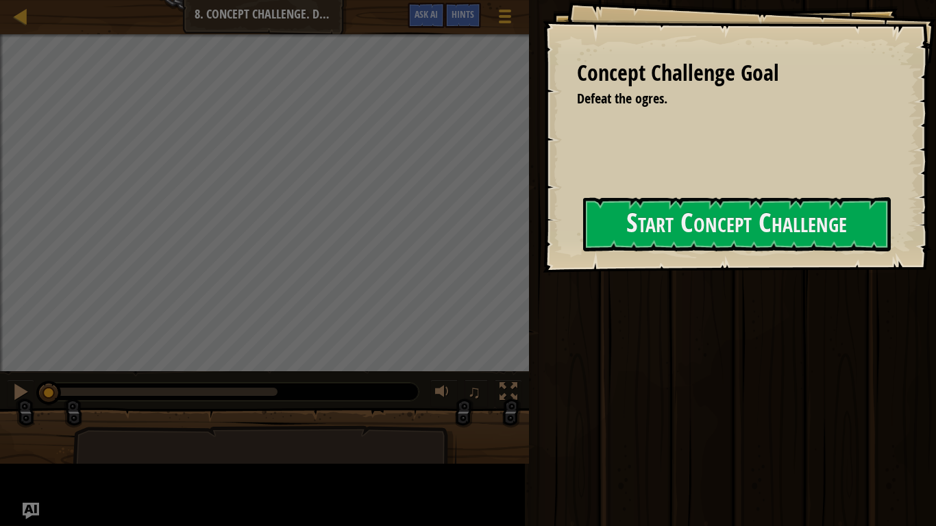
click at [570, 228] on div "Concept Challenge Goal Defeat the ogres. Start Concept Challenge Error loading …" at bounding box center [739, 136] width 393 height 273
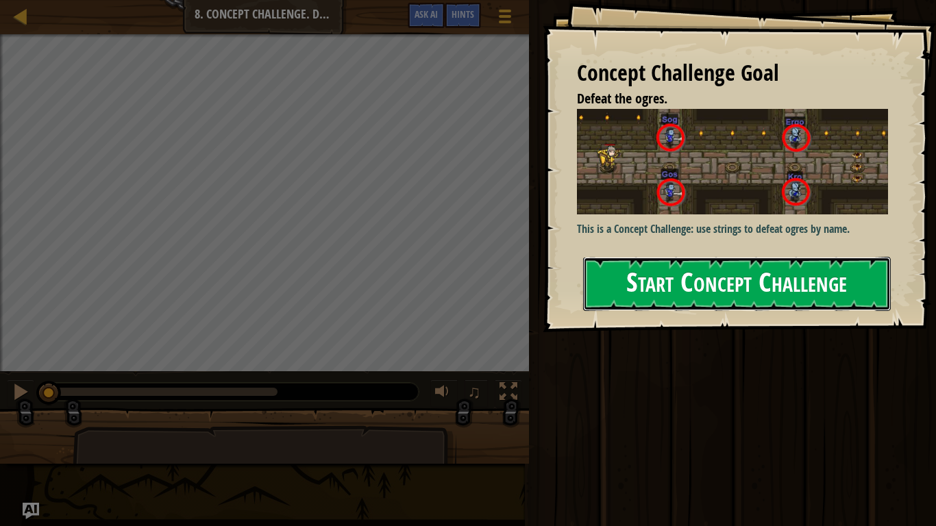
click at [791, 257] on button "Start Concept Challenge" at bounding box center [737, 284] width 308 height 54
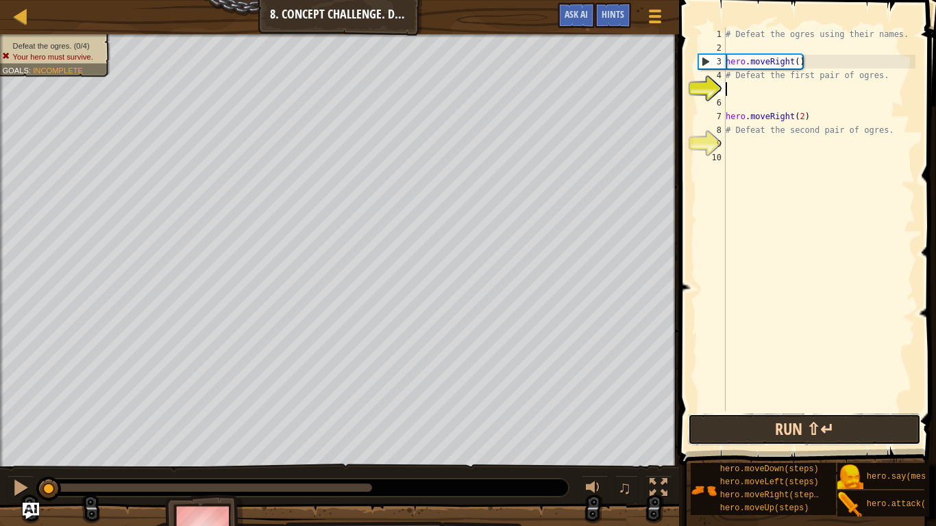
click at [793, 428] on button "Run ⇧↵" at bounding box center [804, 430] width 233 height 32
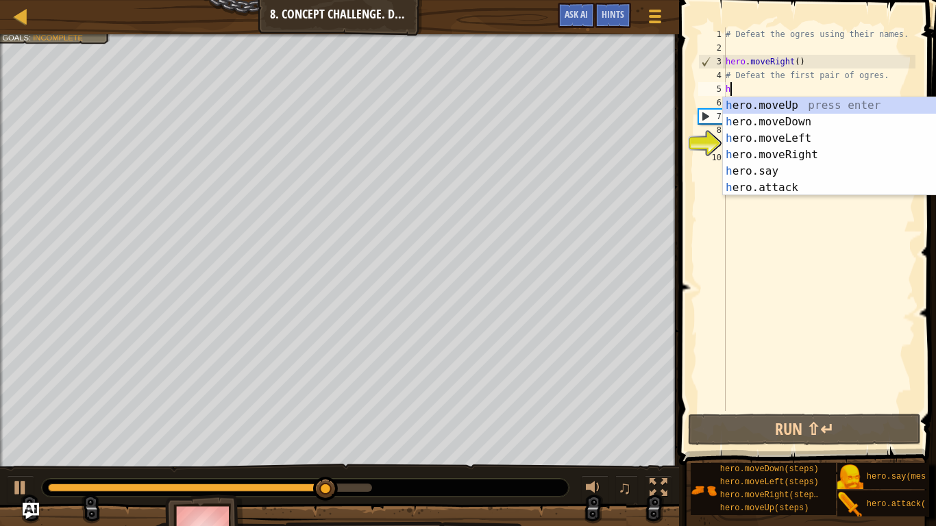
scroll to position [6, 0]
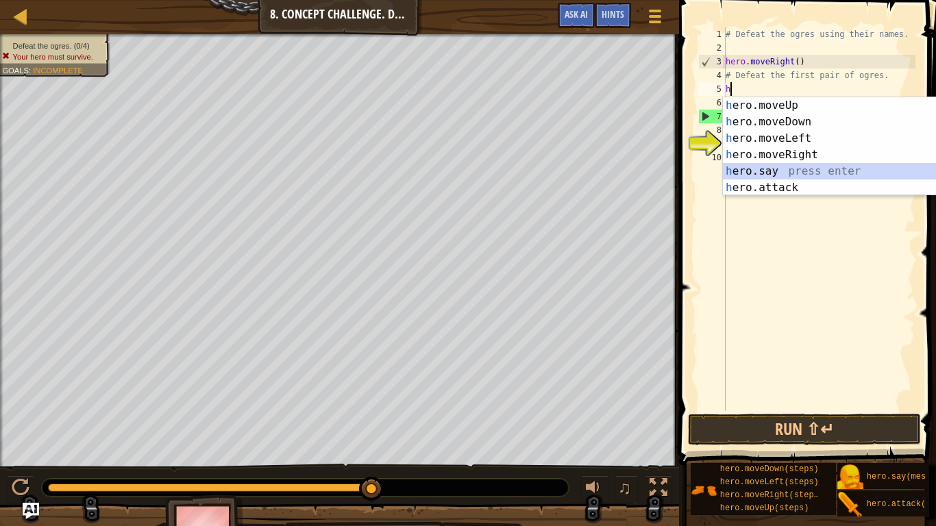
click at [773, 164] on div "h ero.moveUp press enter h ero.moveDown press enter h ero.moveLeft press enter …" at bounding box center [852, 163] width 259 height 132
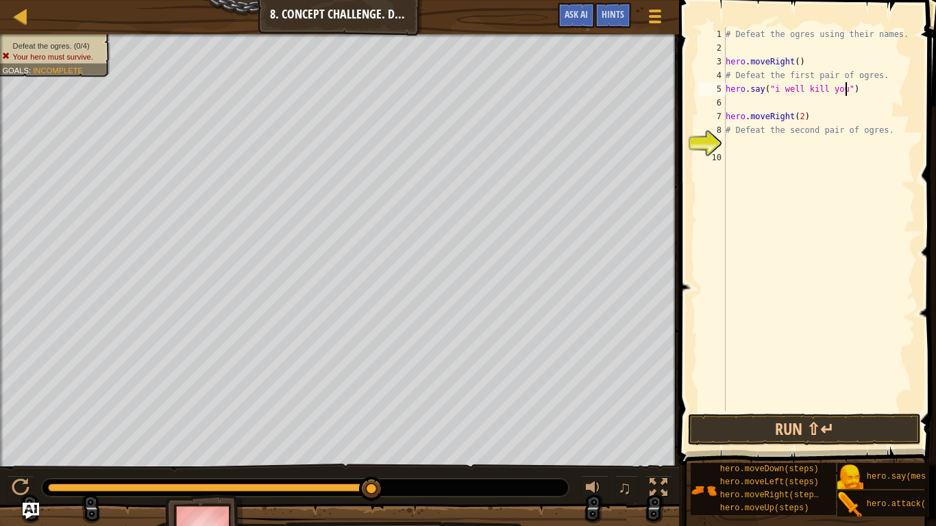
scroll to position [6, 18]
click at [846, 413] on span at bounding box center [809, 213] width 268 height 506
click at [859, 432] on button "Run ⇧↵" at bounding box center [804, 430] width 233 height 32
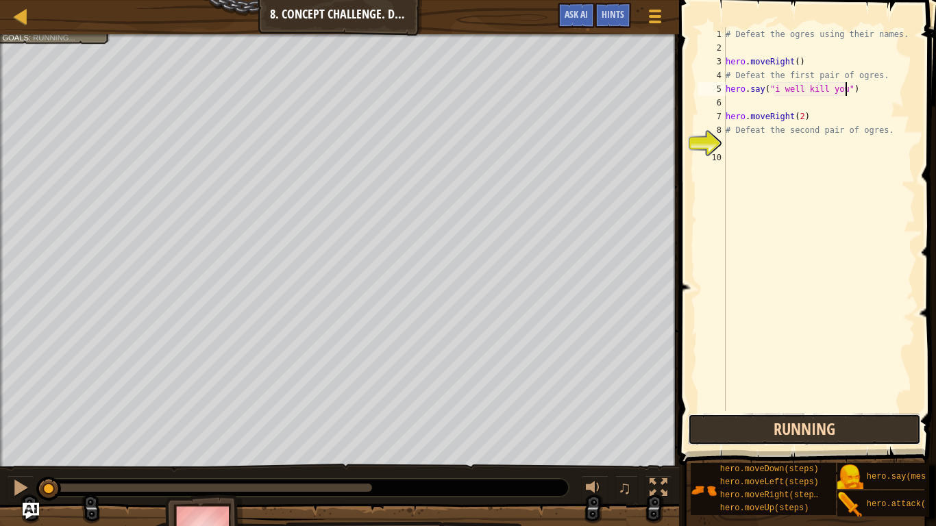
click at [876, 423] on button "Running" at bounding box center [804, 430] width 233 height 32
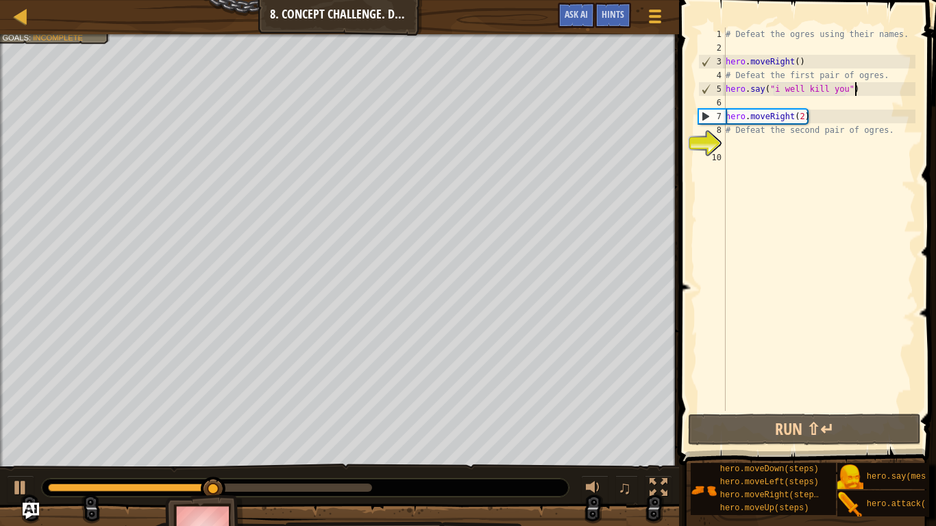
click at [857, 90] on div "# Defeat the ogres using their names. hero . moveRight ( ) # Defeat the first p…" at bounding box center [819, 232] width 193 height 411
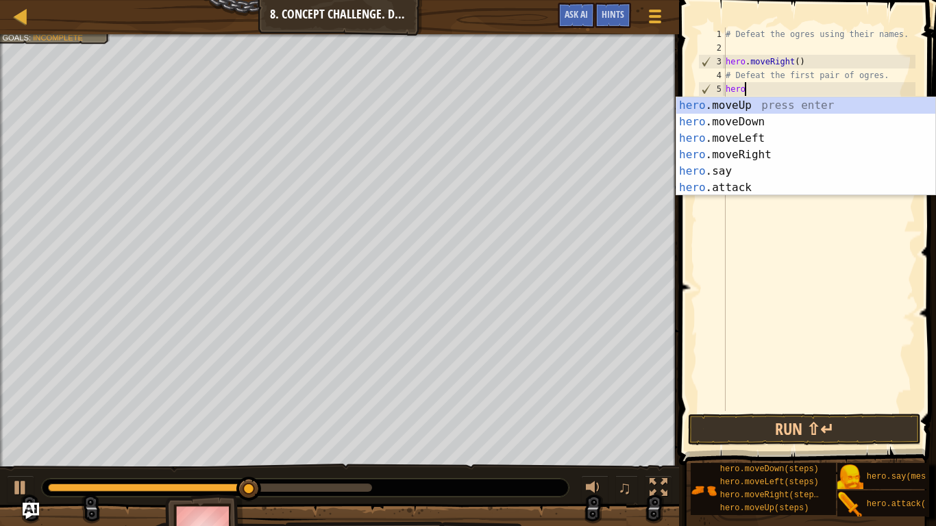
scroll to position [6, 0]
type textarea "h"
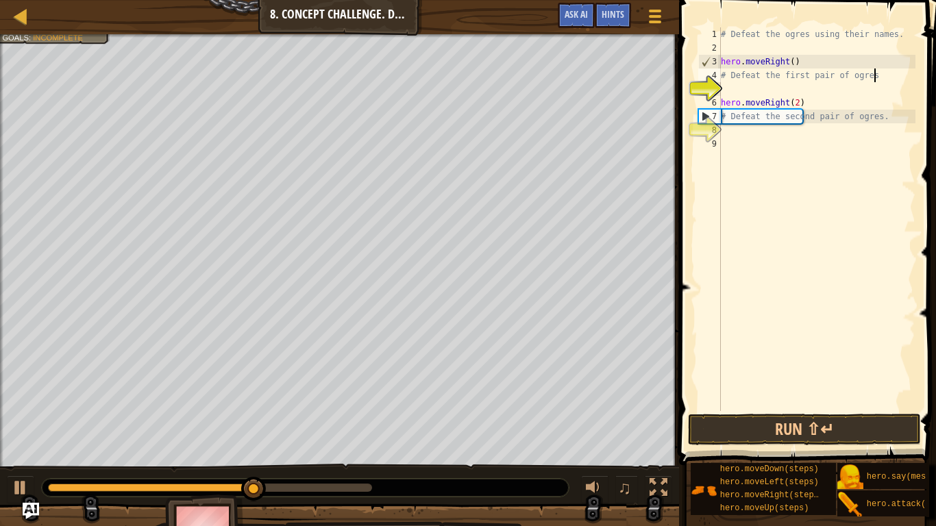
type textarea "# Defeat the first pair of og"
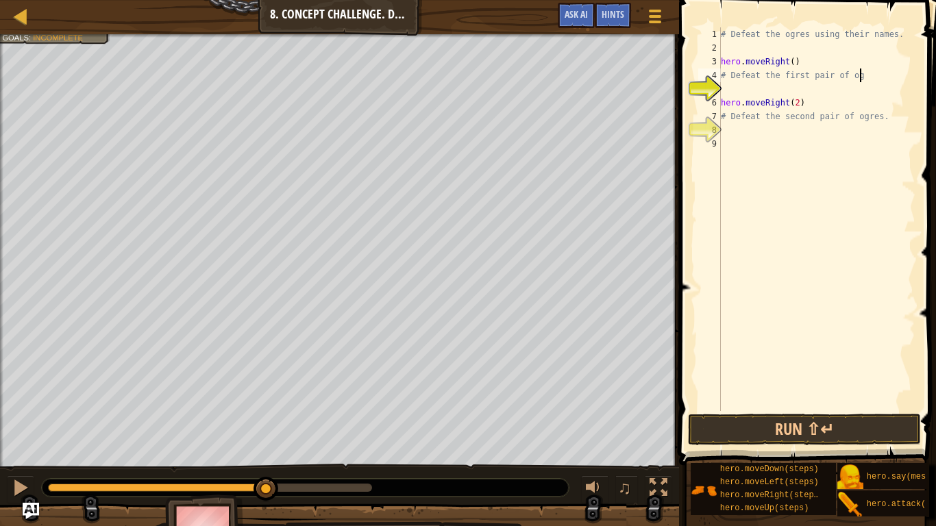
click at [735, 86] on div "# Defeat the ogres using their names. hero . moveRight ( ) # Defeat the first p…" at bounding box center [816, 232] width 197 height 411
type textarea "h"
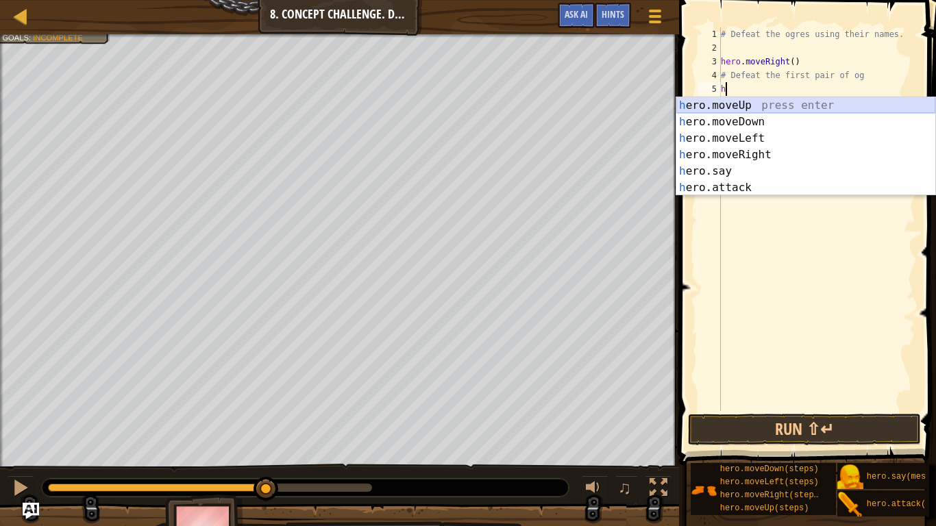
click at [799, 99] on div "h ero.moveUp press enter h ero.moveDown press enter h ero.moveLeft press enter …" at bounding box center [805, 163] width 259 height 132
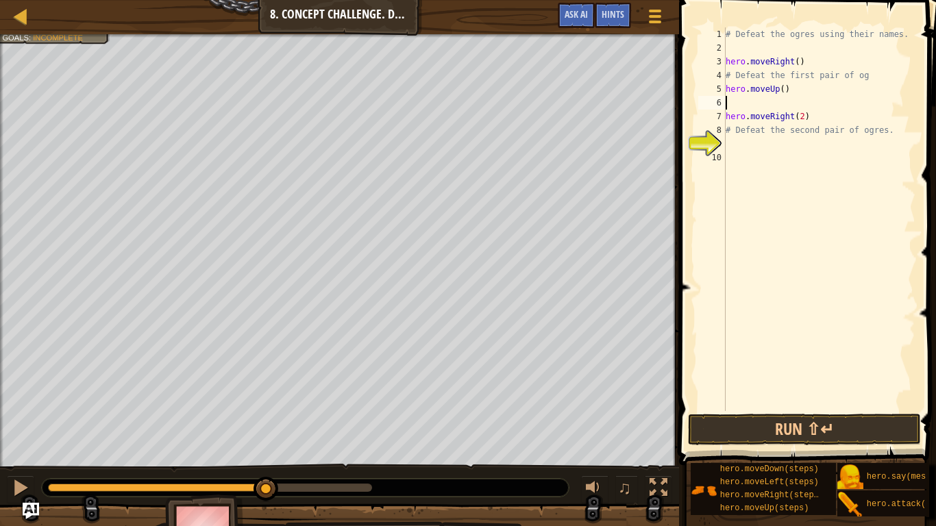
click at [799, 92] on div "# Defeat the ogres using their names. hero . moveRight ( ) # Defeat the first p…" at bounding box center [819, 232] width 193 height 411
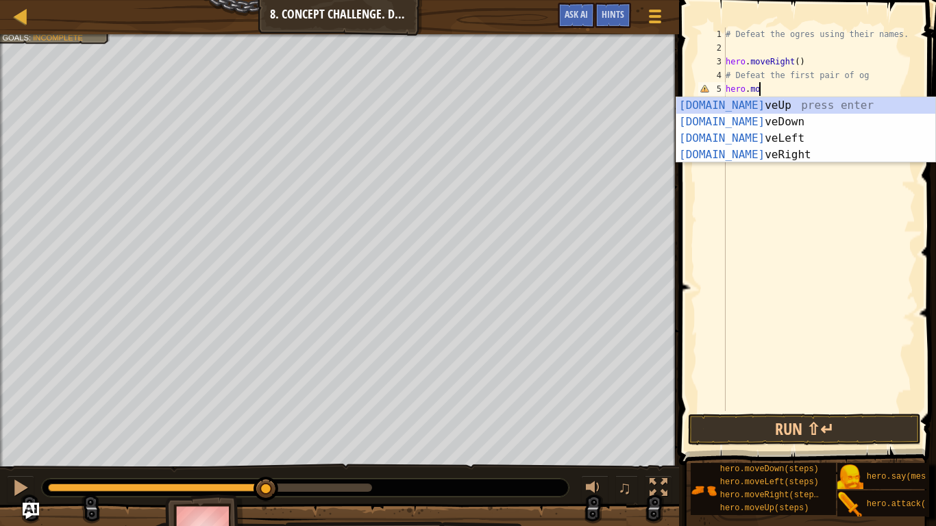
type textarea "h"
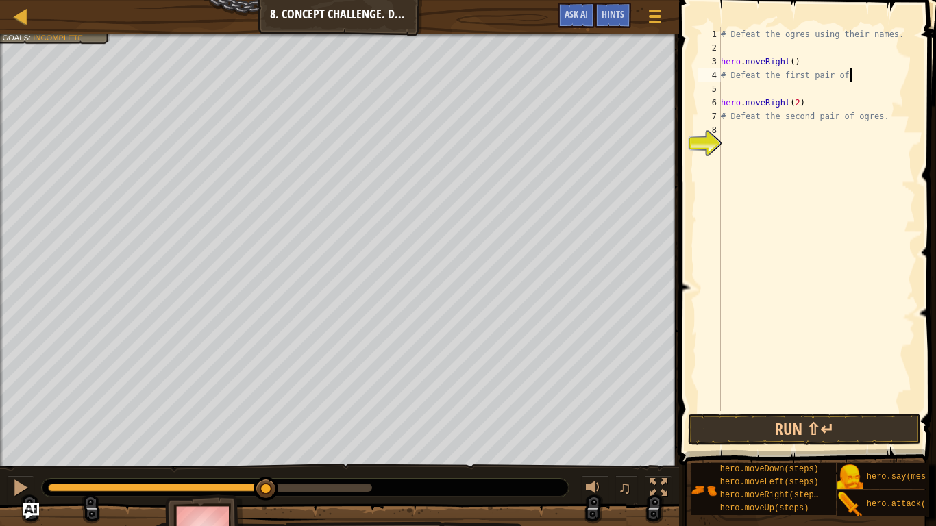
type textarea "# Defeat the first pair"
click at [744, 82] on div "# Defeat the ogres using their names. hero . moveRight ( ) # Defeat the first p…" at bounding box center [816, 232] width 197 height 411
